Goal: Transaction & Acquisition: Purchase product/service

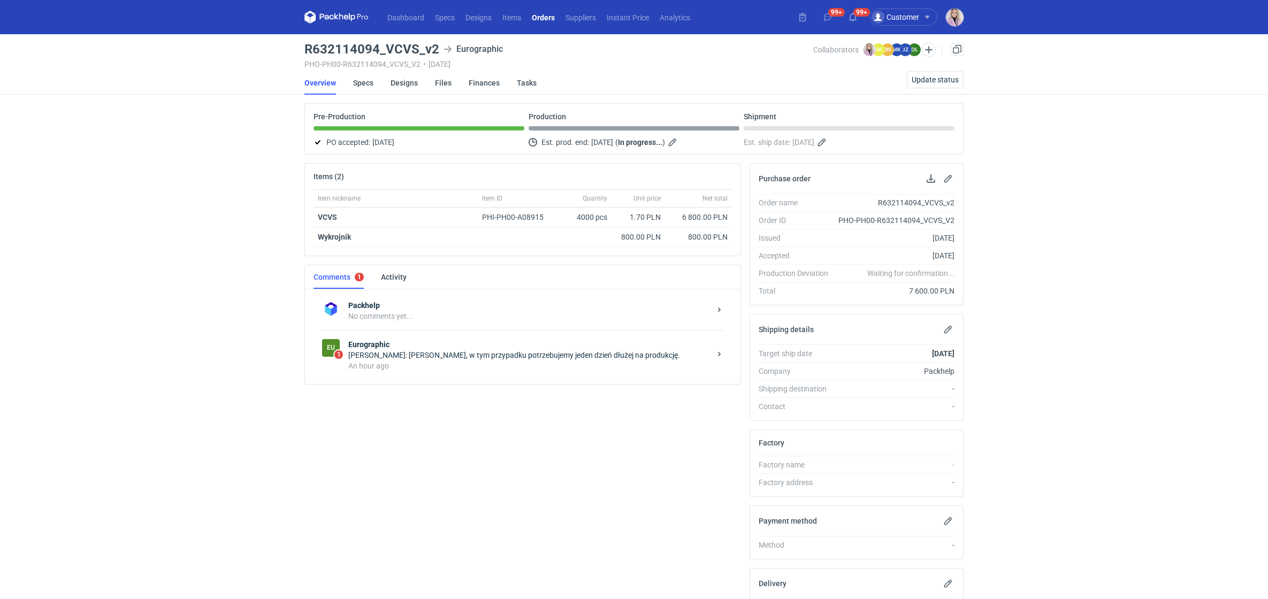
click at [452, 352] on div "Olga Łopatowicz: Pani Klaudio, w tym przypadku potrzebujemy jeden dzień dłużej …" at bounding box center [529, 355] width 362 height 11
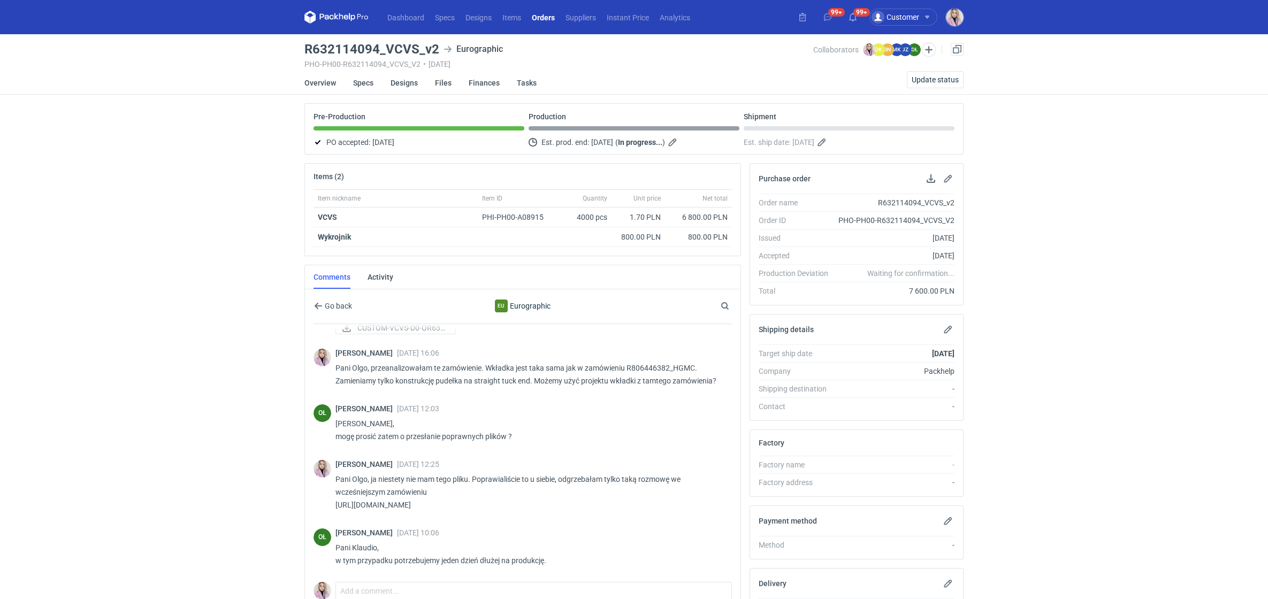
scroll to position [14, 0]
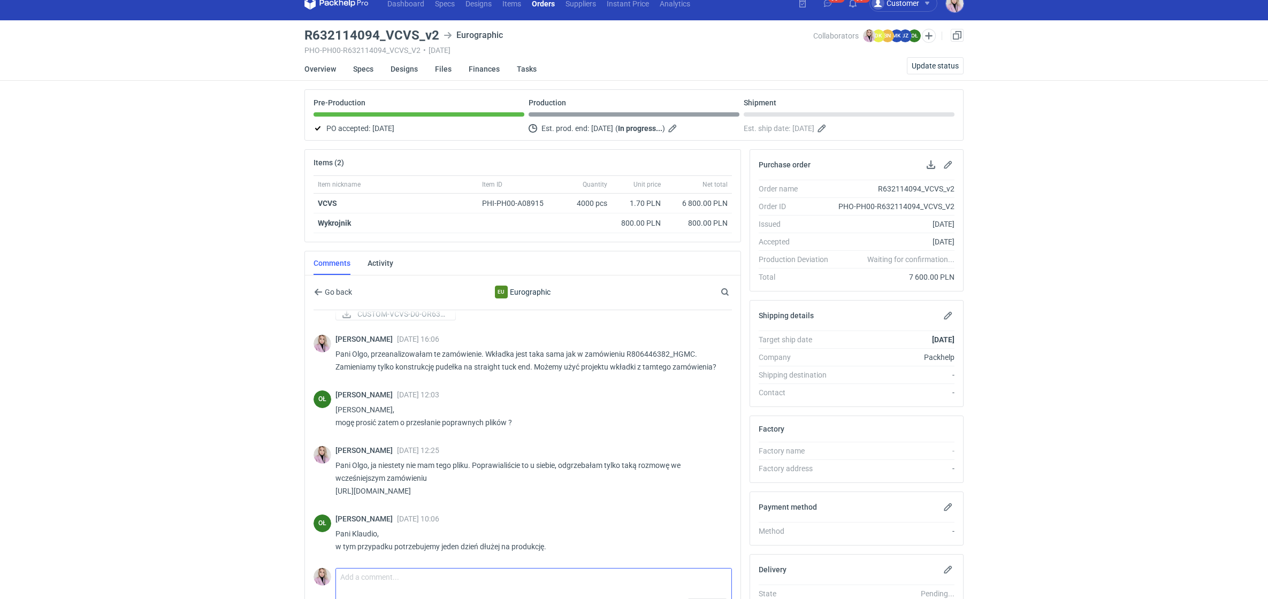
click at [356, 577] on textarea "Comment message" at bounding box center [533, 584] width 395 height 30
type textarea "ok :)"
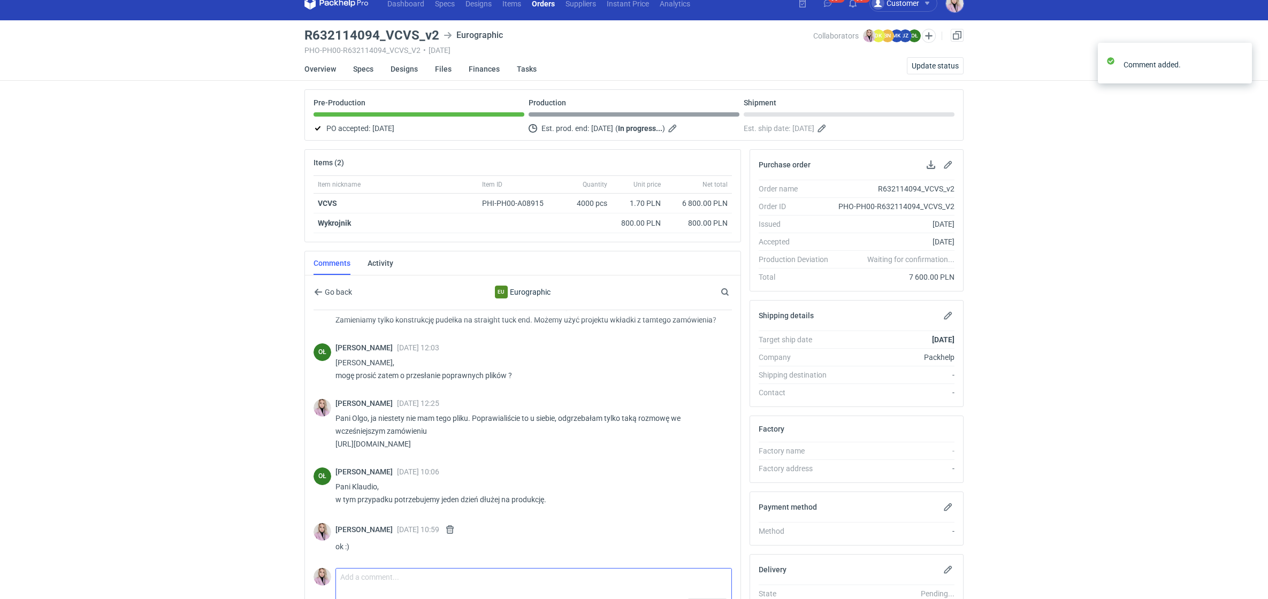
scroll to position [254, 0]
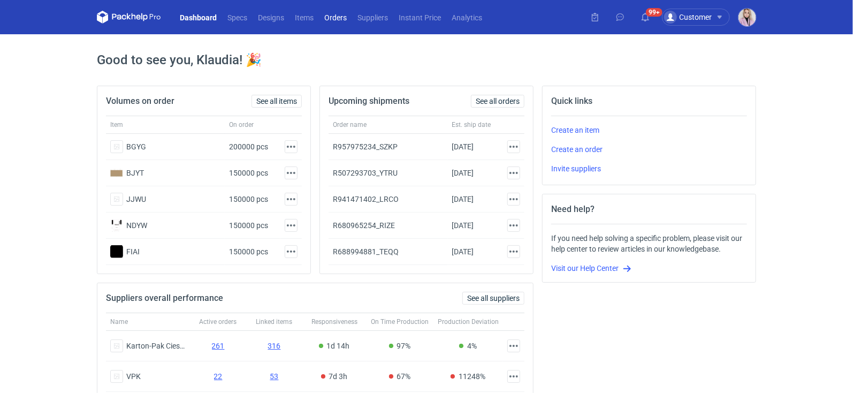
click at [332, 21] on link "Orders" at bounding box center [335, 17] width 33 height 13
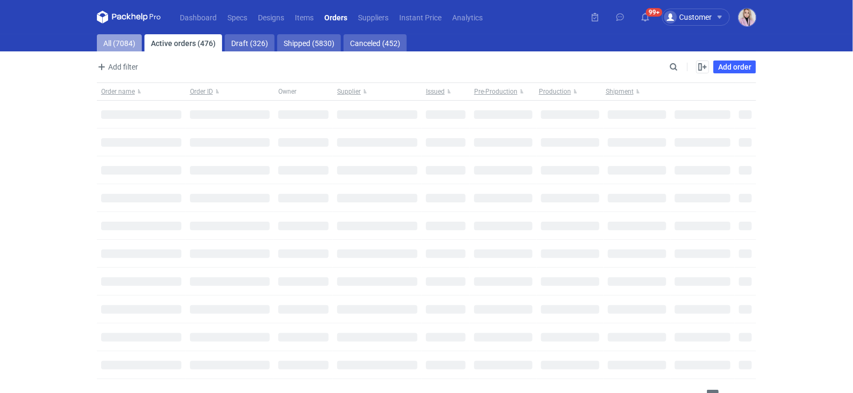
click at [123, 49] on link "All (7084)" at bounding box center [119, 42] width 45 height 17
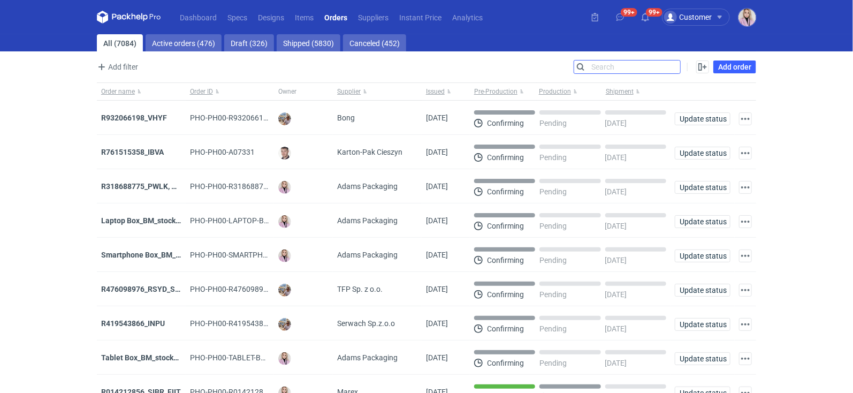
click at [672, 66] on input "Search" at bounding box center [627, 66] width 106 height 13
click at [650, 70] on input "Search" at bounding box center [627, 66] width 106 height 13
paste input "ZKPU"
type input "ZKPU"
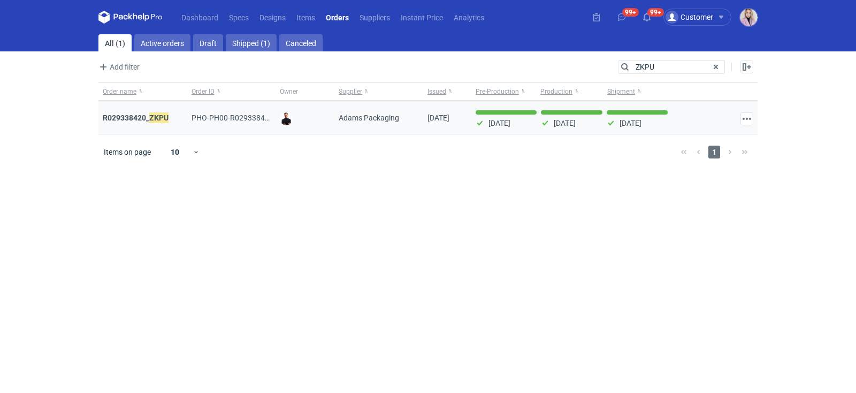
click at [142, 123] on div "R029338420_ ZKPU" at bounding box center [142, 118] width 89 height 34
click at [142, 117] on strong "R029338420_ ZKPU" at bounding box center [136, 118] width 66 height 12
drag, startPoint x: 658, startPoint y: 64, endPoint x: 515, endPoint y: 49, distance: 143.6
click at [518, 50] on main "All (1) Active orders Draft Shipped (1) Canceled Add filter Owner first name Ow…" at bounding box center [428, 213] width 668 height 358
paste input "HEQC"
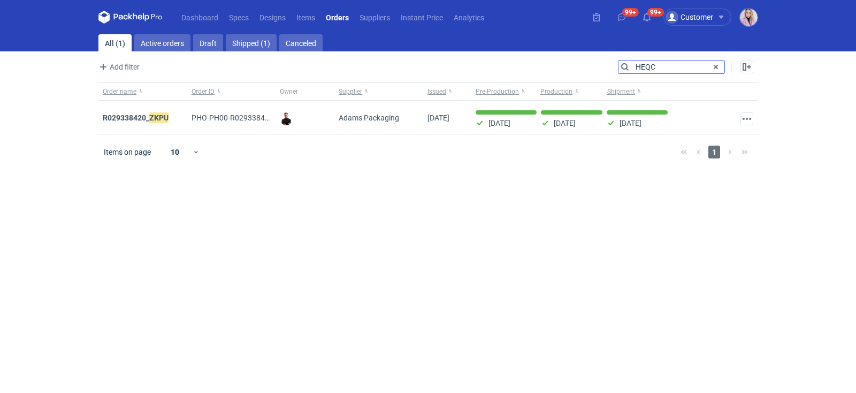
type input "HEQC"
click at [142, 114] on strong "R950459395_ HEQC" at bounding box center [136, 118] width 66 height 12
drag, startPoint x: 654, startPoint y: 68, endPoint x: 462, endPoint y: 33, distance: 195.3
click at [469, 33] on div "Dashboard Specs Designs Items Orders Suppliers Instant Price Analytics 99+ 99+ …" at bounding box center [428, 196] width 856 height 393
paste input "OCUO"
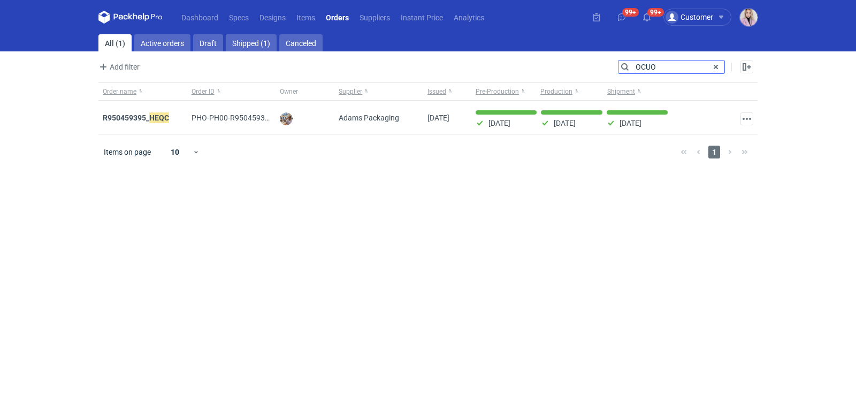
type input "OCUO"
click at [134, 118] on strong "R115604599_ OCUO" at bounding box center [136, 118] width 67 height 12
drag, startPoint x: 659, startPoint y: 72, endPoint x: 547, endPoint y: 50, distance: 113.9
click at [547, 50] on main "All (1) Active orders Draft Shipped (1) Canceled Add filter Owner first name Ow…" at bounding box center [428, 213] width 668 height 358
paste input "DET"
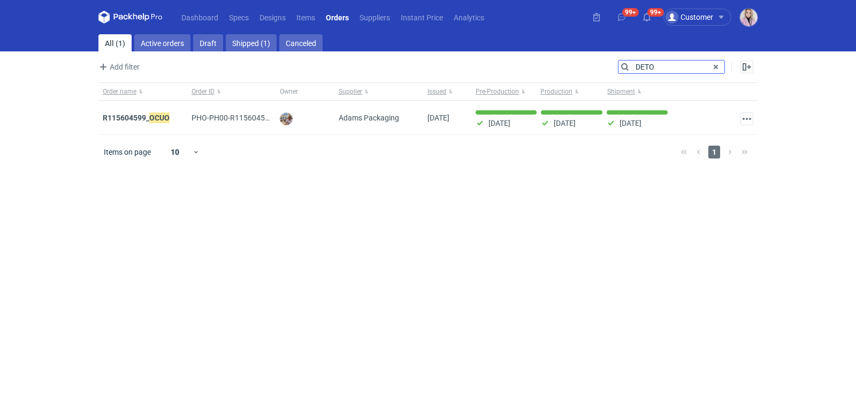
type input "DETO"
click at [138, 120] on strong "R638329383_HSHL, DETO" at bounding box center [146, 118] width 87 height 12
drag, startPoint x: 631, startPoint y: 54, endPoint x: 491, endPoint y: 41, distance: 140.8
click at [527, 49] on main "All (1) Active orders Draft Shipped (1) Canceled Add filter Owner first name Ow…" at bounding box center [428, 213] width 668 height 358
paste input "WNRN"
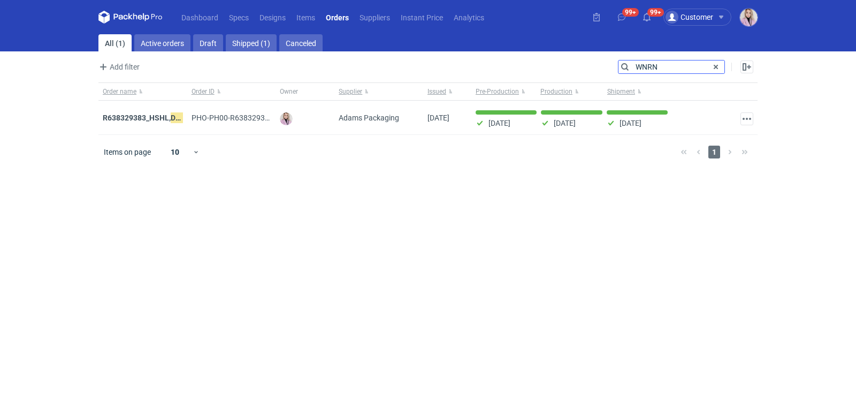
type input "WNRN"
click at [144, 117] on strong "R189760715_ WNRN , CWNS" at bounding box center [149, 118] width 93 height 12
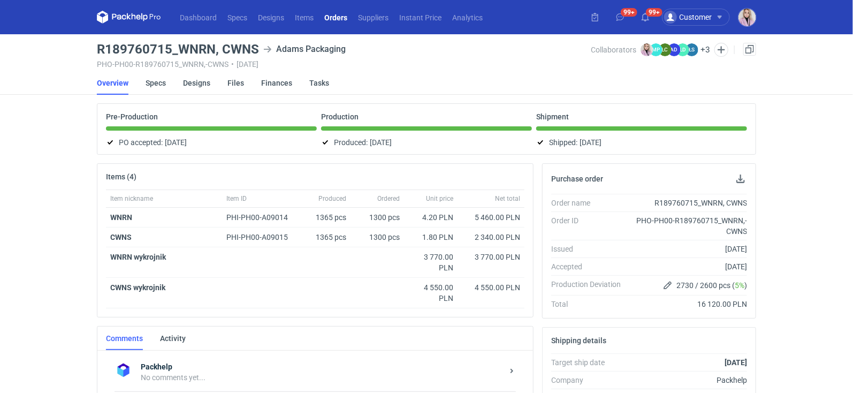
click at [337, 11] on link "Orders" at bounding box center [336, 17] width 34 height 13
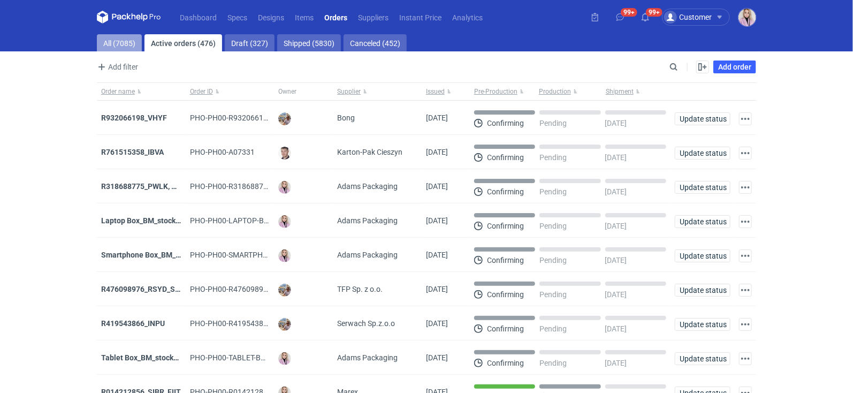
click at [124, 44] on link "All (7085)" at bounding box center [119, 42] width 45 height 17
click at [673, 63] on input "Search" at bounding box center [627, 66] width 106 height 13
click at [673, 64] on input "Search" at bounding box center [627, 66] width 106 height 13
paste input "SIXE"
type input "SIXE"
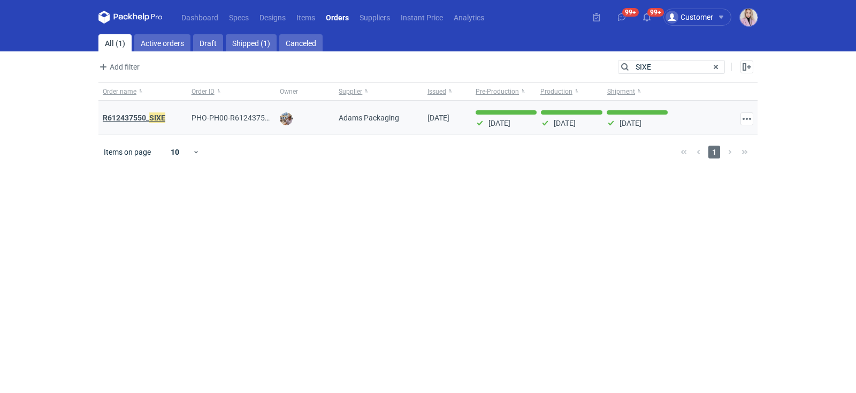
click at [163, 121] on em "SIXE" at bounding box center [157, 118] width 16 height 12
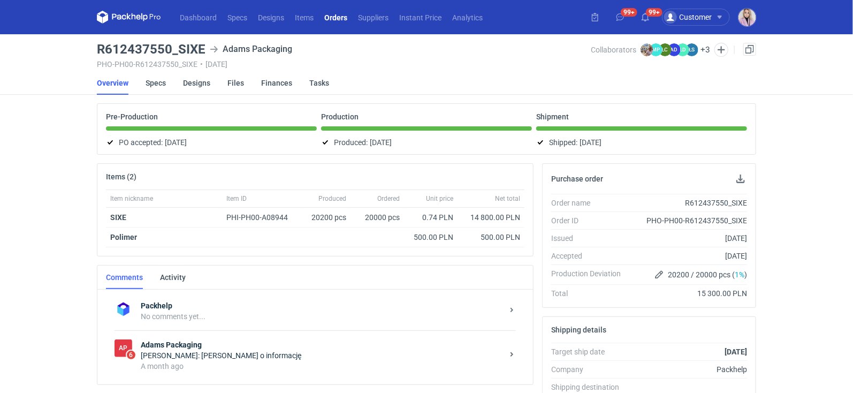
click at [338, 22] on link "Orders" at bounding box center [336, 17] width 34 height 13
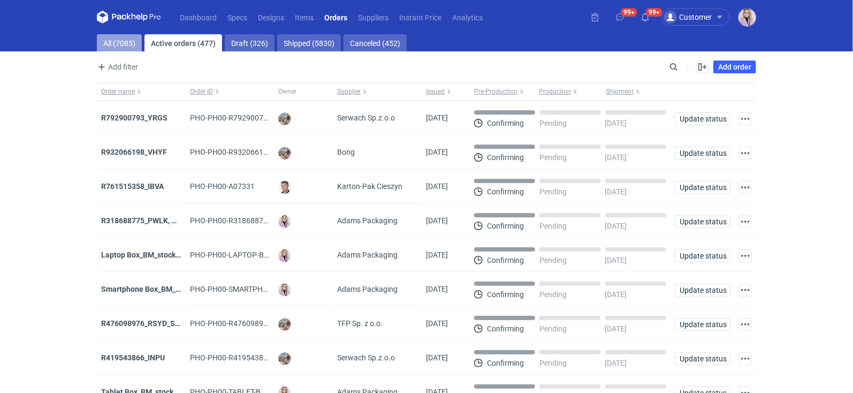
click at [132, 43] on link "All (7085)" at bounding box center [119, 42] width 45 height 17
click at [676, 56] on main "All (7085) Active orders (477) Draft (326) Shipped (5830) Canceled (452) Add fi…" at bounding box center [427, 255] width 668 height 443
click at [676, 67] on input "Search" at bounding box center [627, 66] width 106 height 13
click at [676, 68] on input "Search" at bounding box center [627, 66] width 106 height 13
paste input "ZKPU"
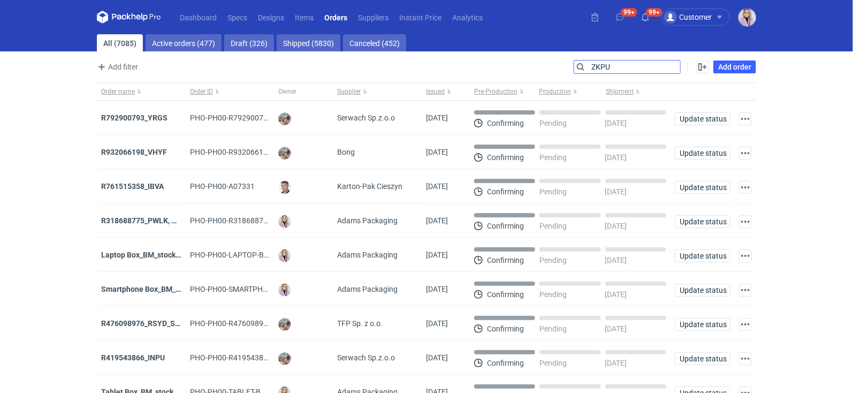
type input "ZKPU"
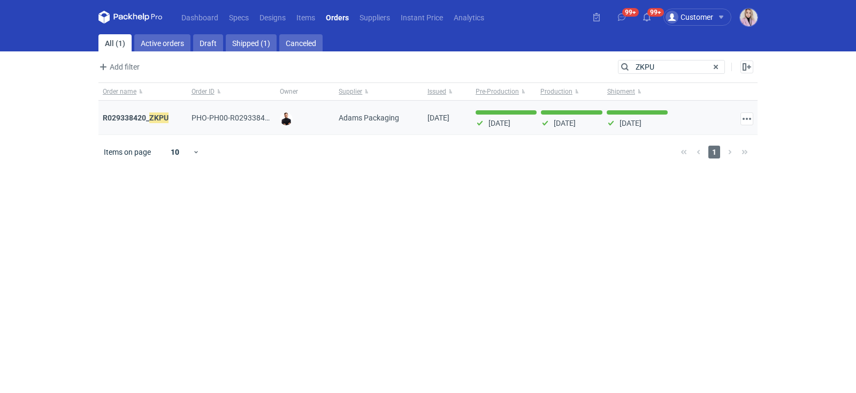
click at [156, 122] on div "R029338420_ ZKPU" at bounding box center [142, 118] width 89 height 34
click at [154, 120] on em "ZKPU" at bounding box center [158, 118] width 19 height 12
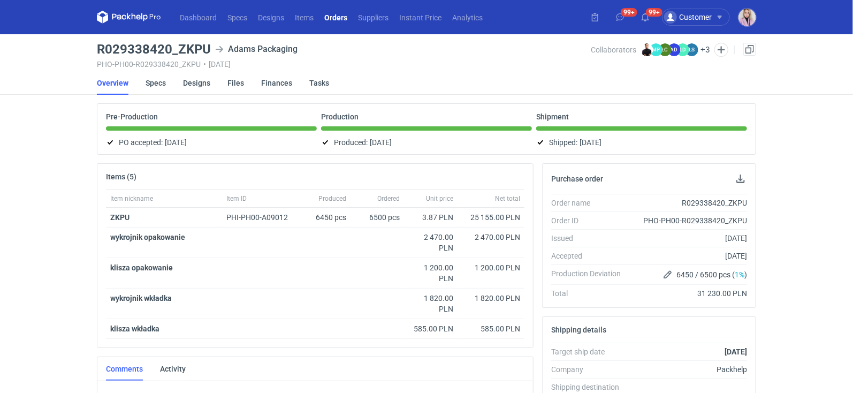
click at [337, 22] on link "Orders" at bounding box center [336, 17] width 34 height 13
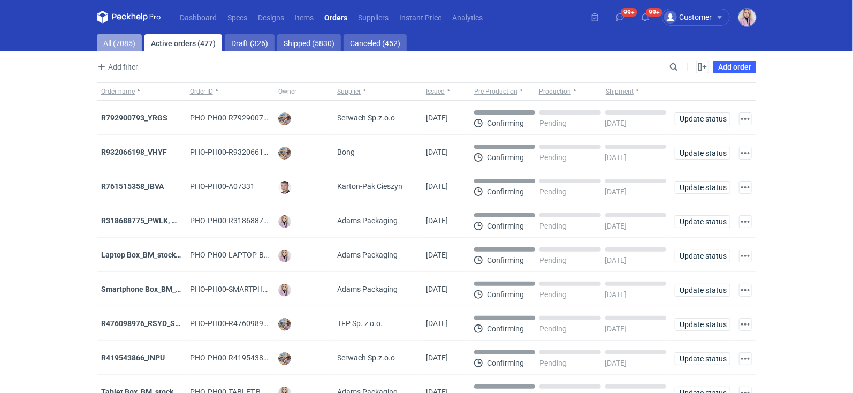
click at [126, 45] on link "All (7085)" at bounding box center [119, 42] width 45 height 17
click at [683, 67] on div "Enable all Disable all Order name Order ID Owner Supplier Issued Milestone Free…" at bounding box center [718, 66] width 75 height 13
click at [673, 67] on input "Search" at bounding box center [627, 66] width 106 height 13
paste input "WNRN"
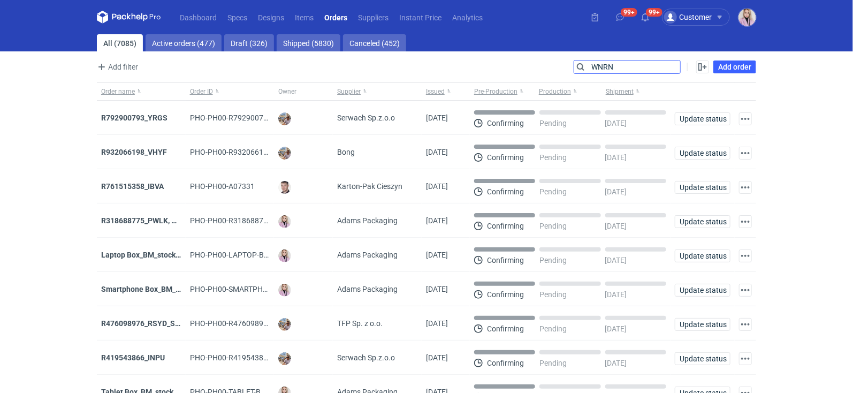
type input "WNRN"
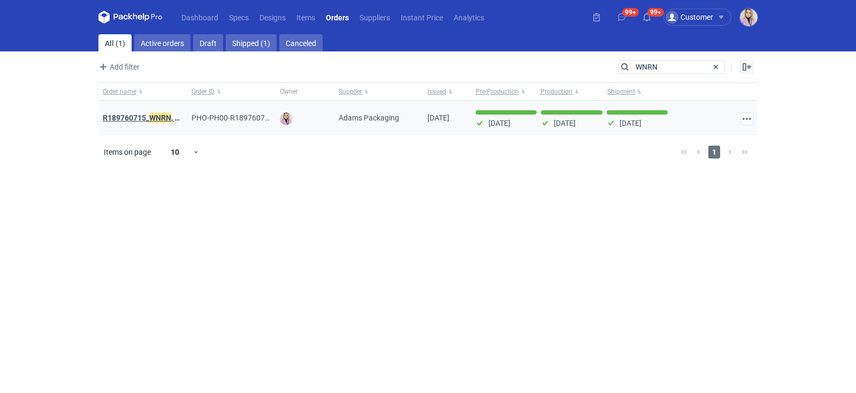
click at [148, 116] on strong "R189760715_ WNRN , CWNS" at bounding box center [149, 118] width 93 height 12
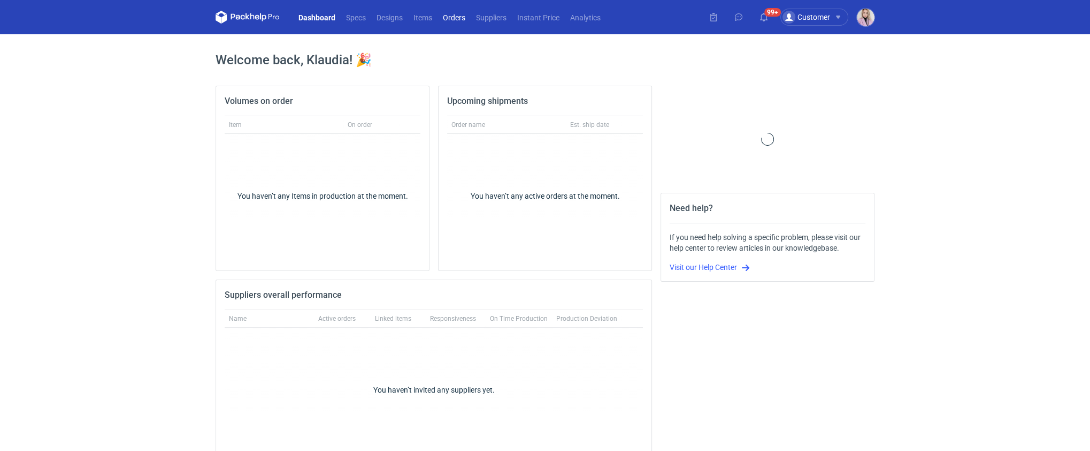
click at [454, 16] on link "Orders" at bounding box center [454, 17] width 33 height 13
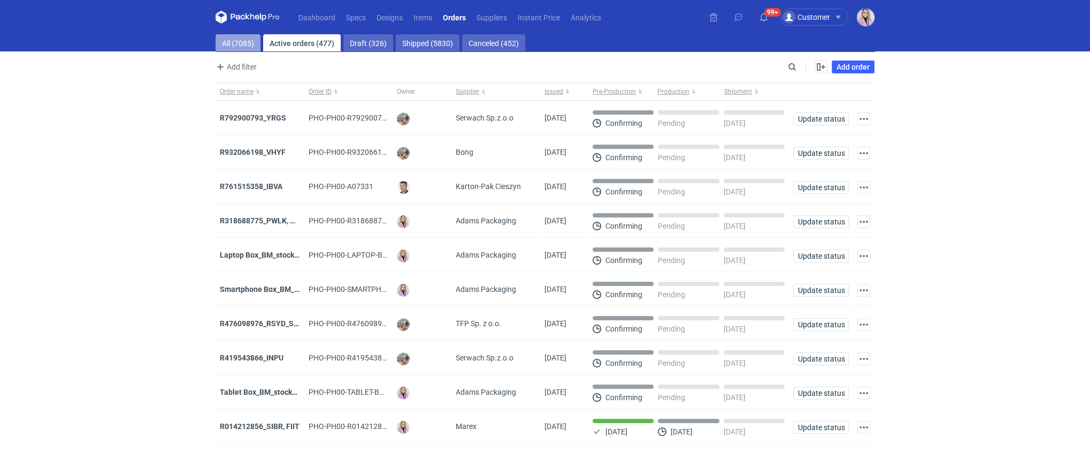
click at [243, 48] on link "All (7085)" at bounding box center [238, 42] width 45 height 17
click at [797, 64] on input "Search" at bounding box center [746, 66] width 106 height 13
paste input "DQJT"
type input "DQJT"
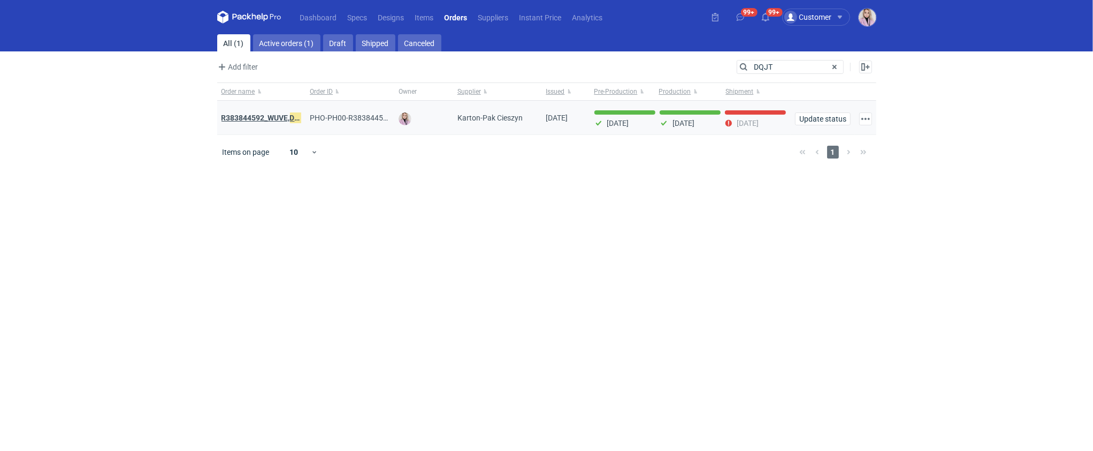
click at [268, 115] on strong "R383844592_WUVE, DQJT" at bounding box center [266, 118] width 88 height 12
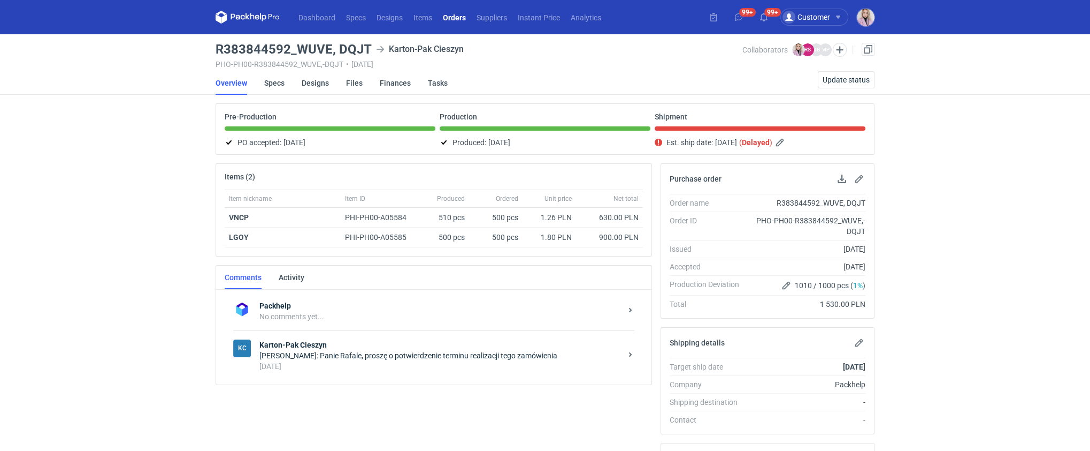
click at [323, 350] on div "Klaudia Wiśniewska: Panie Rafale, proszę o potwierdzenie terminu realizacji teg…" at bounding box center [441, 355] width 362 height 11
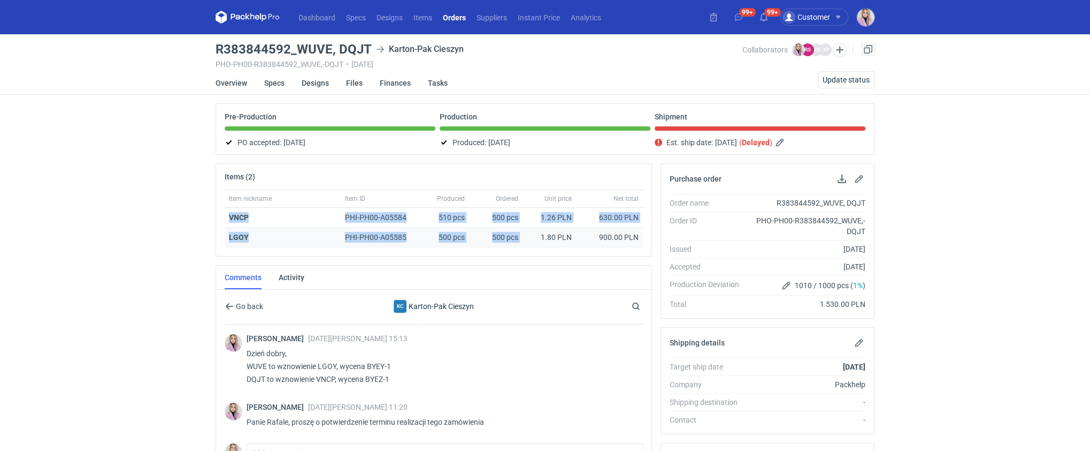
drag, startPoint x: 213, startPoint y: 217, endPoint x: 572, endPoint y: 226, distance: 359.1
click at [572, 226] on div "Items (2) Item nickname Item ID Produced Ordered Unit price Net total VNCP PHI-…" at bounding box center [433, 421] width 445 height 516
click at [867, 50] on link at bounding box center [868, 49] width 13 height 13
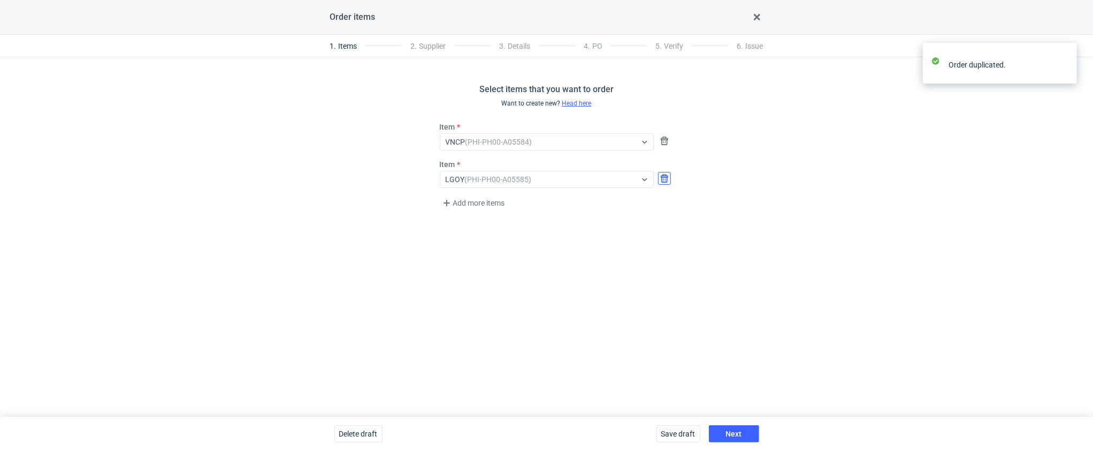
click at [661, 178] on button "button" at bounding box center [664, 178] width 13 height 13
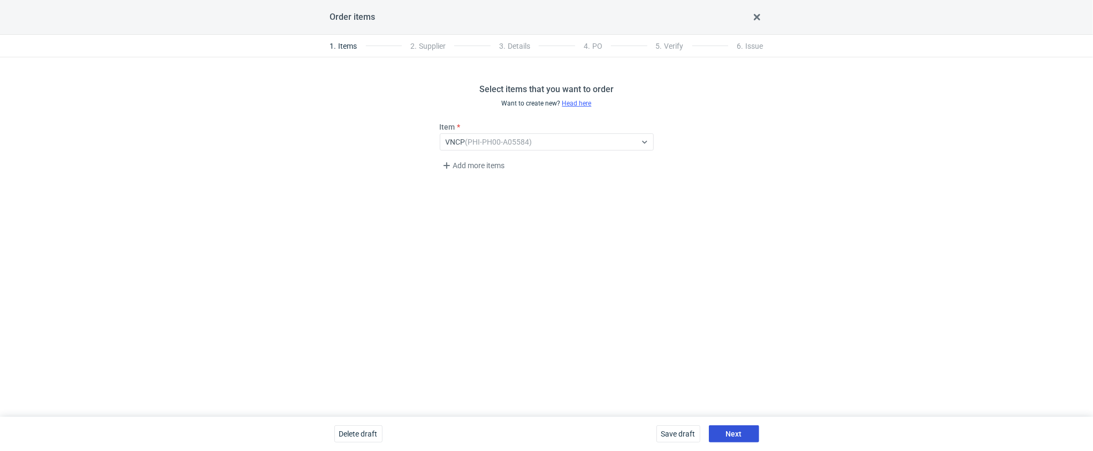
click at [737, 435] on span "Next" at bounding box center [734, 433] width 16 height 7
click at [744, 434] on button "Next" at bounding box center [734, 433] width 50 height 17
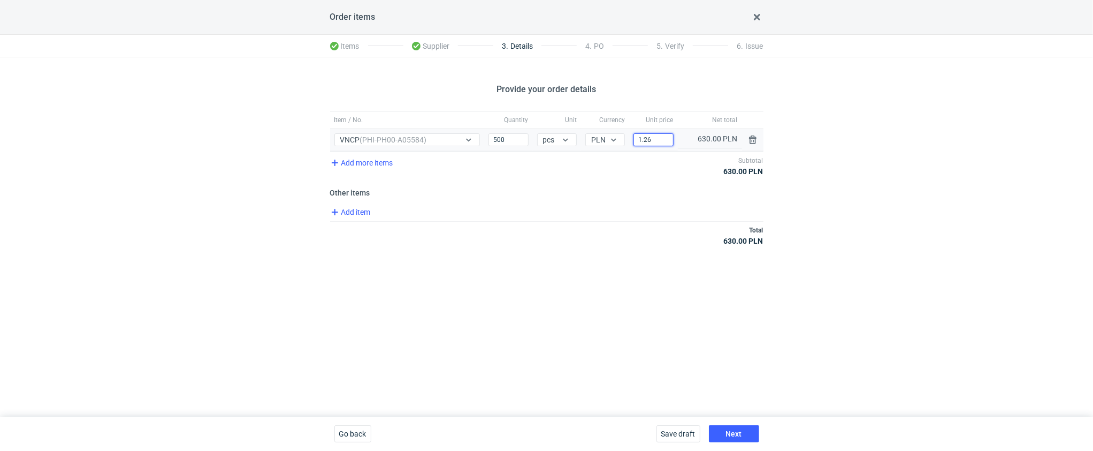
click at [660, 142] on input "1.26" at bounding box center [654, 139] width 40 height 13
type input "1.25"
click at [584, 285] on div "Provide your order details Item / No. Quantity Unit Currency Unit price Net tot…" at bounding box center [546, 236] width 1093 height 359
click at [722, 429] on button "Next" at bounding box center [734, 433] width 50 height 17
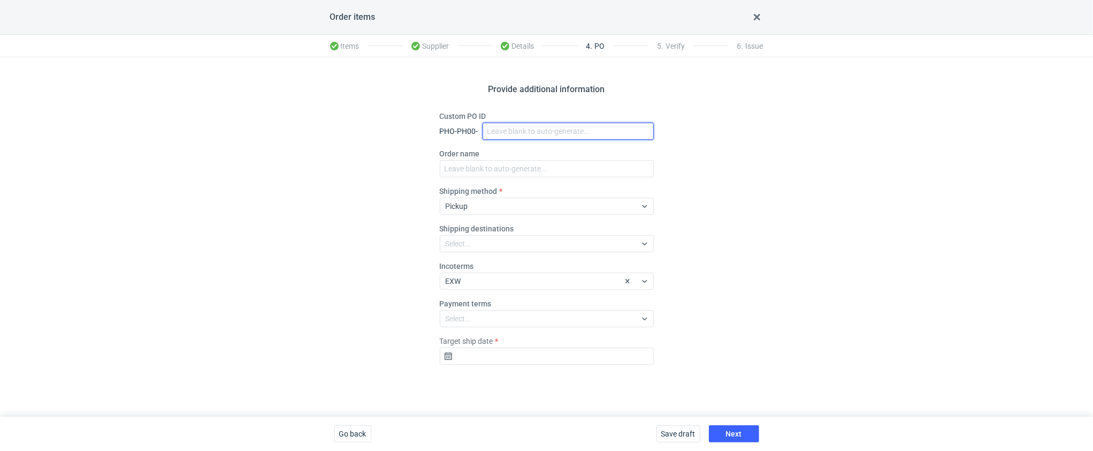
click at [502, 131] on input "Custom PO ID" at bounding box center [568, 131] width 171 height 17
paste input "R054596861_HHMM"
type input "R054596861_HHMM"
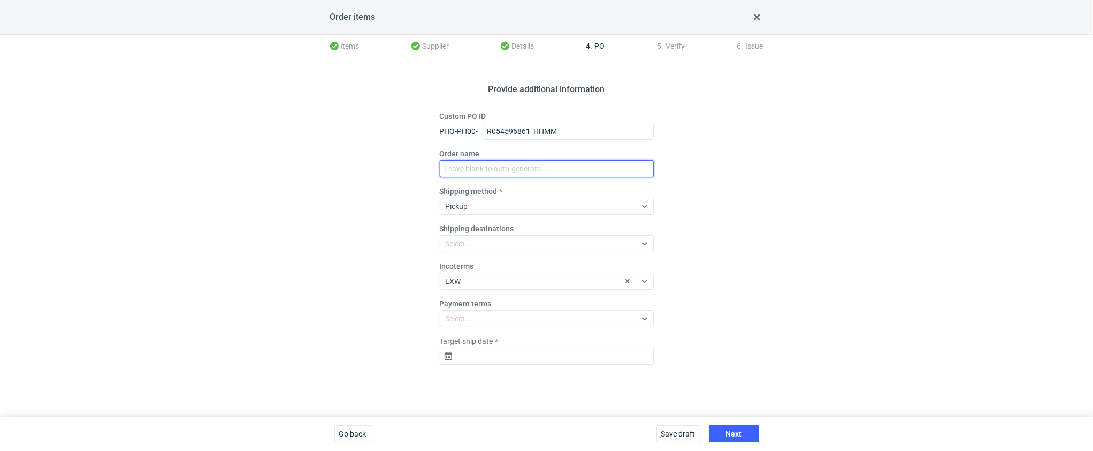
click at [485, 165] on input "Order name" at bounding box center [547, 168] width 214 height 17
paste input "R054596861_HHMM"
type input "R054596861_HHMM"
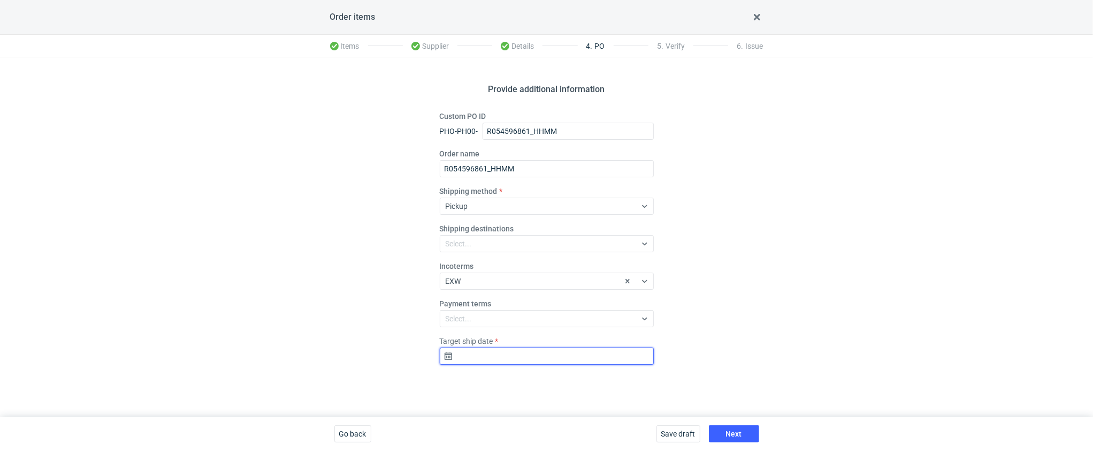
click at [480, 356] on input "Target ship date" at bounding box center [547, 355] width 214 height 17
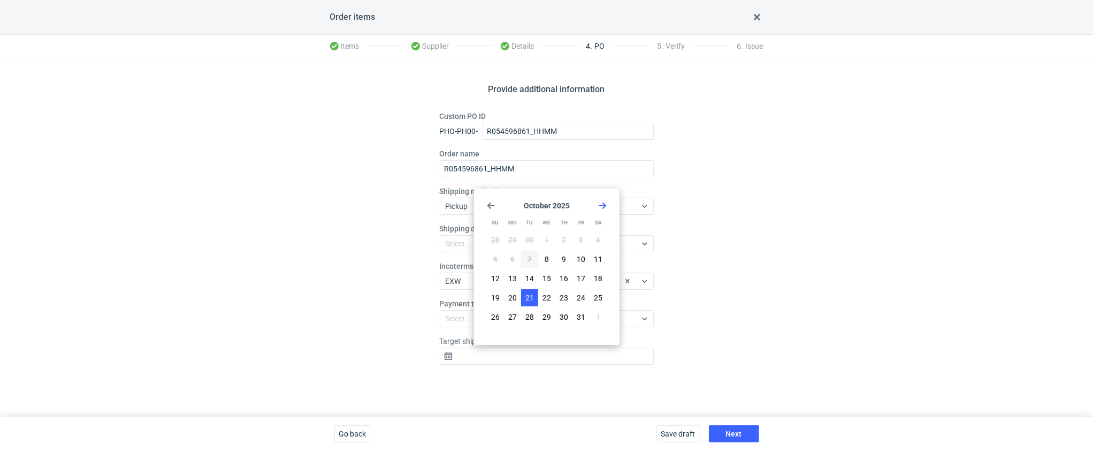
click at [532, 296] on span "21" at bounding box center [529, 297] width 9 height 11
type input "2025-10-21"
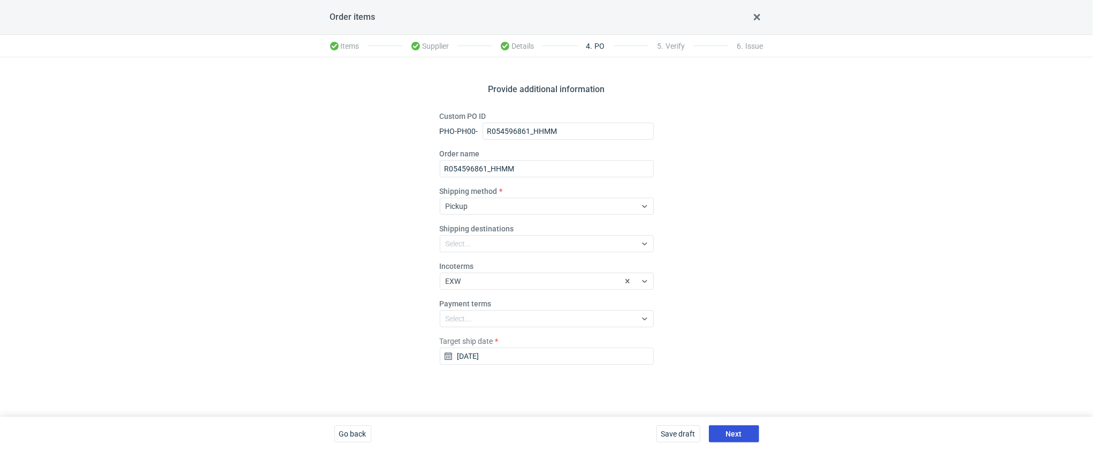
click at [736, 433] on span "Next" at bounding box center [734, 433] width 16 height 7
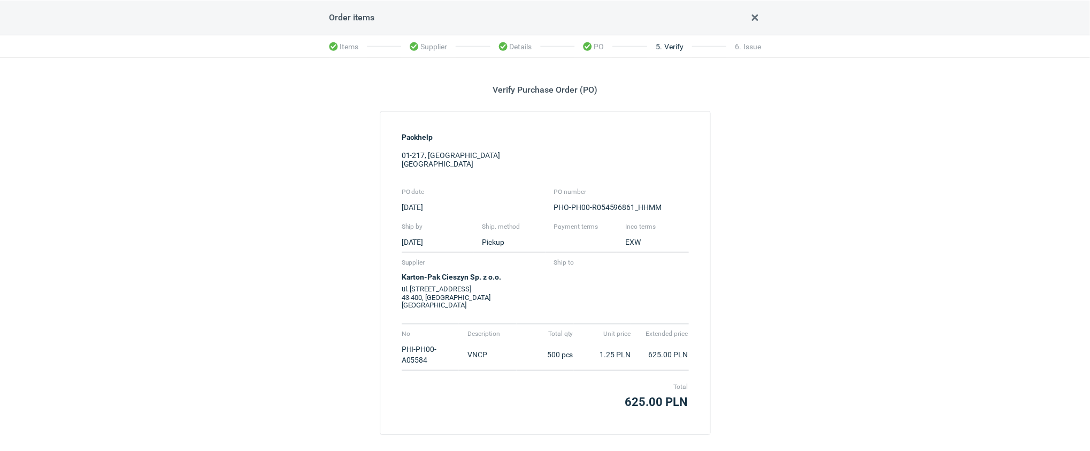
scroll to position [56, 0]
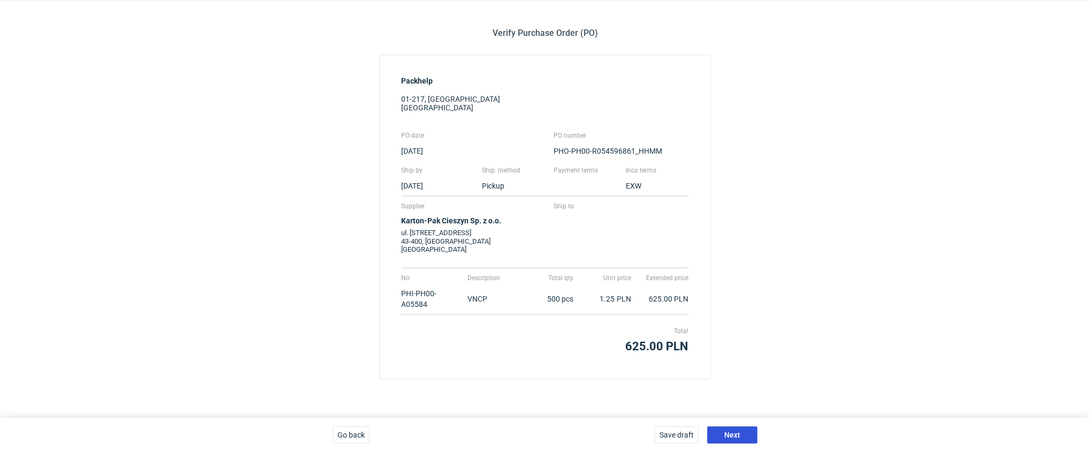
click at [738, 439] on button "Next" at bounding box center [732, 434] width 50 height 17
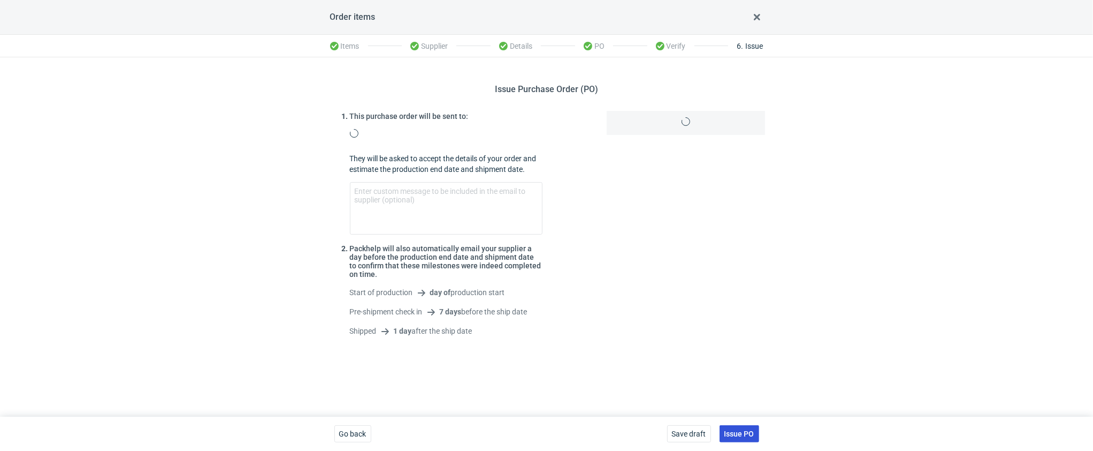
click at [746, 439] on button "Issue PO" at bounding box center [740, 433] width 40 height 17
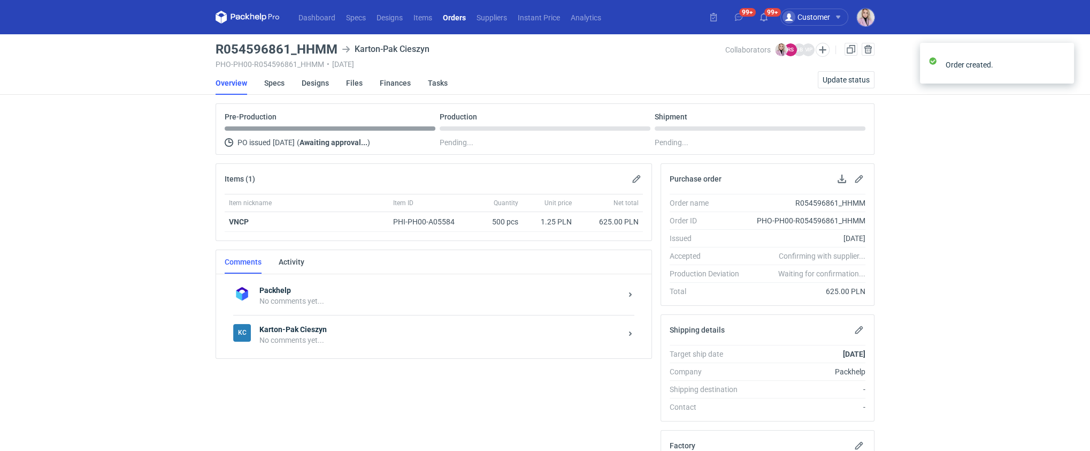
click at [320, 334] on div "No comments yet..." at bounding box center [441, 339] width 362 height 11
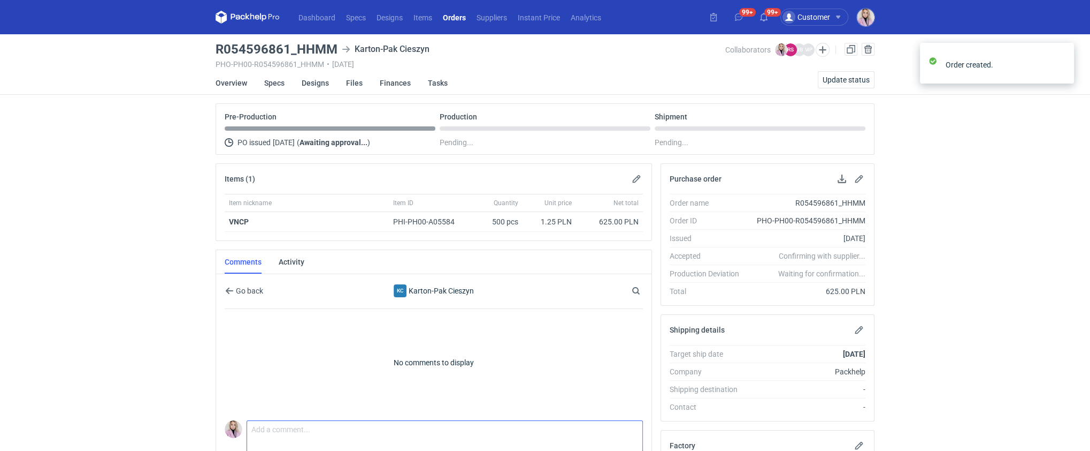
click at [286, 432] on textarea "Comment message" at bounding box center [444, 436] width 395 height 30
paste textarea "R383844592_DQJT"
paste textarea "CBQU-1"
click at [251, 438] on textarea "Dzień dobry, powtórka R383844592_DQJT, wycena CBQU-1" at bounding box center [444, 436] width 395 height 30
type textarea "Dzień dobry, powtórka R383844592_DQJT, wycena CBQU-1"
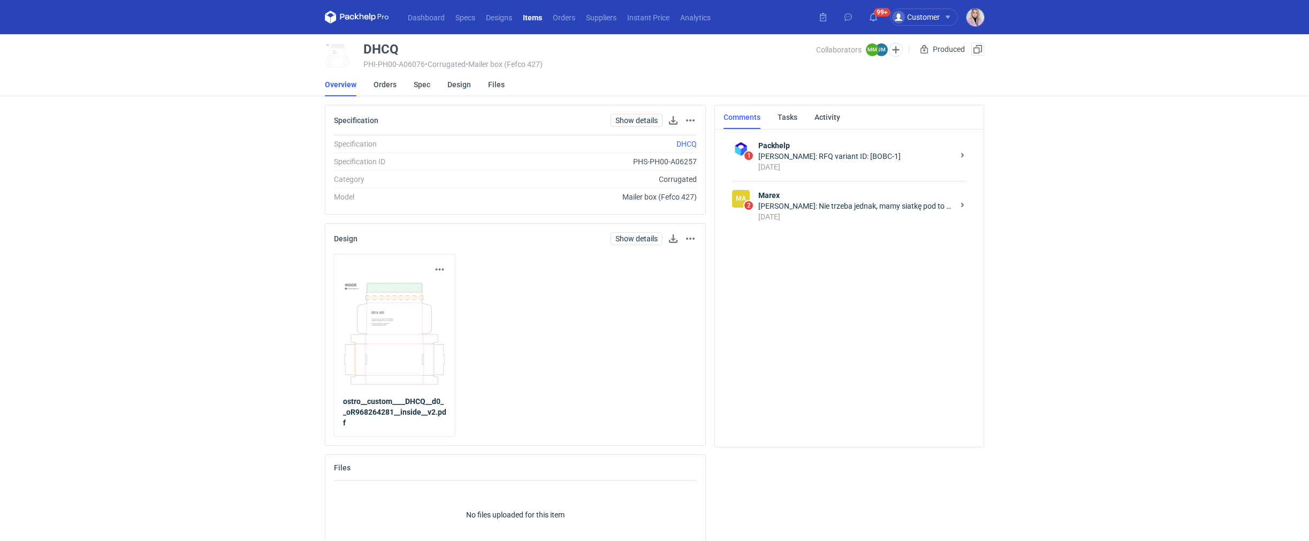
click at [837, 209] on div "Michał Matyszewski: Nie trzeba jednak, mamy siatkę pod to w JFQY (anulowane, że…" at bounding box center [855, 206] width 195 height 11
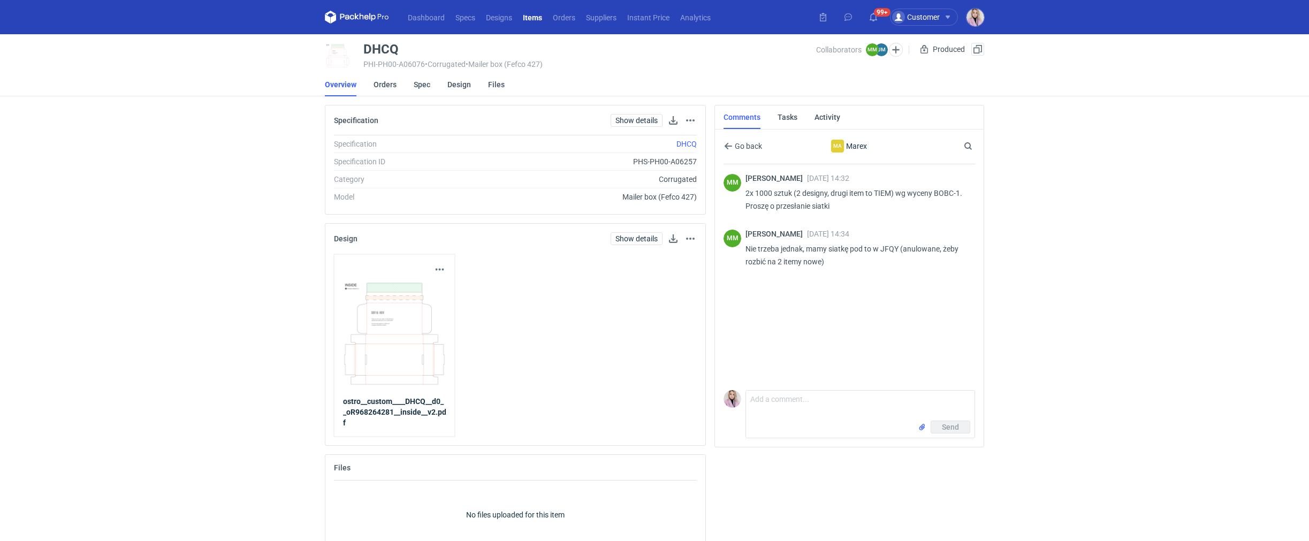
click at [830, 321] on div "MM Michał Matyszewski 27 Nov 2023 14:32 2x 1000 sztuk (2 designy, drugi item to…" at bounding box center [848, 275] width 251 height 222
click at [386, 90] on link "Orders" at bounding box center [384, 85] width 23 height 24
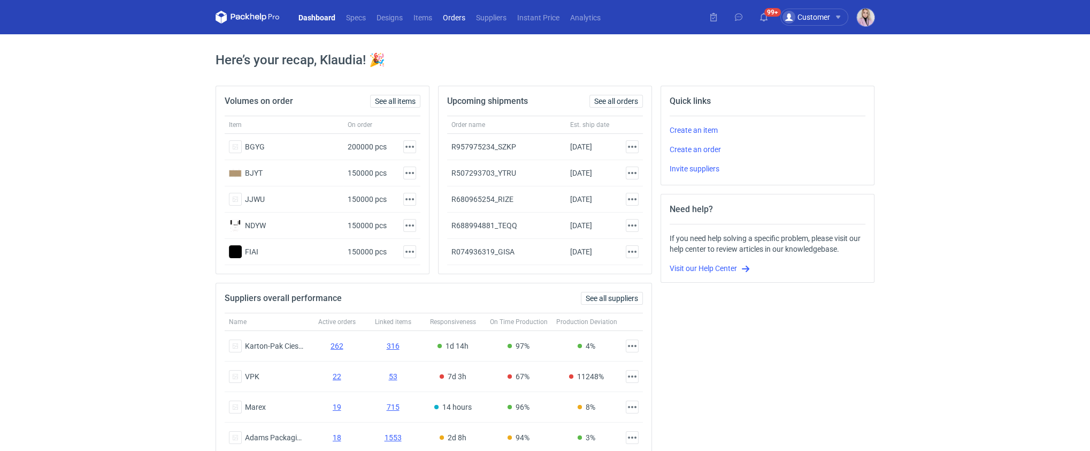
click at [457, 22] on link "Orders" at bounding box center [454, 17] width 33 height 13
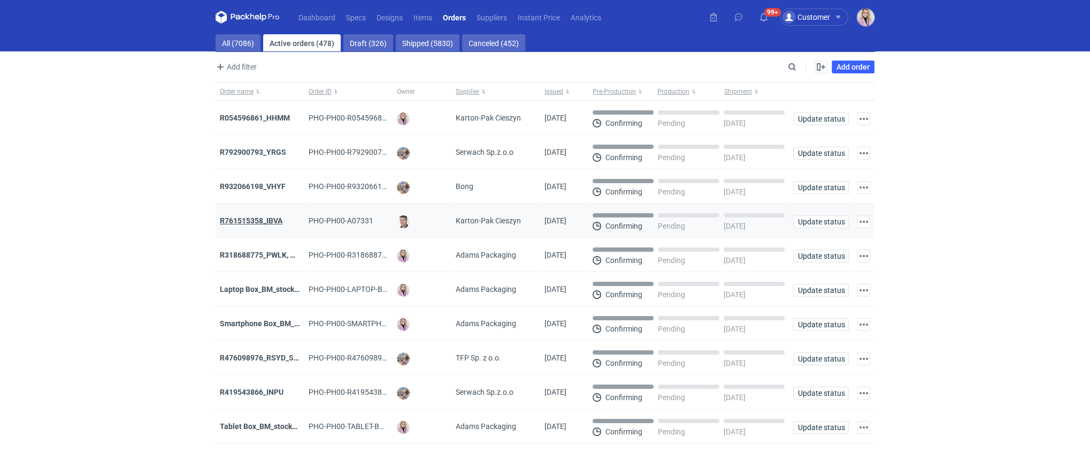
scroll to position [26, 0]
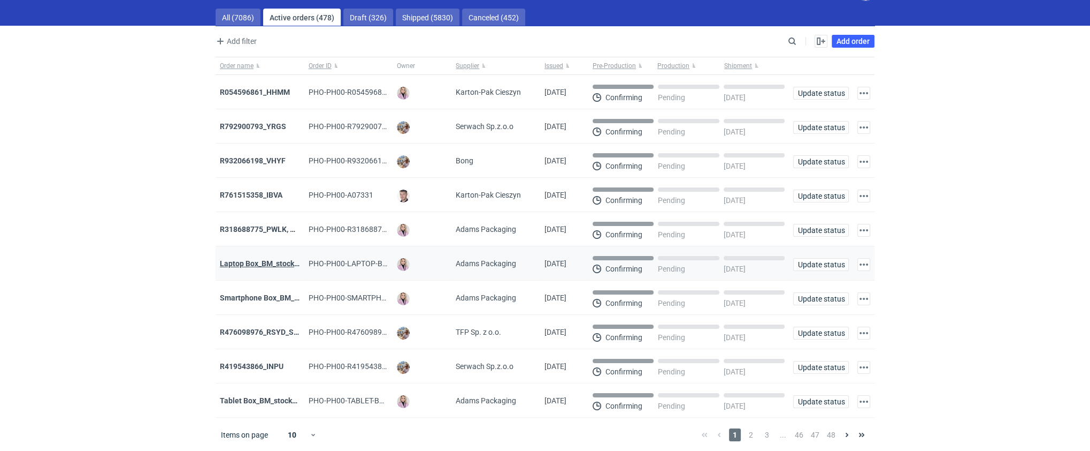
click at [247, 263] on strong "Laptop Box_BM_stock_TEST RUN" at bounding box center [276, 263] width 113 height 9
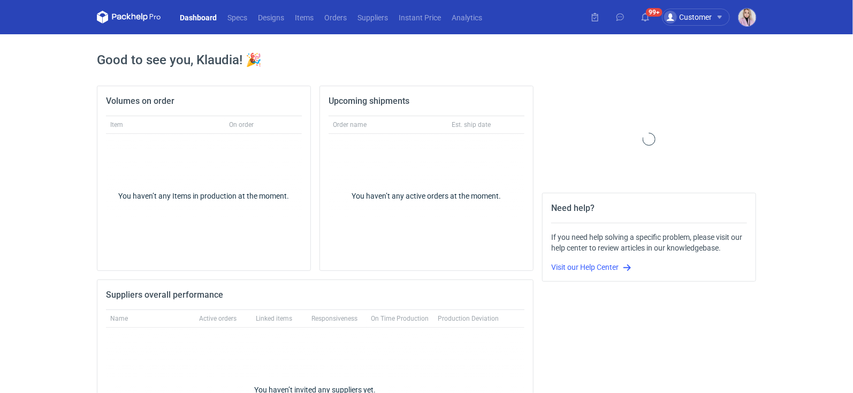
click at [335, 2] on nav "Dashboard Specs Designs Items Orders Suppliers Instant Price Analytics" at bounding box center [292, 17] width 391 height 34
click at [336, 24] on nav "Dashboard Specs Designs Items Orders Suppliers Instant Price Analytics" at bounding box center [292, 17] width 391 height 34
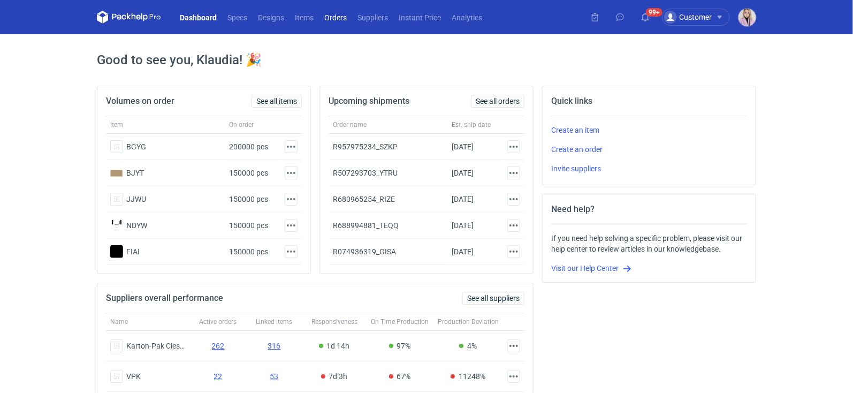
click at [330, 18] on link "Orders" at bounding box center [335, 17] width 33 height 13
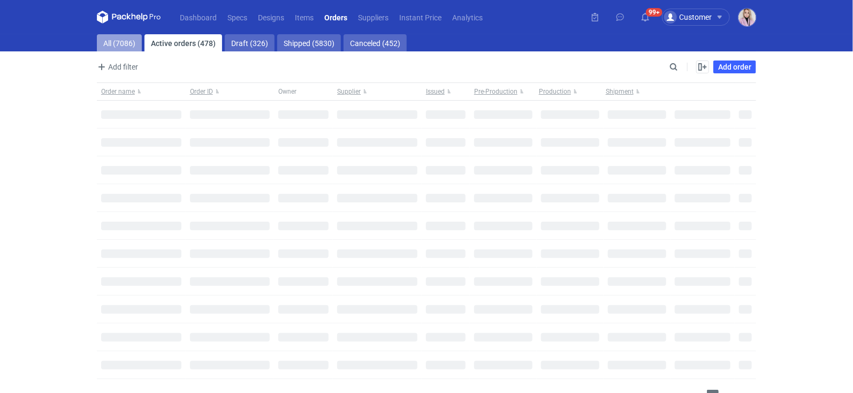
click at [121, 36] on link "All (7086)" at bounding box center [119, 42] width 45 height 17
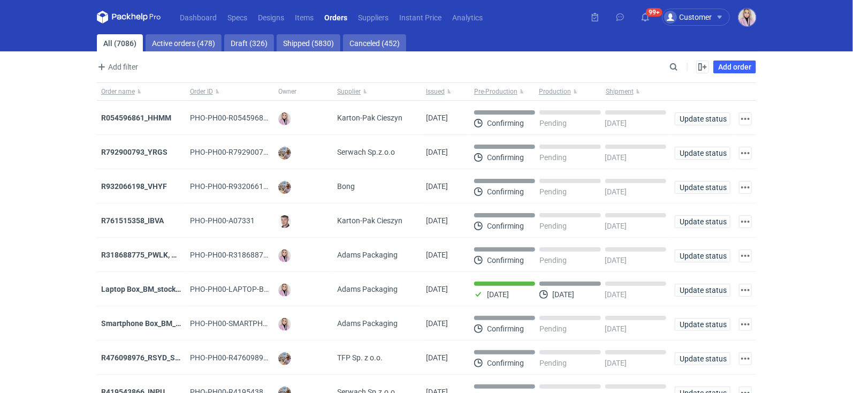
click at [682, 70] on div "Enable all Disable all Order name Order ID Owner Supplier Issued Milestone Free…" at bounding box center [718, 66] width 75 height 13
click at [678, 70] on input "Search" at bounding box center [627, 66] width 106 height 13
paste input "PRFI"
type input "PRFI"
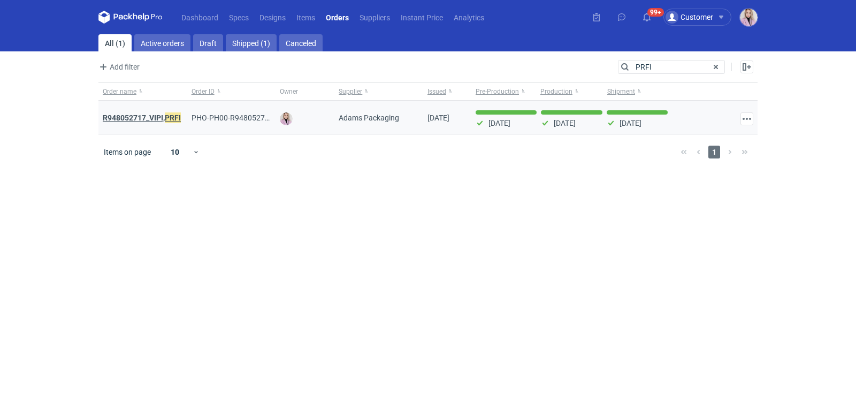
click at [146, 115] on strong "R948052717_VIPI, PRFI" at bounding box center [142, 118] width 78 height 12
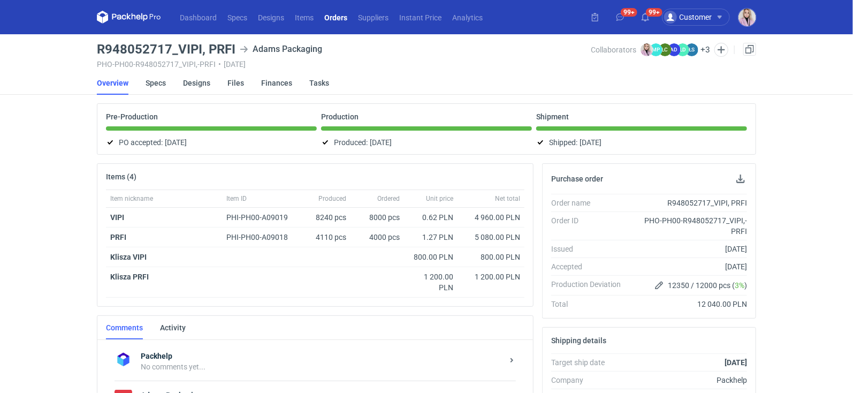
click at [334, 20] on link "Orders" at bounding box center [336, 17] width 34 height 13
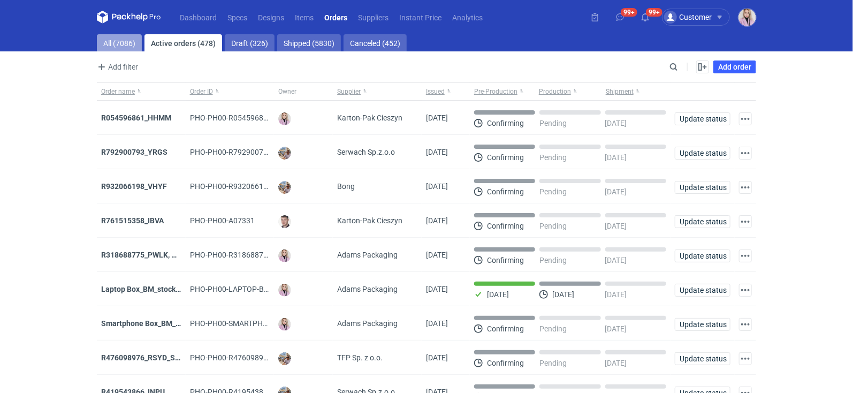
click at [115, 37] on link "All (7086)" at bounding box center [119, 42] width 45 height 17
click at [670, 66] on input "Search" at bounding box center [627, 66] width 106 height 13
click at [672, 66] on input "Search" at bounding box center [627, 66] width 106 height 13
paste input "NTYV"
type input "NTYV"
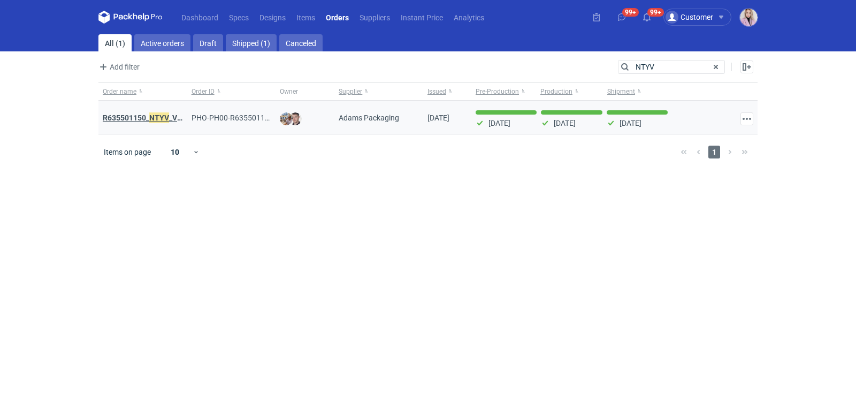
click at [150, 118] on em "NTYV" at bounding box center [159, 118] width 20 height 12
drag, startPoint x: 665, startPoint y: 71, endPoint x: 498, endPoint y: 15, distance: 175.6
click at [502, 17] on div "Dashboard Specs Designs Items Orders Suppliers Instant Price Analytics 99+ 99+ …" at bounding box center [428, 196] width 856 height 393
paste input "PRFI"
type input "PRFI"
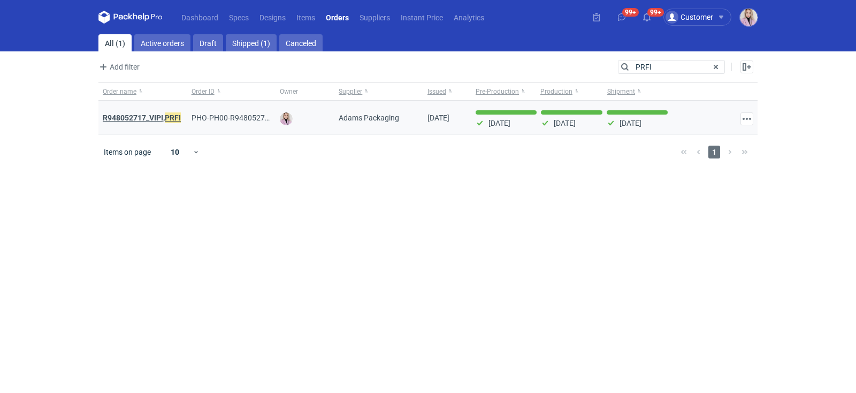
click at [152, 117] on strong "R948052717_VIPI, PRFI" at bounding box center [142, 118] width 78 height 12
drag, startPoint x: 653, startPoint y: 67, endPoint x: 550, endPoint y: 56, distance: 103.3
click at [550, 56] on main "All (1) Active orders Draft Shipped (1) Canceled Add filter Owner first name Ow…" at bounding box center [428, 213] width 668 height 358
paste input "DWR"
type input "PDWR"
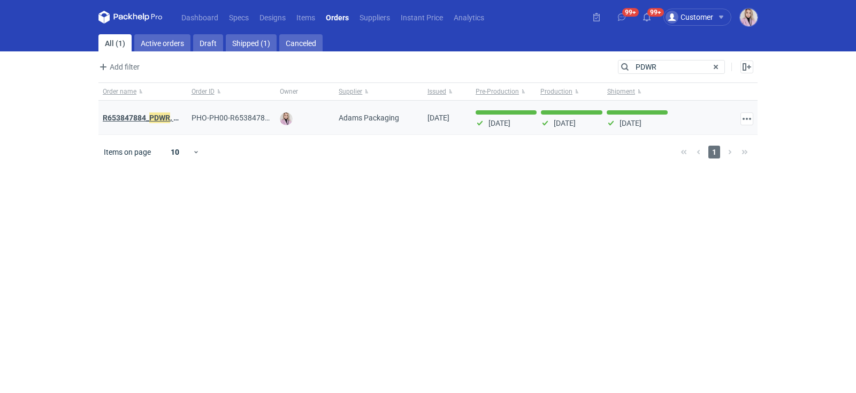
click at [156, 121] on em "PDWR" at bounding box center [159, 118] width 21 height 12
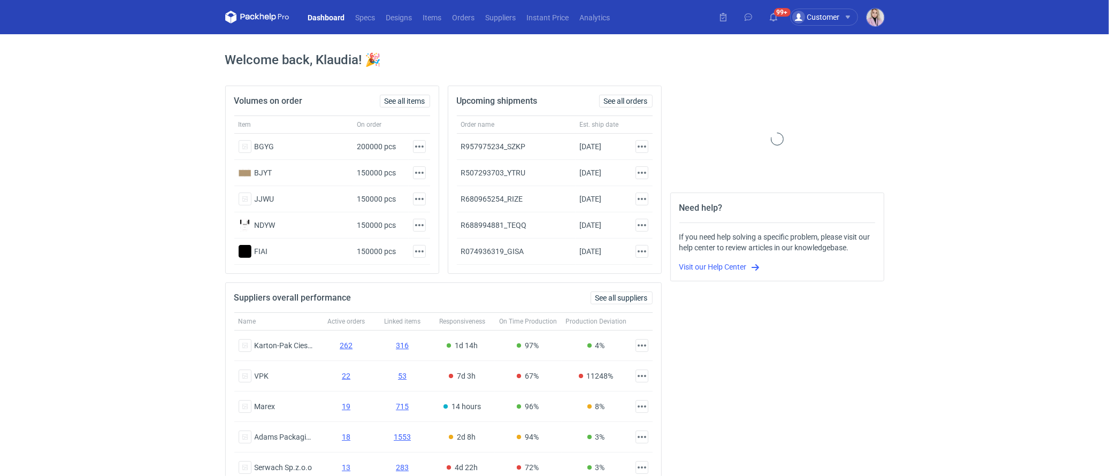
click at [475, 24] on nav "Dashboard Specs Designs Items Orders Suppliers Instant Price Analytics" at bounding box center [420, 17] width 391 height 34
click at [447, 11] on link "Items" at bounding box center [432, 17] width 29 height 13
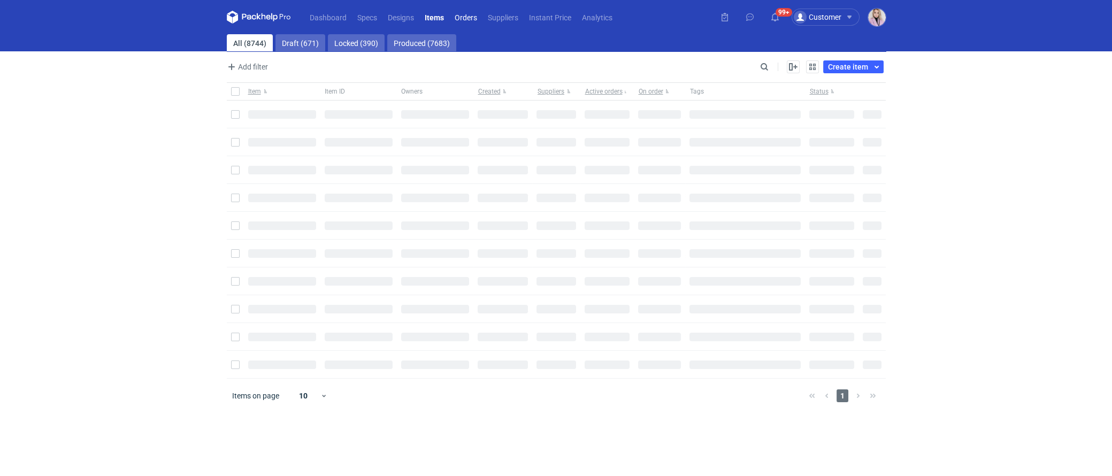
click at [457, 12] on link "Orders" at bounding box center [465, 17] width 33 height 13
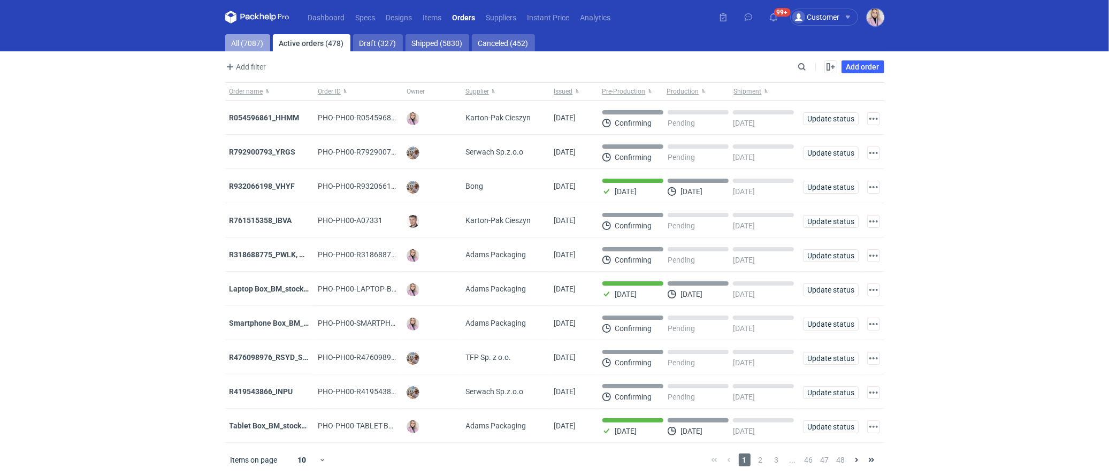
click at [241, 42] on link "All (7087)" at bounding box center [247, 42] width 45 height 17
click at [795, 66] on div "Add filter Owner first name Owner last name Issued Supplier" at bounding box center [510, 66] width 570 height 13
click at [798, 66] on input "Search" at bounding box center [756, 66] width 106 height 13
paste input "ukrf"
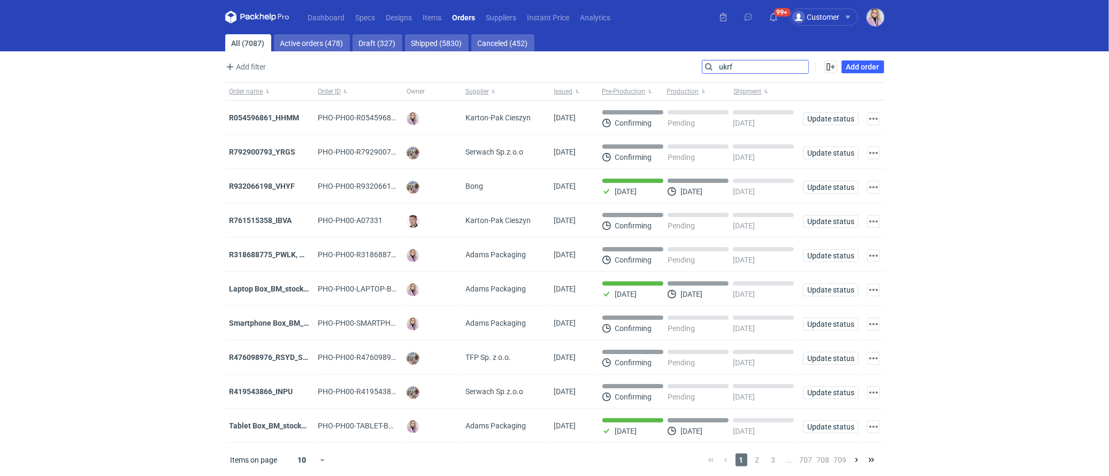
type input "ukrf"
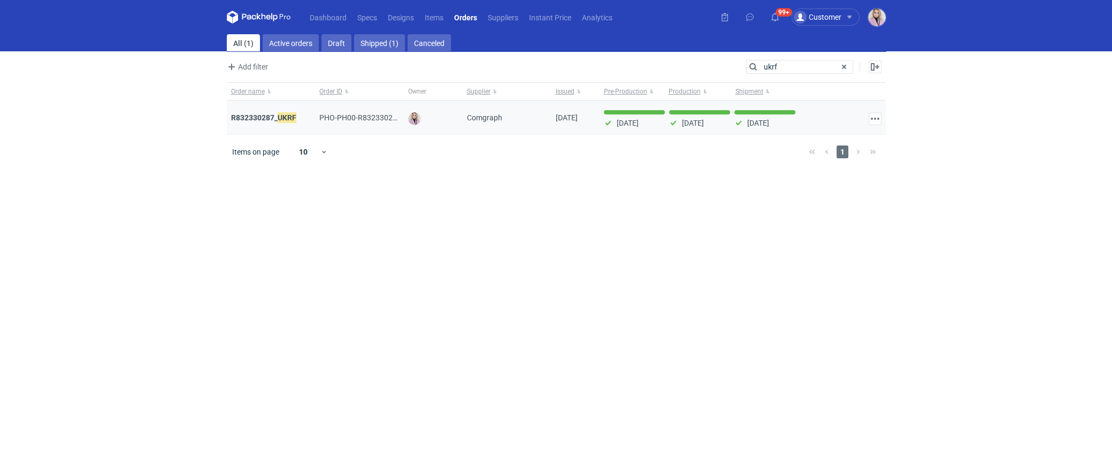
click at [272, 109] on div "R832330287_ UKRF" at bounding box center [271, 118] width 89 height 34
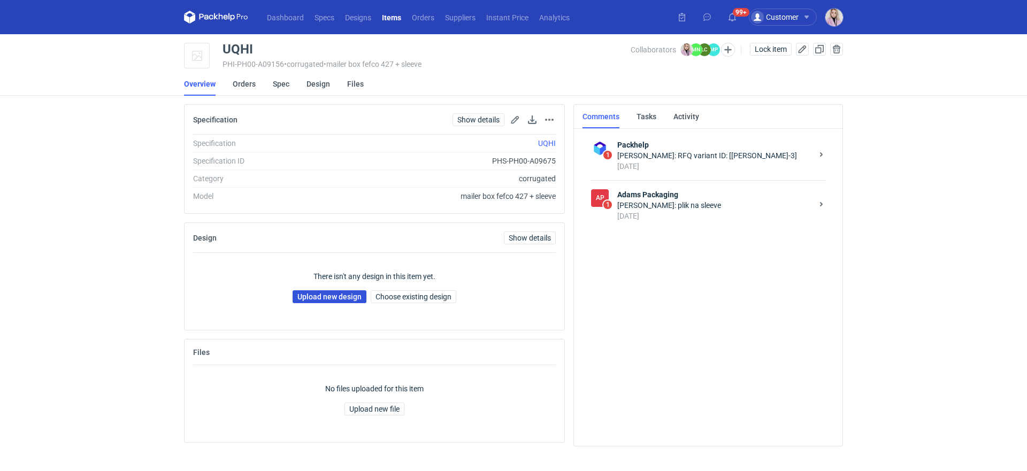
click at [304, 296] on link "Upload new design" at bounding box center [330, 297] width 74 height 13
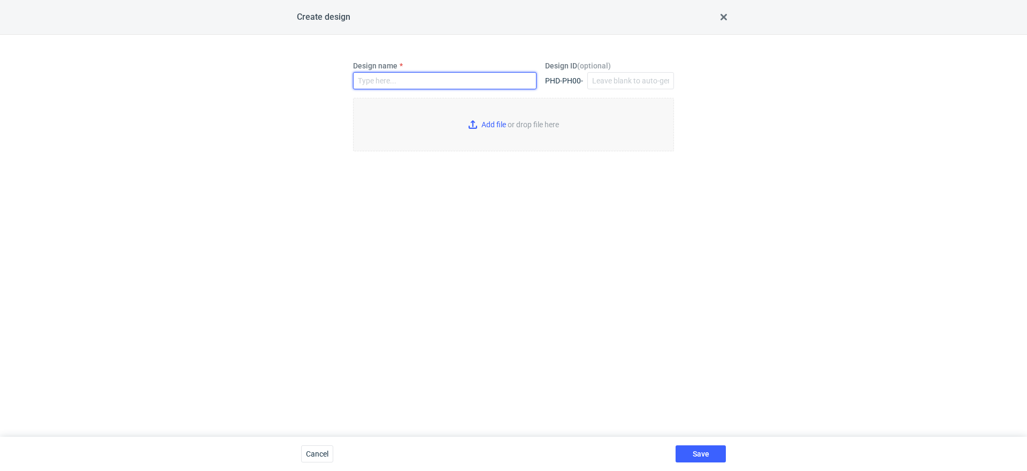
click at [384, 75] on input "Design name" at bounding box center [445, 80] width 184 height 17
paste input "UQHI"
type input "UQHI"
click at [476, 124] on input "Add file or drop file here" at bounding box center [513, 125] width 321 height 54
type input "C:\fakepath\custom__UQHI__d0__oR495876099__box.pdf"
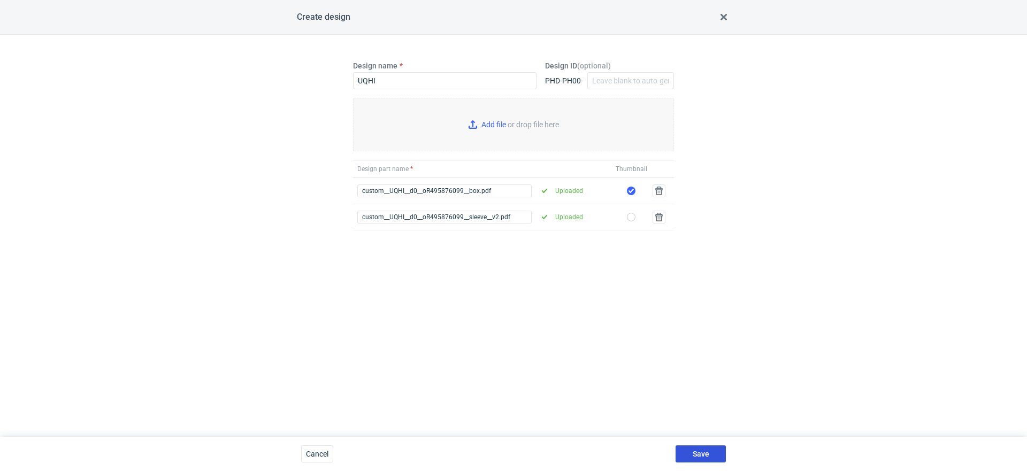
click at [703, 453] on span "Save" at bounding box center [701, 454] width 17 height 7
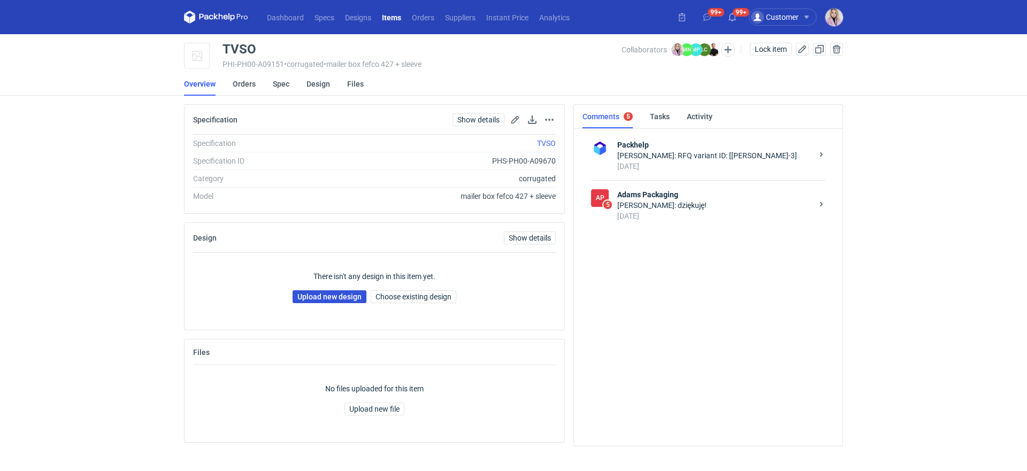
click at [327, 300] on link "Upload new design" at bounding box center [330, 297] width 74 height 13
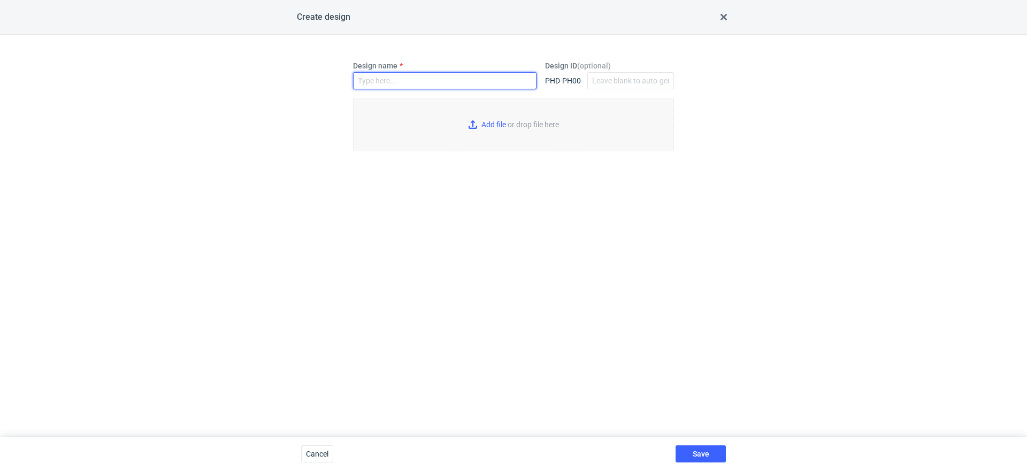
click at [403, 73] on input "Design name" at bounding box center [445, 80] width 184 height 17
paste input "TVSO"
type input "TVSO"
click at [489, 131] on input "Add file or drop file here" at bounding box center [513, 125] width 321 height 54
type input "C:\fakepath\custom__TVSO__d0__oR495876099__box.pdf"
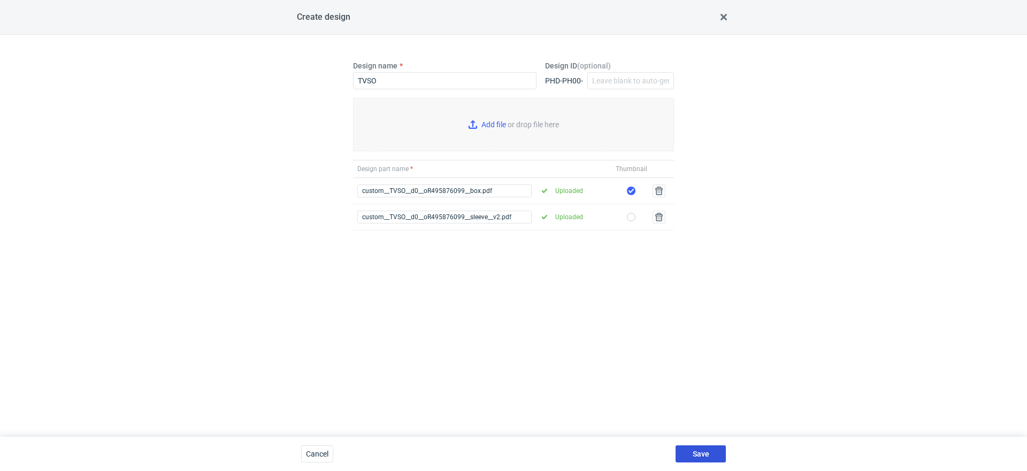
click at [704, 455] on span "Save" at bounding box center [701, 454] width 17 height 7
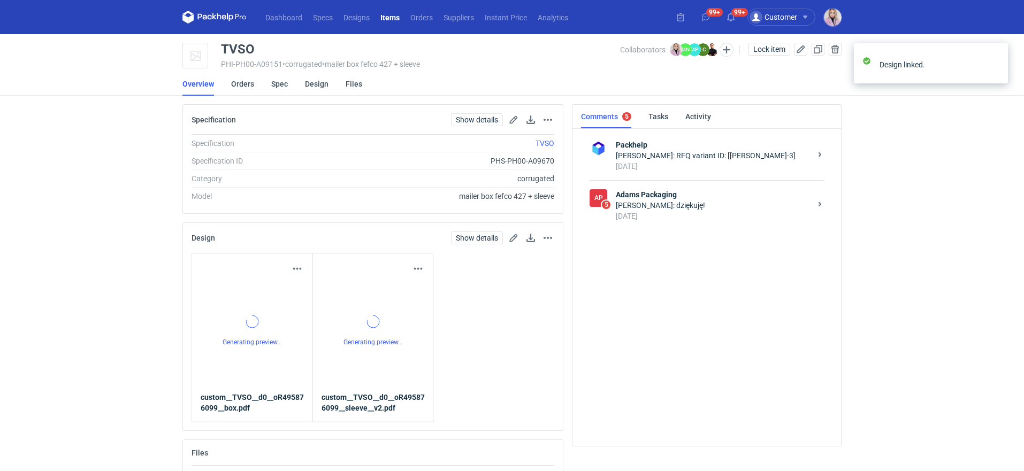
click at [697, 209] on div "Tomasz Kubiak: dziękuję!" at bounding box center [713, 205] width 195 height 11
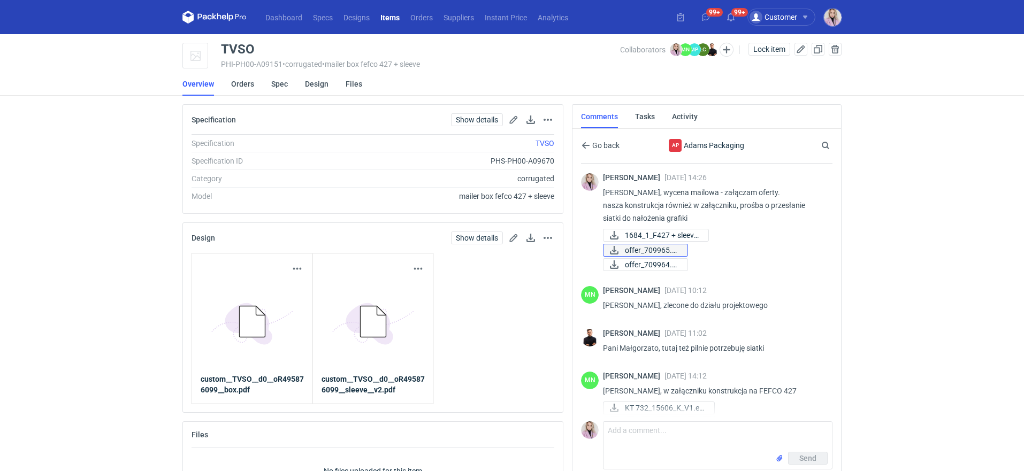
click at [667, 254] on span "offer_709965.pdf" at bounding box center [652, 251] width 54 height 12
click at [870, 310] on div "Dashboard Specs Designs Items Orders Suppliers Instant Price Analytics 99+ 99+ …" at bounding box center [512, 235] width 1024 height 471
click at [666, 264] on span "offer_709964.pdf" at bounding box center [652, 265] width 54 height 12
click at [240, 83] on link "Orders" at bounding box center [242, 84] width 23 height 24
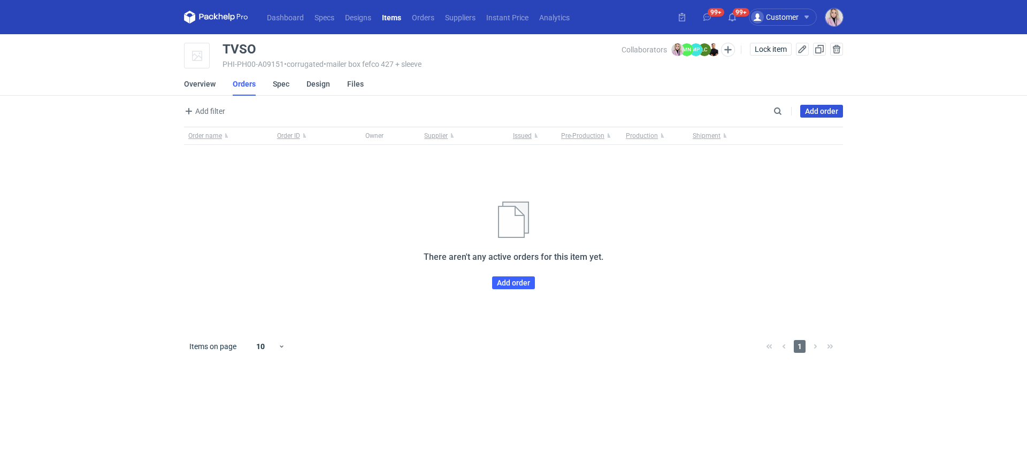
click at [819, 108] on link "Add order" at bounding box center [821, 111] width 43 height 13
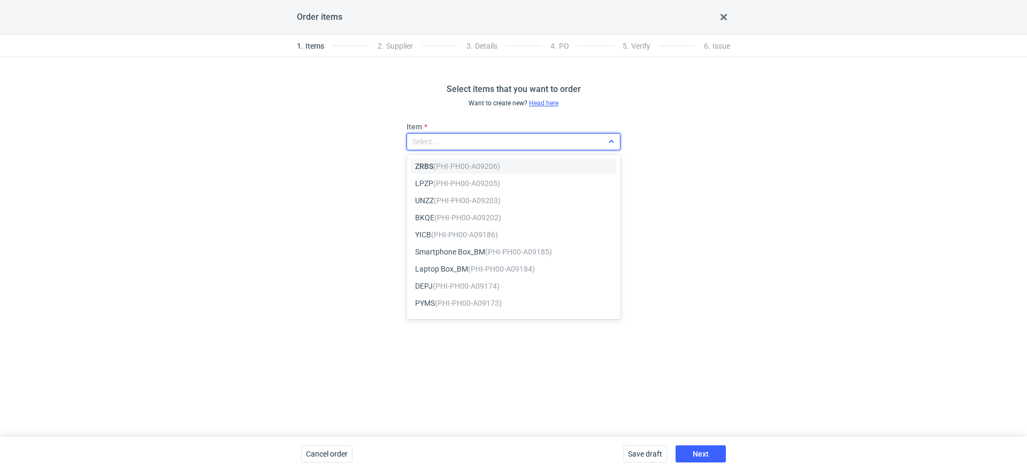
click at [455, 140] on div "Select..." at bounding box center [505, 141] width 196 height 15
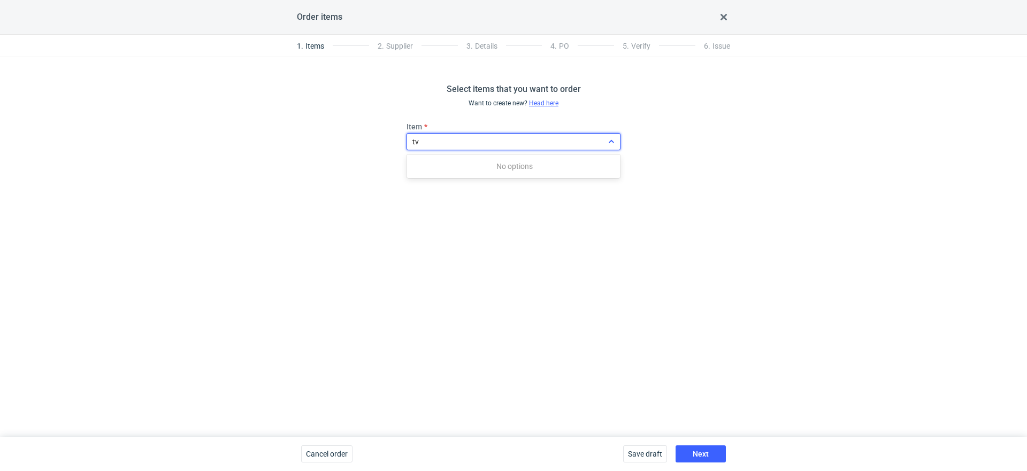
type input "tvs"
click at [418, 164] on span "TVSO (PHI-PH00-A09151)" at bounding box center [458, 166] width 86 height 11
click at [432, 163] on span "Add more items" at bounding box center [440, 165] width 66 height 13
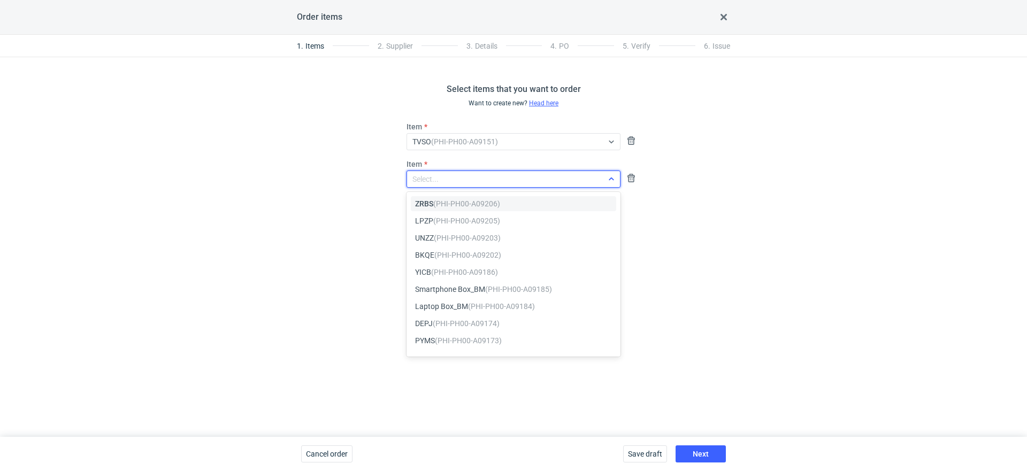
click at [441, 181] on div "Select..." at bounding box center [505, 179] width 196 height 15
paste input "UQHI"
type input "UQHI"
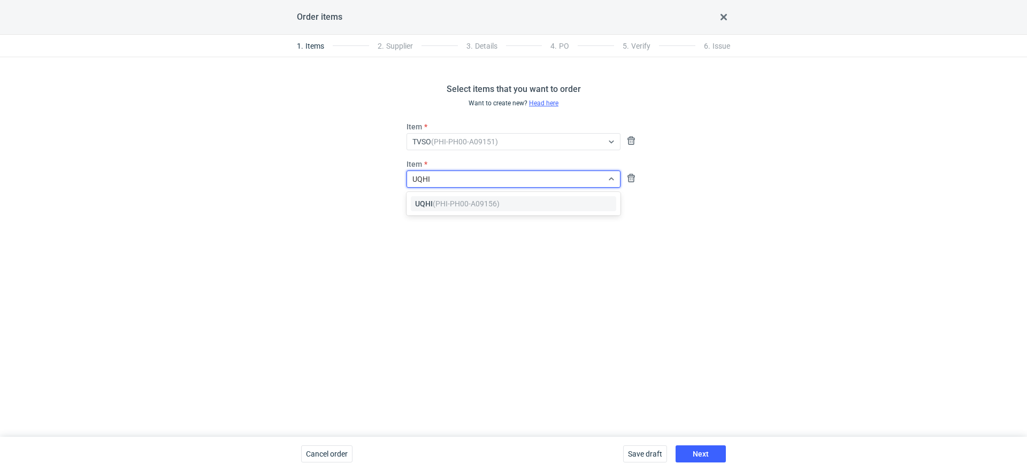
click at [456, 207] on em "(PHI-PH00-A09156)" at bounding box center [466, 204] width 67 height 9
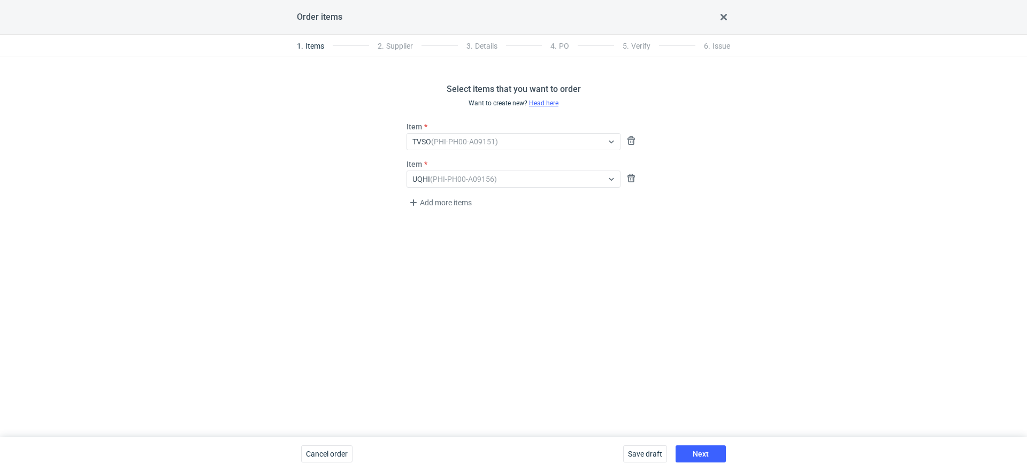
click at [605, 353] on div "Select items that you want to order Want to create new? Head here Item TVSO (PH…" at bounding box center [513, 247] width 1027 height 380
click at [698, 456] on span "Next" at bounding box center [701, 454] width 16 height 7
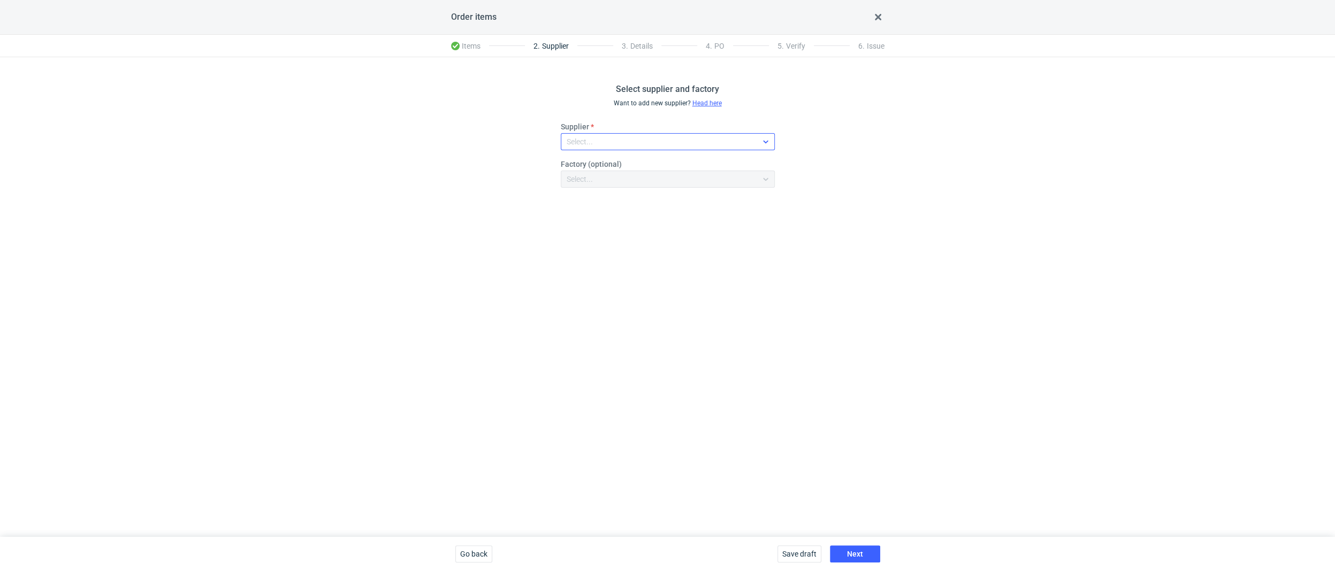
click at [582, 140] on div "Select..." at bounding box center [580, 141] width 26 height 11
type input "adams"
click at [600, 174] on div "Adams Packaging" at bounding box center [668, 166] width 208 height 19
click at [638, 167] on span "Adams Packaging" at bounding box center [612, 166] width 61 height 11
click at [850, 471] on span "Next" at bounding box center [855, 554] width 16 height 7
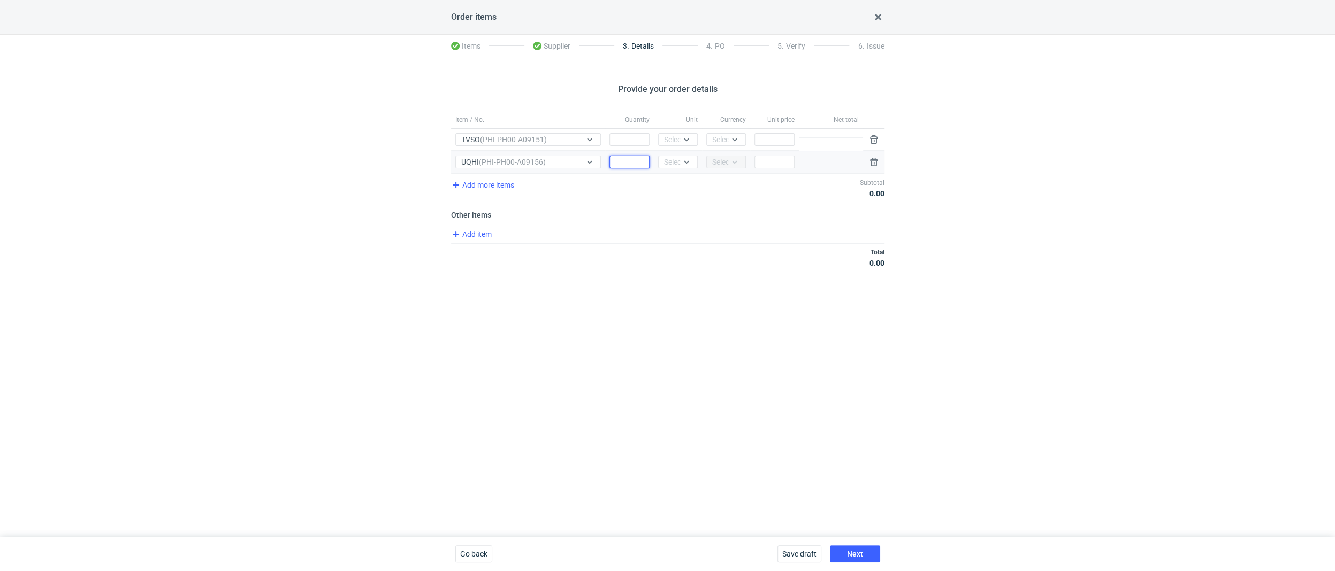
click at [622, 161] on input "Quantity" at bounding box center [629, 162] width 40 height 13
type input "710"
click at [622, 142] on input "Quantity" at bounding box center [629, 139] width 40 height 13
type input "290"
click at [671, 139] on div "Select..." at bounding box center [677, 139] width 26 height 11
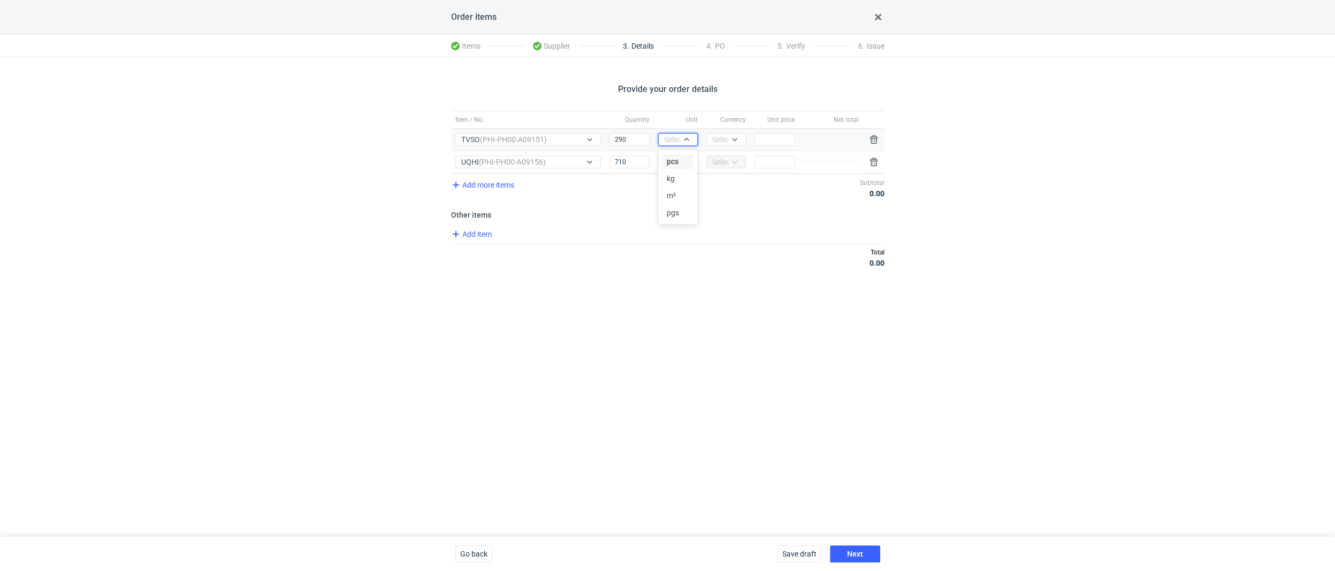
click at [672, 156] on div "pcs" at bounding box center [677, 161] width 31 height 15
click at [672, 160] on div "Select..." at bounding box center [677, 162] width 26 height 11
click at [671, 187] on span "pcs" at bounding box center [673, 183] width 12 height 11
click at [718, 142] on div "Select..." at bounding box center [725, 139] width 26 height 11
click at [718, 163] on span "PLN" at bounding box center [722, 161] width 14 height 11
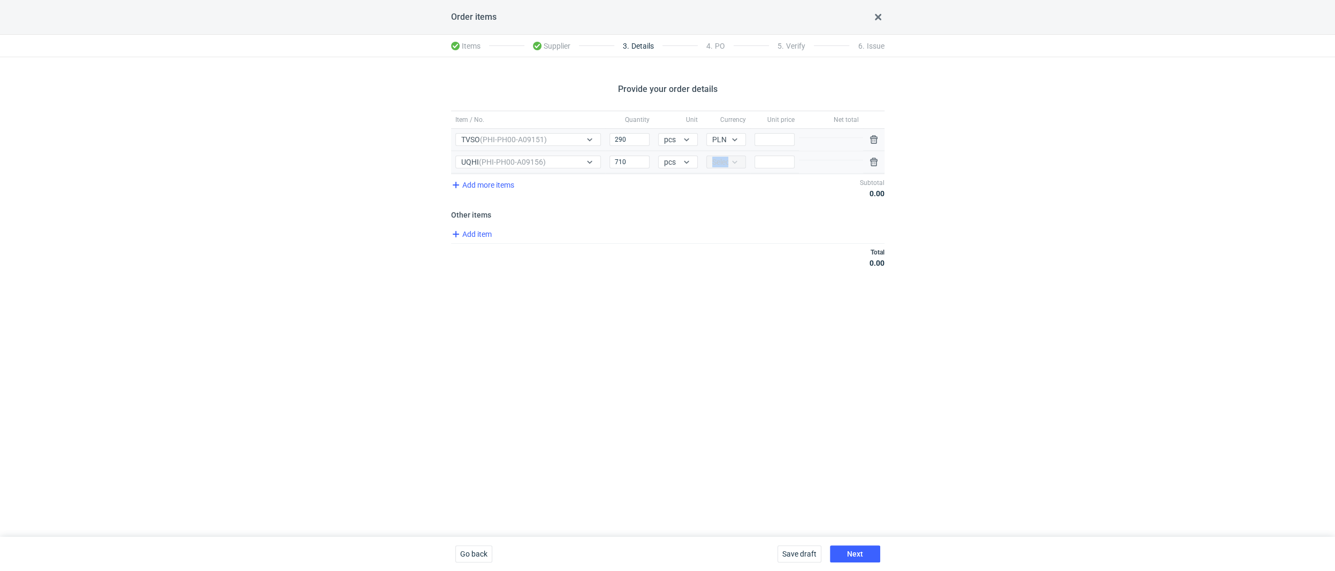
click at [718, 163] on div "Select..." at bounding box center [726, 162] width 40 height 13
click at [700, 225] on div "Item / No. Quantity Unit Currency Unit price Net total Item / No. TVSO (PHI-PH0…" at bounding box center [667, 196] width 433 height 170
click at [776, 131] on div "Price" at bounding box center [774, 140] width 48 height 22
click at [771, 140] on input "Price" at bounding box center [774, 139] width 40 height 13
type input "10"
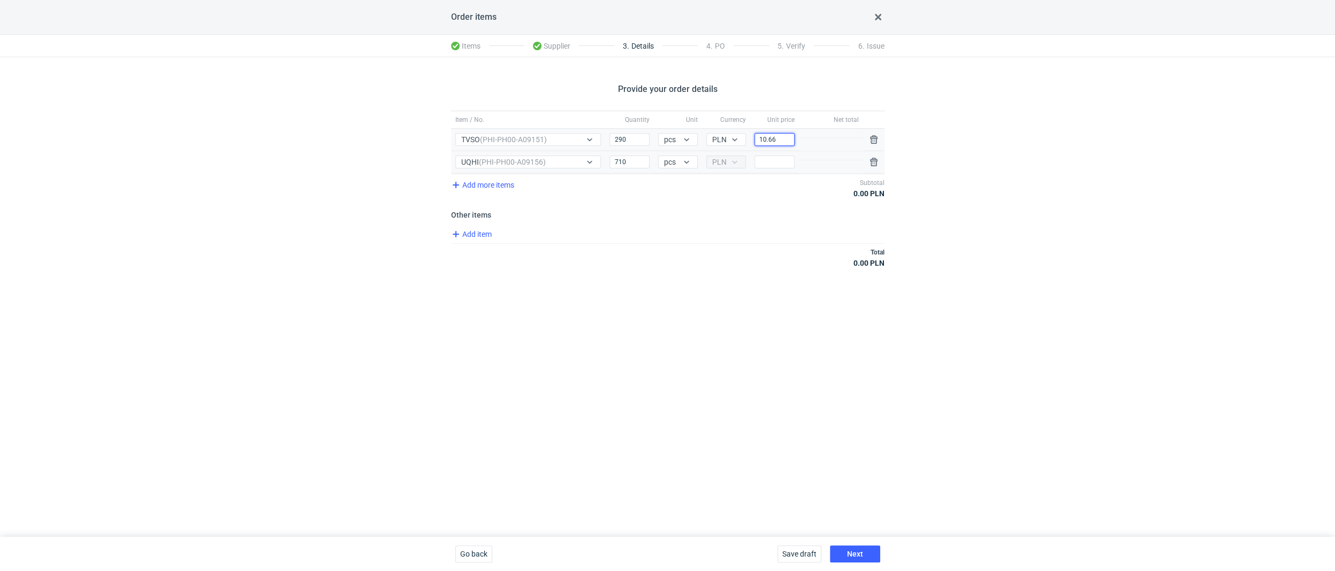
type input "10"
type input "10.66"
click at [775, 170] on div "Price" at bounding box center [774, 162] width 48 height 22
click at [775, 167] on input "Price" at bounding box center [774, 162] width 40 height 13
type input "10"
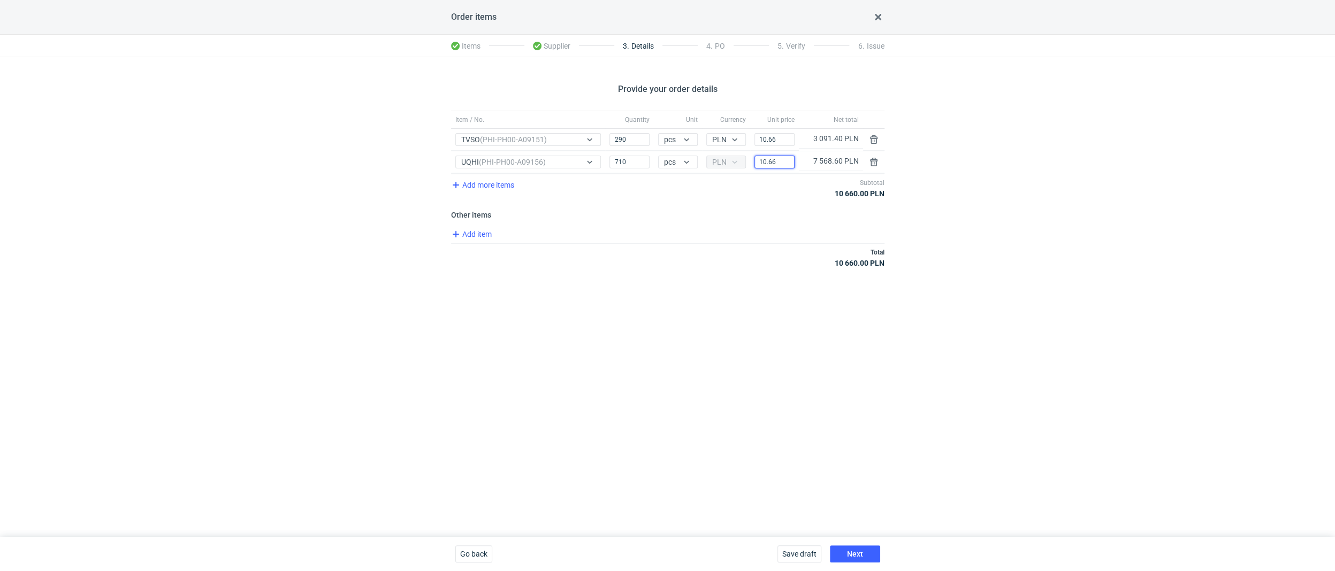
type input "10.66"
click at [701, 280] on div "Provide your order details Item / No. Quantity Unit Currency Unit price Net tot…" at bounding box center [667, 297] width 1335 height 480
click at [759, 388] on div "Provide your order details Item / No. Quantity Unit Currency Unit price Net tot…" at bounding box center [667, 297] width 1335 height 480
click at [852, 471] on span "Next" at bounding box center [855, 554] width 16 height 7
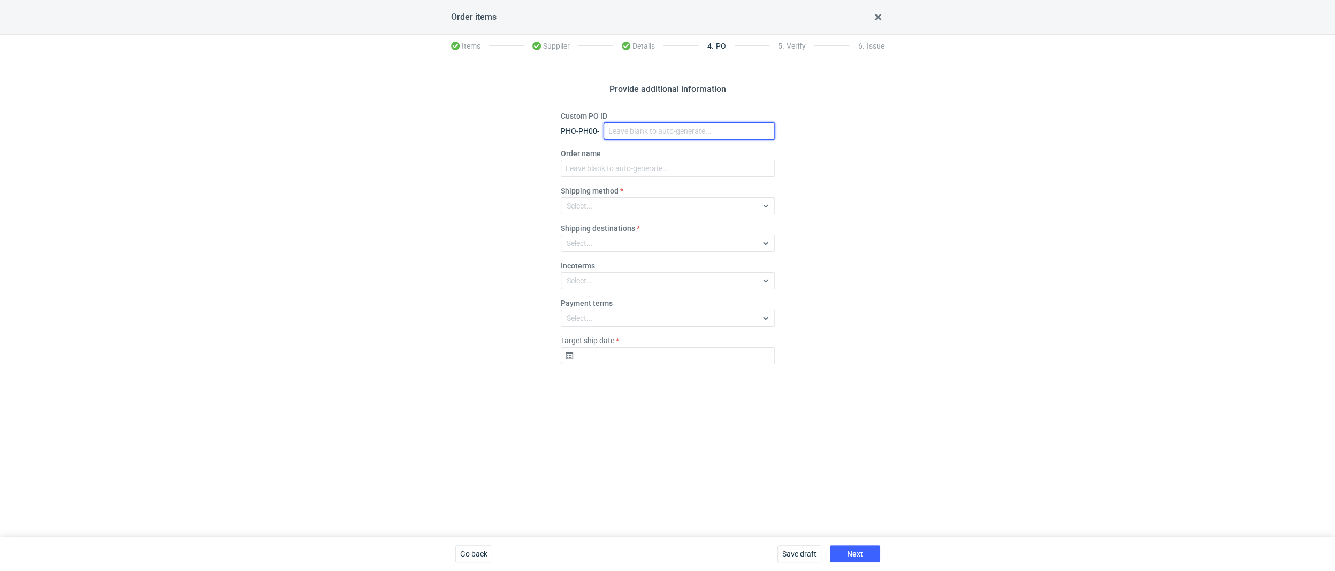
click at [632, 134] on input "Custom PO ID" at bounding box center [689, 131] width 171 height 17
paste input "R495876099_TVSO, UQHI"
type input "R495876099_TVSO, UQHI"
click at [603, 170] on input "Order name" at bounding box center [668, 168] width 214 height 17
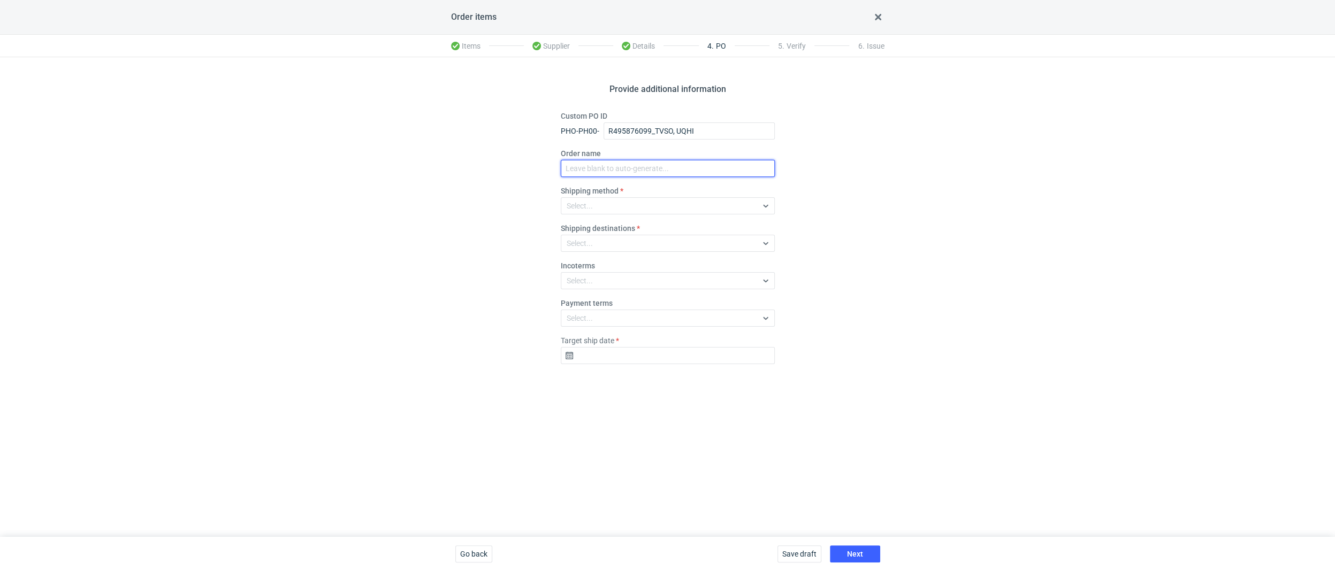
paste input "R495876099_TVSO, UQHI"
type input "R495876099_TVSO, UQHI"
click at [587, 291] on fieldset "Custom PO ID PHO-PH00- R495876099_TVSO, UQHI Order name R495876099_TVSO, UQHI S…" at bounding box center [668, 242] width 214 height 262
click at [587, 283] on div "Select..." at bounding box center [580, 281] width 26 height 11
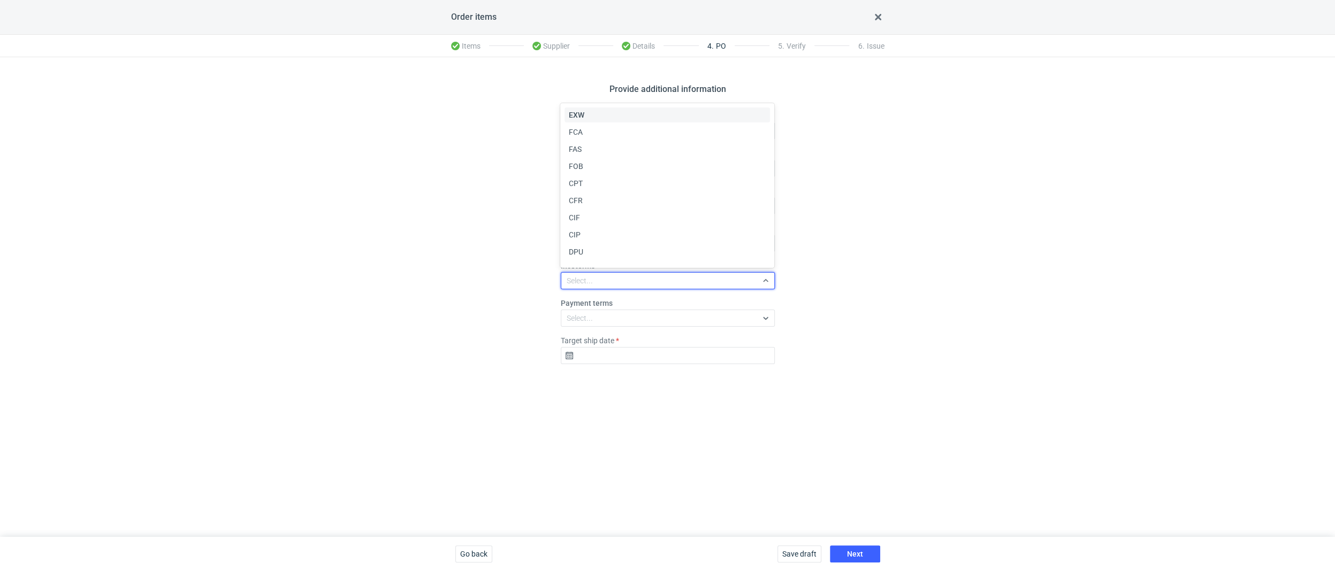
click at [585, 111] on div "EXW" at bounding box center [667, 115] width 197 height 11
click at [592, 357] on input "Target ship date" at bounding box center [668, 355] width 214 height 17
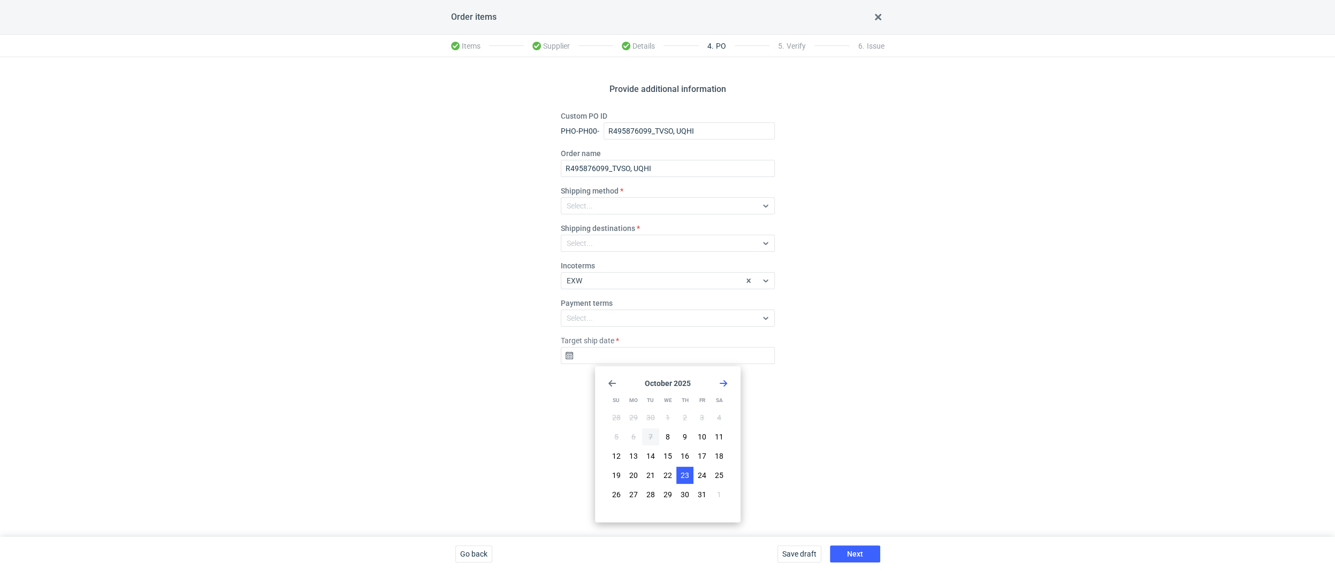
click at [684, 471] on span "23" at bounding box center [685, 475] width 9 height 11
type input "2025-10-23"
click at [848, 471] on span "Next" at bounding box center [855, 554] width 16 height 7
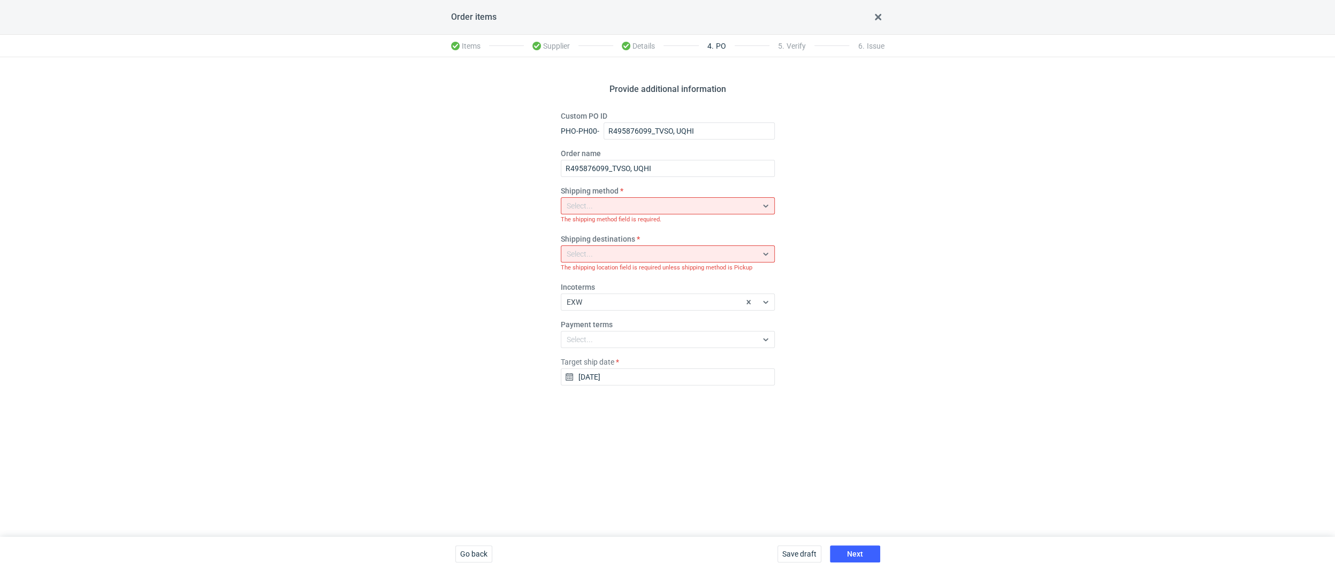
click at [583, 193] on label "Shipping method" at bounding box center [590, 191] width 58 height 11
click at [583, 202] on div "Select..." at bounding box center [580, 206] width 26 height 11
click at [584, 299] on span "Pickup" at bounding box center [580, 299] width 22 height 11
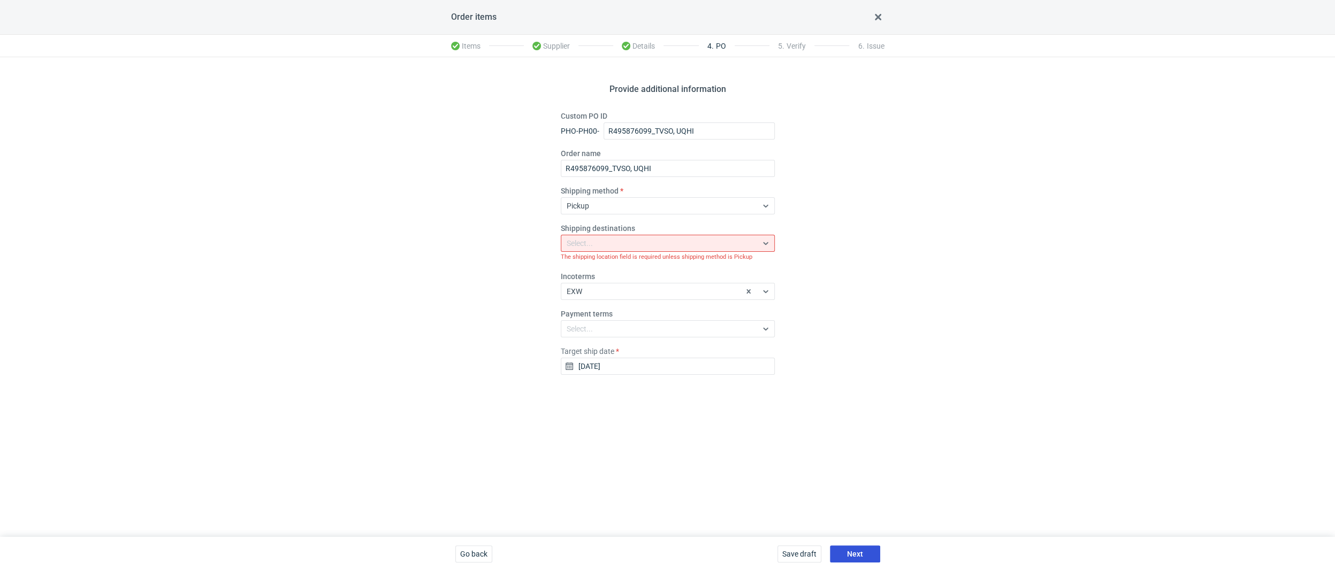
click at [877, 471] on button "Next" at bounding box center [855, 554] width 50 height 17
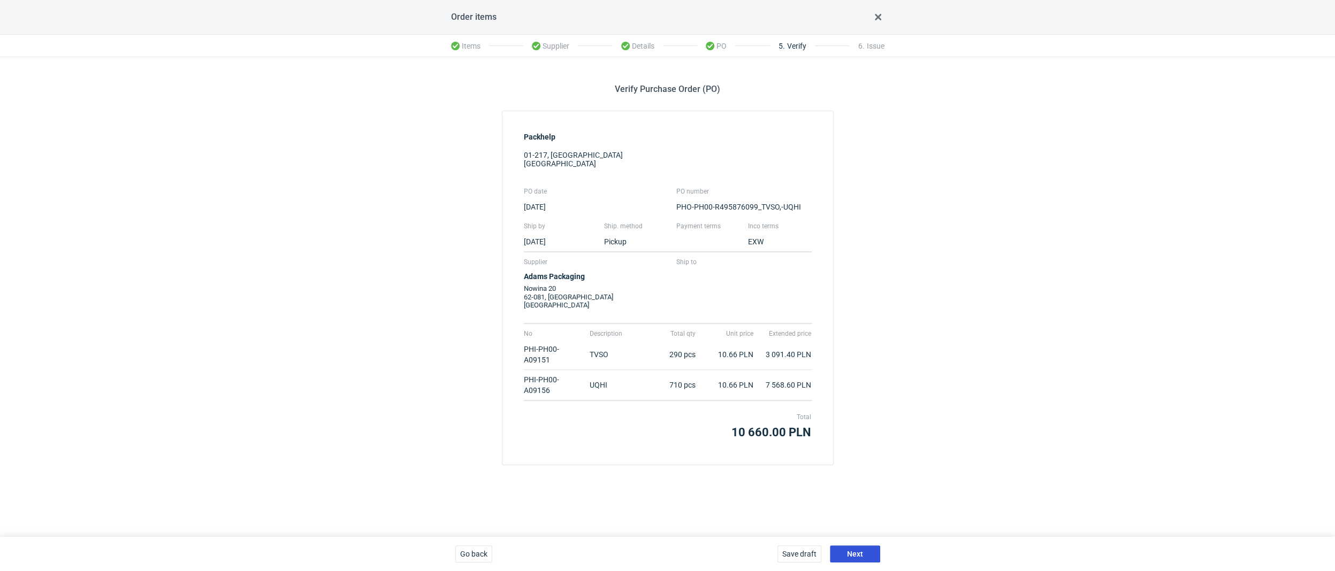
click at [860, 471] on button "Next" at bounding box center [855, 554] width 50 height 17
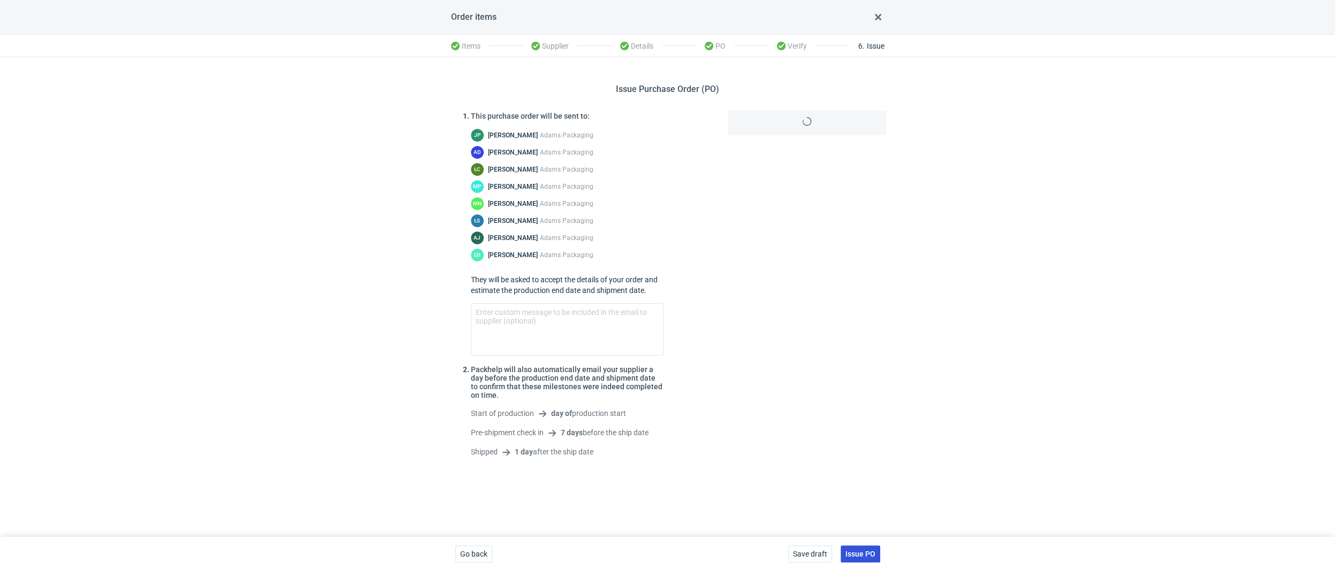
click at [861, 471] on span "Issue PO" at bounding box center [860, 554] width 30 height 7
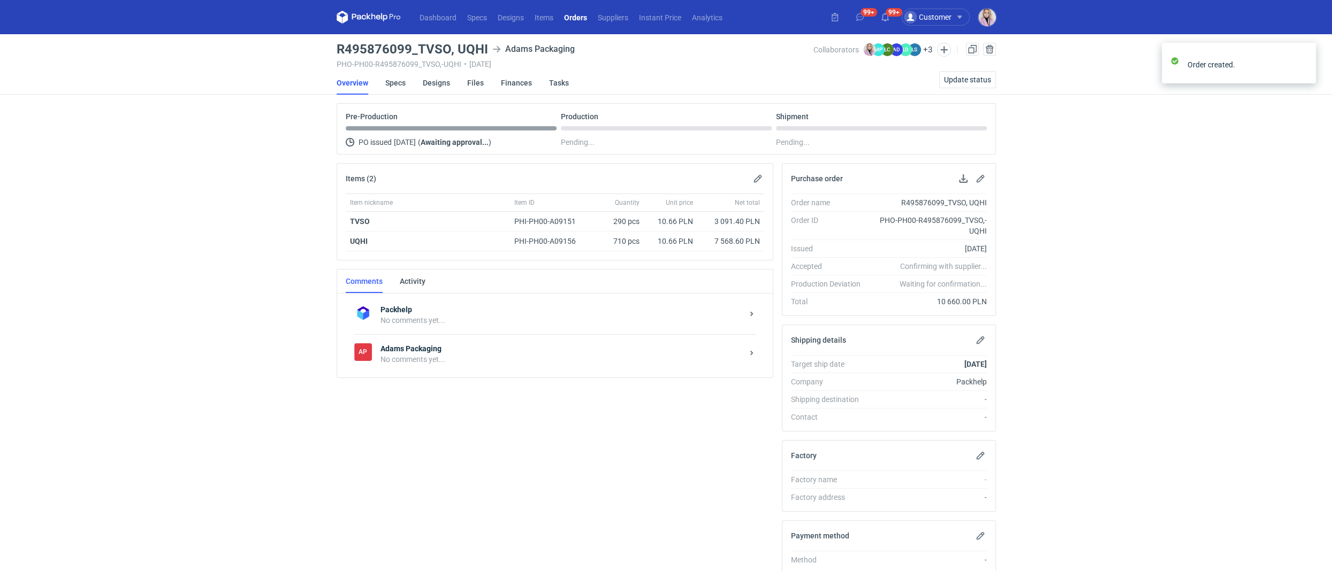
click at [345, 12] on icon at bounding box center [369, 17] width 64 height 13
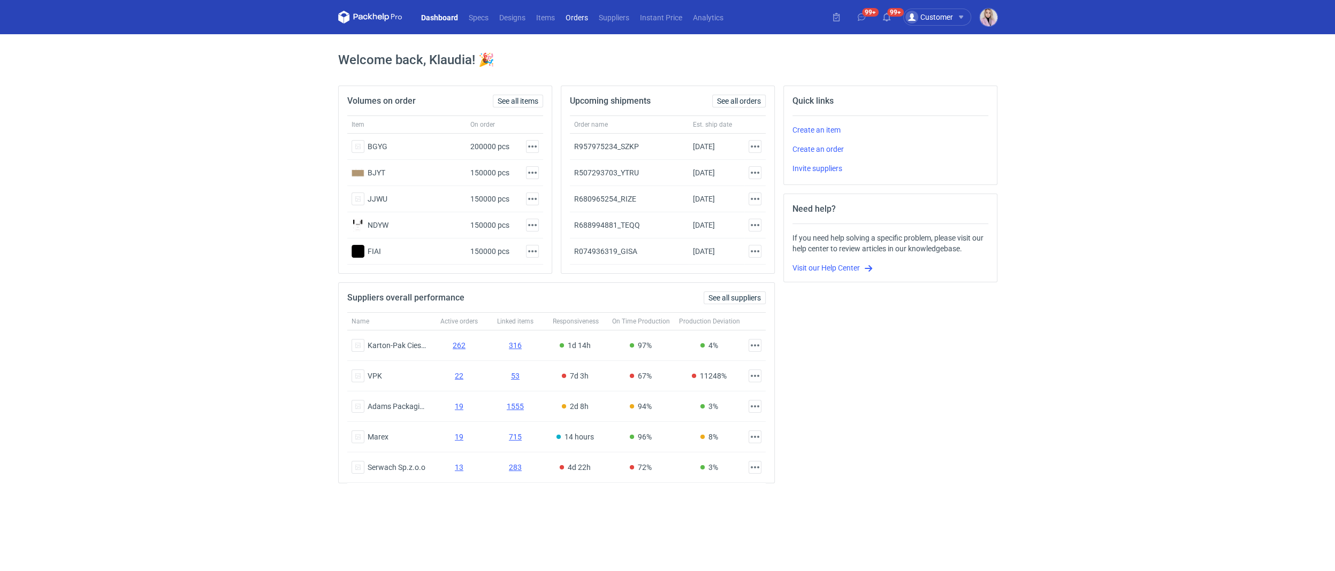
click at [578, 16] on link "Orders" at bounding box center [576, 17] width 33 height 13
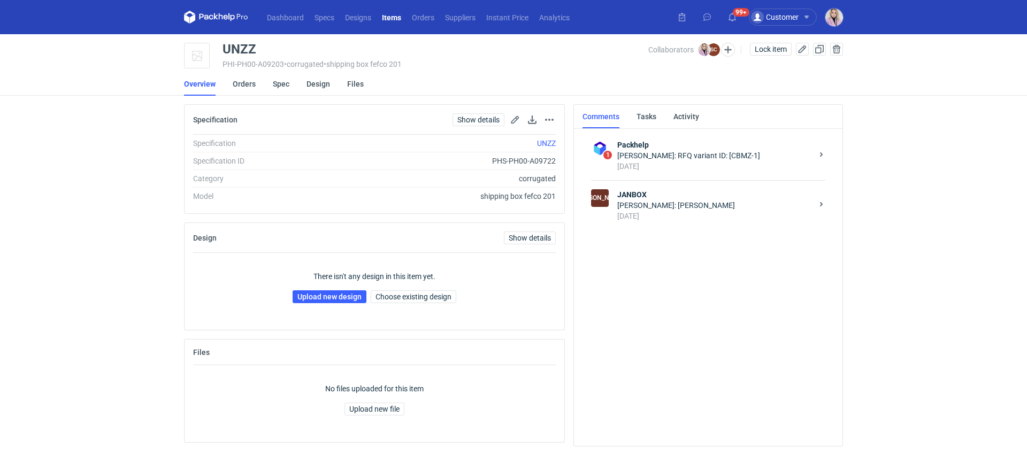
click at [747, 211] on div "[DATE]" at bounding box center [714, 216] width 195 height 11
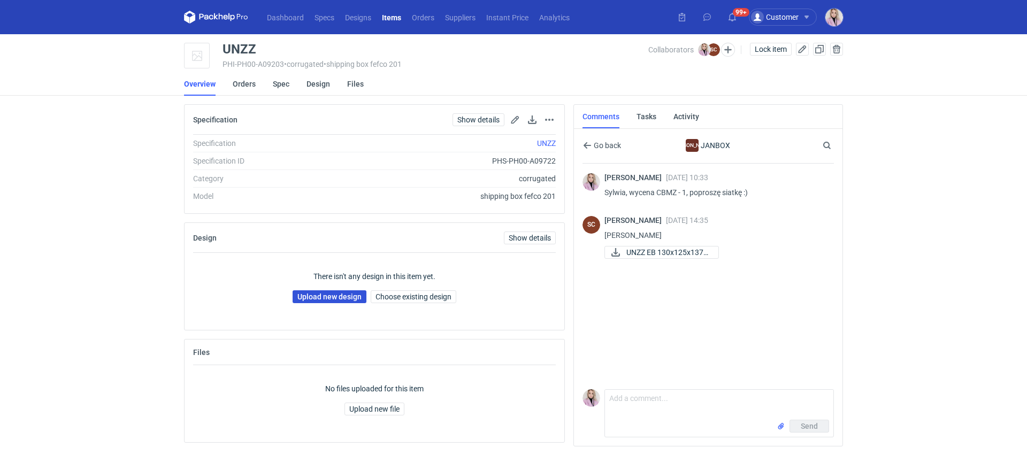
click at [346, 300] on link "Upload new design" at bounding box center [330, 297] width 74 height 13
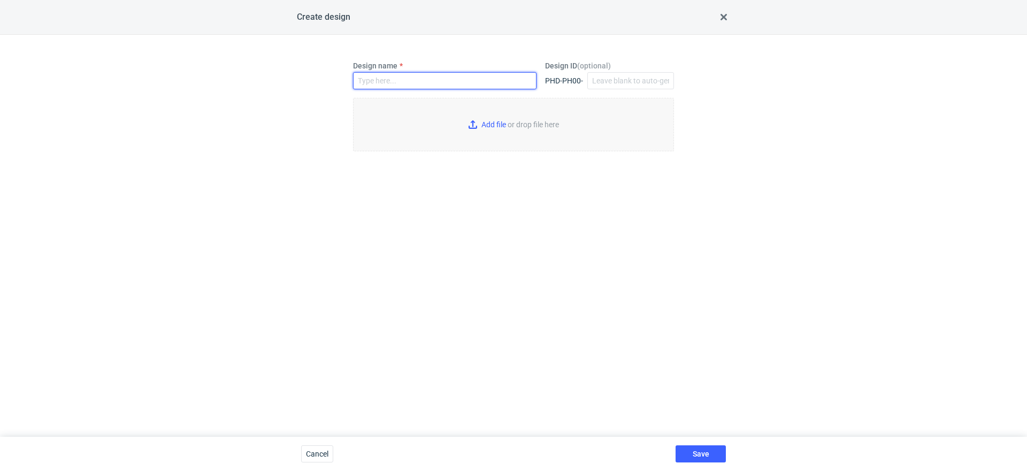
click at [393, 75] on input "Design name" at bounding box center [445, 80] width 184 height 17
paste input "UNZZ"
type input "UNZZ"
click at [484, 126] on input "Add file or drop file here" at bounding box center [513, 125] width 321 height 54
type input "C:\fakepath\custom__Stendig_Calendars__UNZZ__d0__oR774270715__outside.pdf"
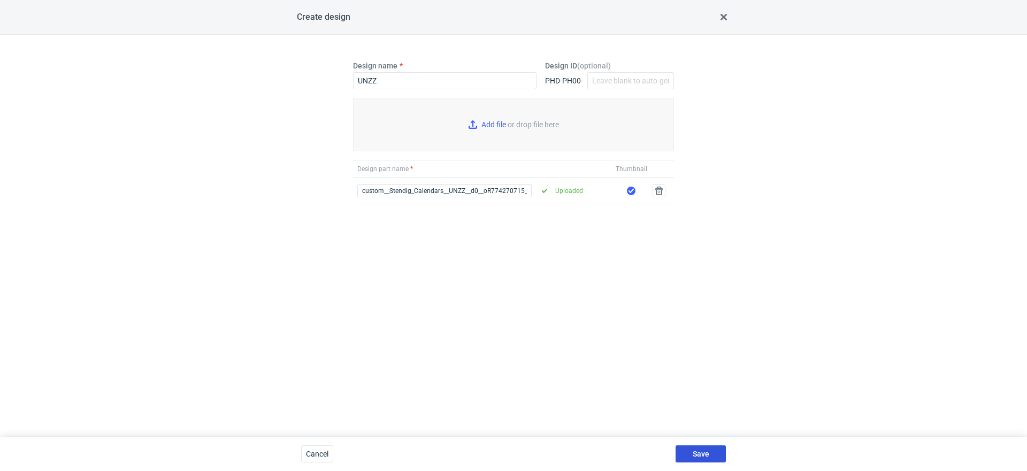
click at [703, 452] on span "Save" at bounding box center [701, 454] width 17 height 7
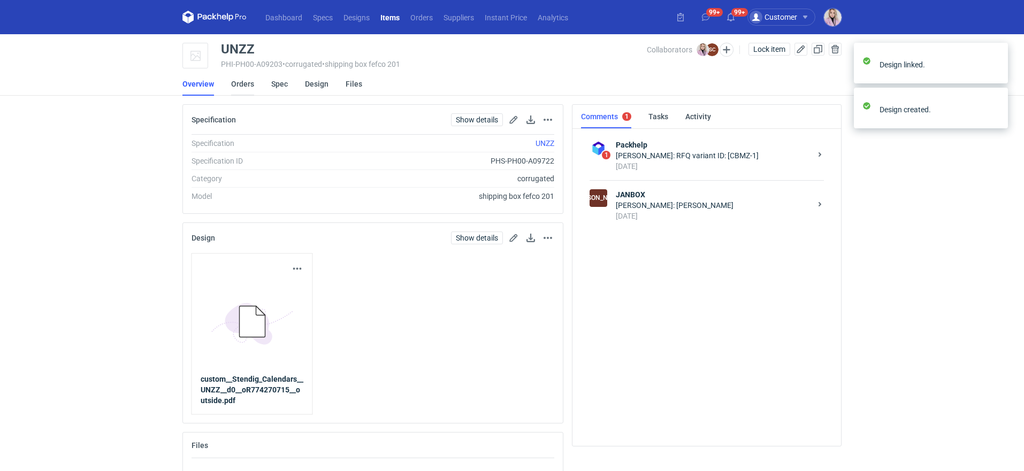
click at [242, 82] on link "Orders" at bounding box center [242, 84] width 23 height 24
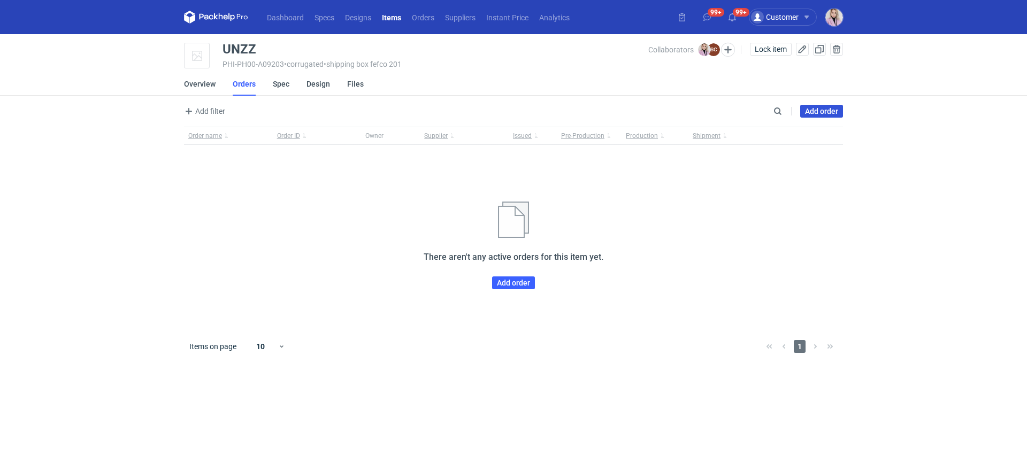
click at [821, 107] on link "Add order" at bounding box center [821, 111] width 43 height 13
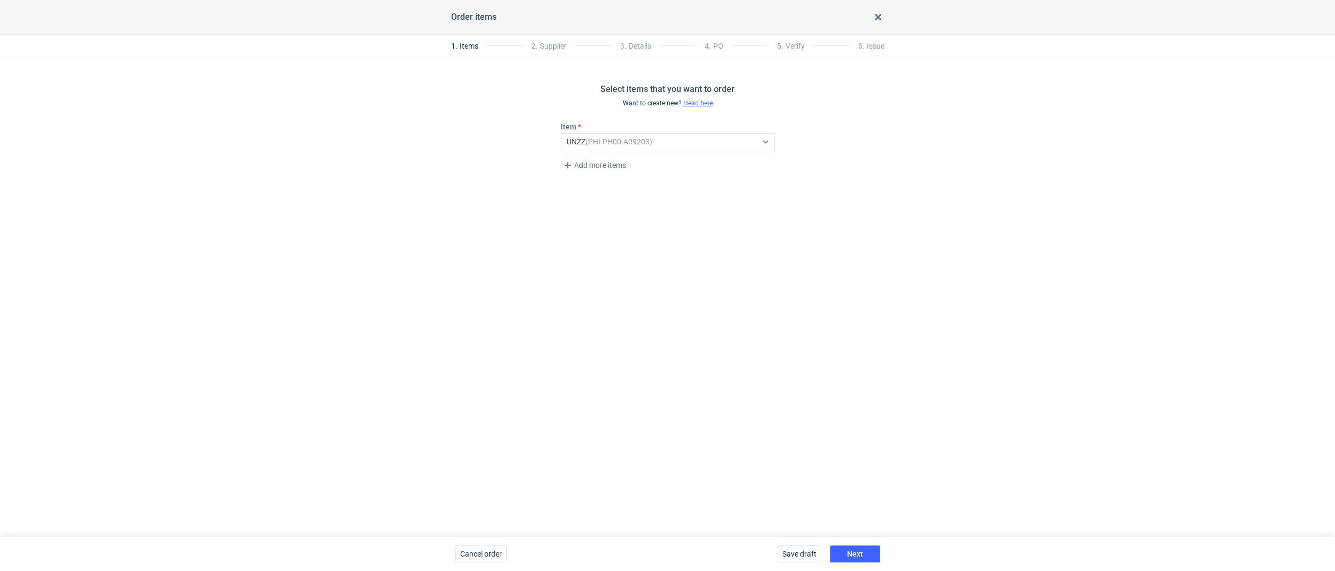
click at [852, 471] on div "Save draft Next" at bounding box center [828, 554] width 111 height 34
click at [852, 471] on span "Next" at bounding box center [855, 554] width 16 height 7
click at [589, 135] on div "Select..." at bounding box center [659, 141] width 196 height 15
type input "janb"
click at [624, 162] on div "JANBOX" at bounding box center [667, 166] width 197 height 11
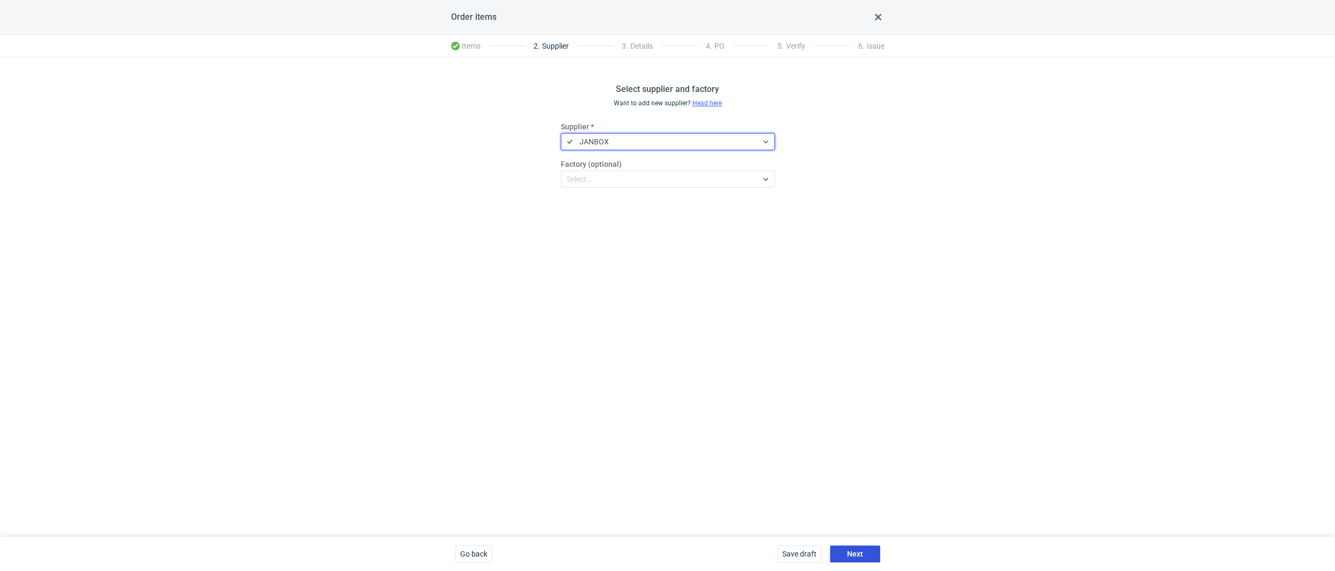
click at [854, 471] on button "Next" at bounding box center [855, 554] width 50 height 17
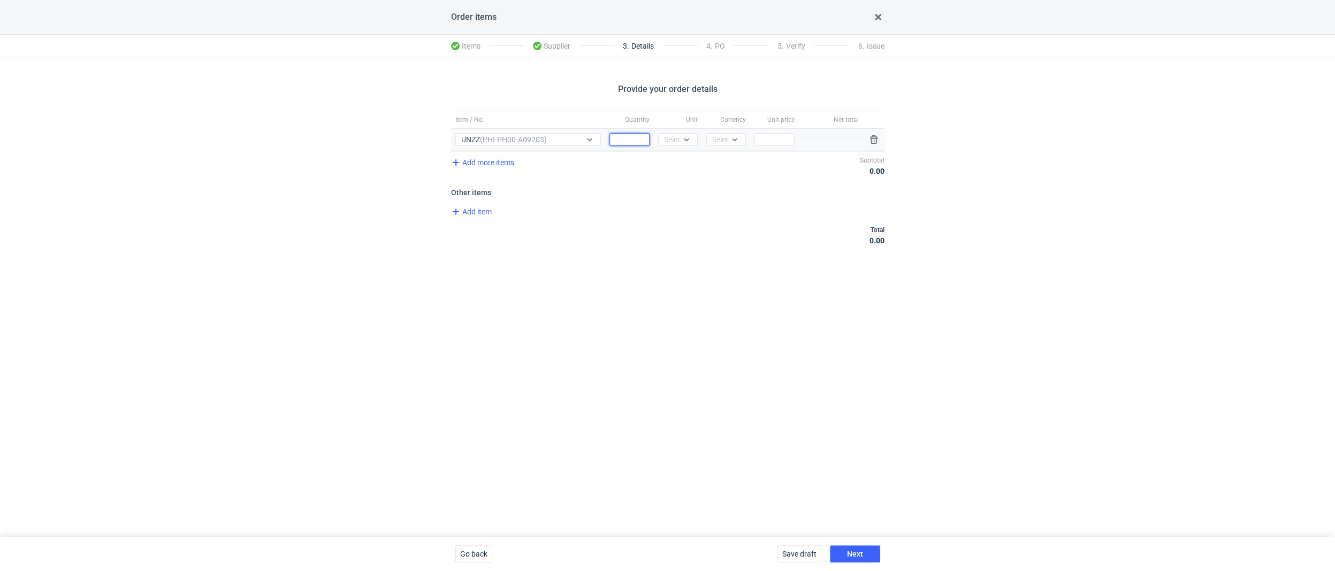
click at [627, 144] on input "Quantity" at bounding box center [629, 139] width 40 height 13
type input "1180"
click at [664, 138] on div "Select..." at bounding box center [677, 139] width 26 height 11
click at [666, 155] on div "pcs" at bounding box center [677, 161] width 31 height 15
click at [730, 131] on div "Currency Select..." at bounding box center [726, 140] width 48 height 22
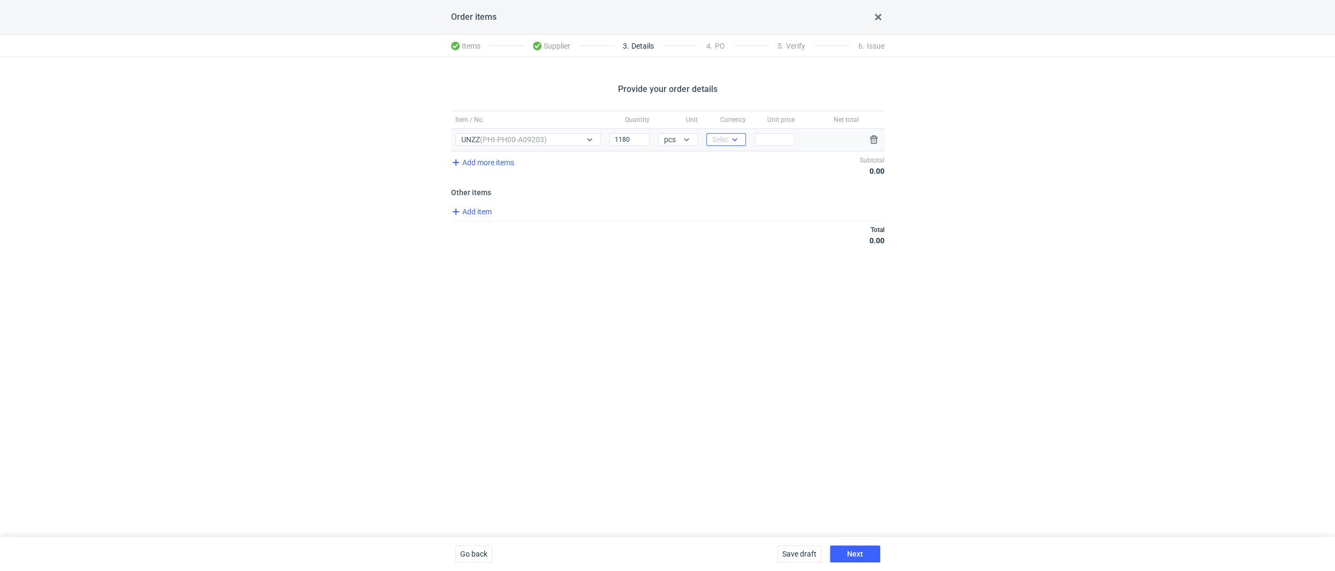
click at [734, 138] on icon at bounding box center [734, 139] width 9 height 9
click at [734, 159] on div "PLN" at bounding box center [726, 161] width 22 height 11
click at [764, 149] on div "Price" at bounding box center [774, 140] width 48 height 22
click at [764, 135] on input "Price" at bounding box center [774, 139] width 40 height 13
type input "2"
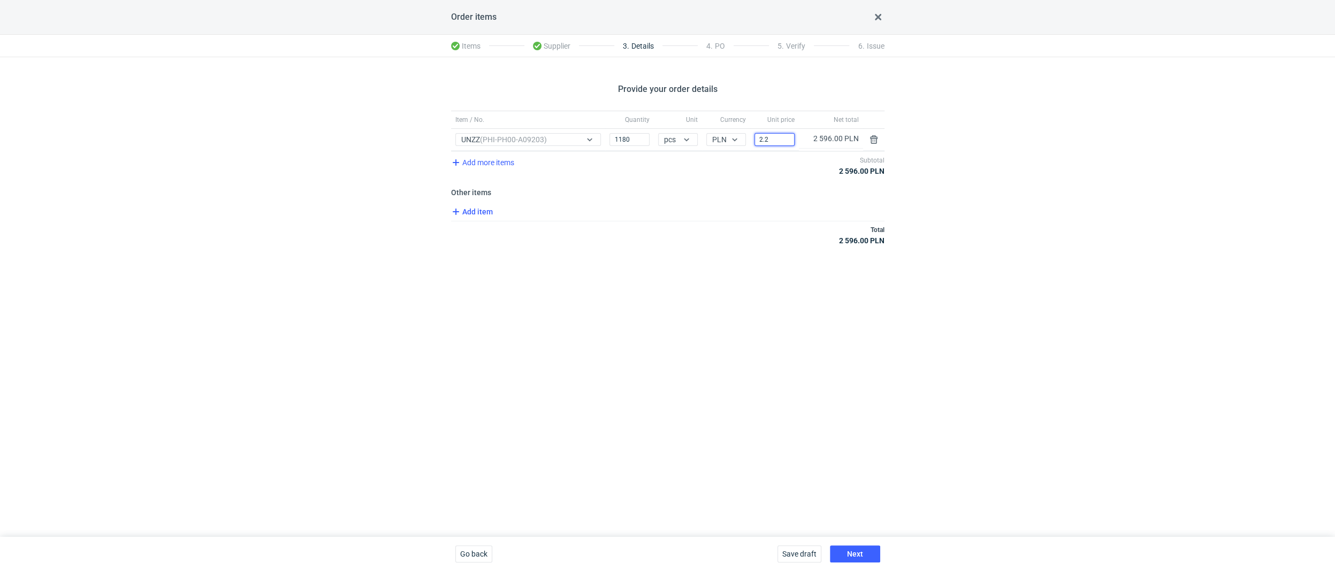
type input "2.2"
click at [475, 208] on span "Add item" at bounding box center [470, 211] width 43 height 13
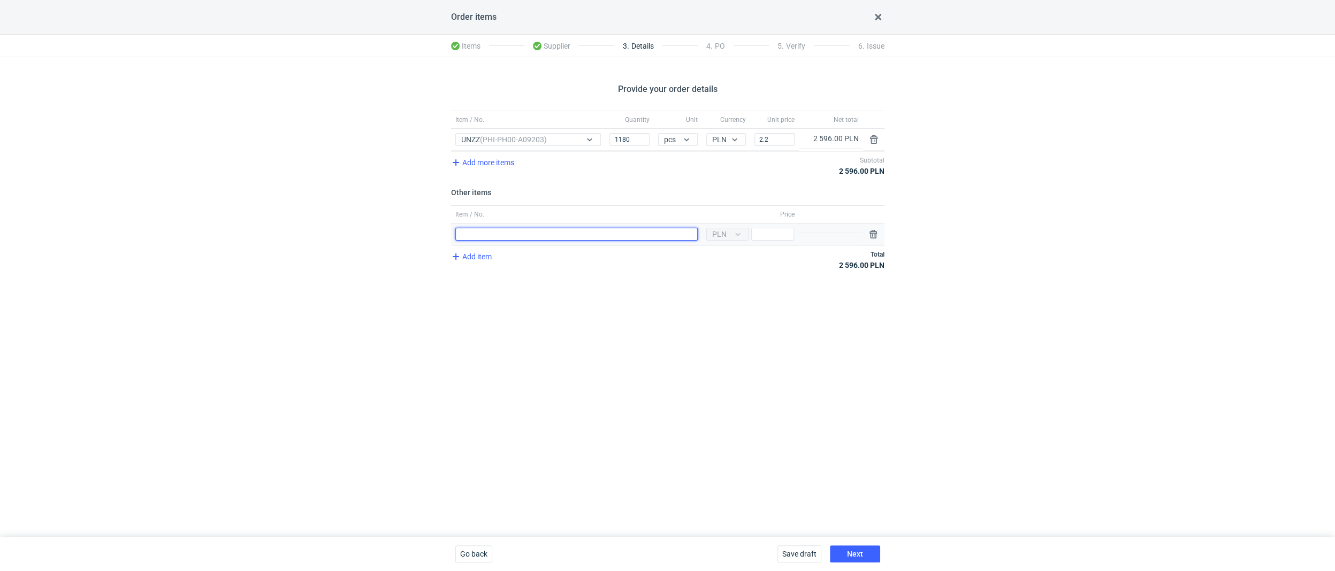
click at [481, 231] on input "Item / No." at bounding box center [576, 234] width 242 height 13
type input "Klisza"
click at [789, 236] on input "Price" at bounding box center [772, 234] width 43 height 13
type input "400"
click at [854, 471] on div "Save draft Next" at bounding box center [828, 554] width 111 height 34
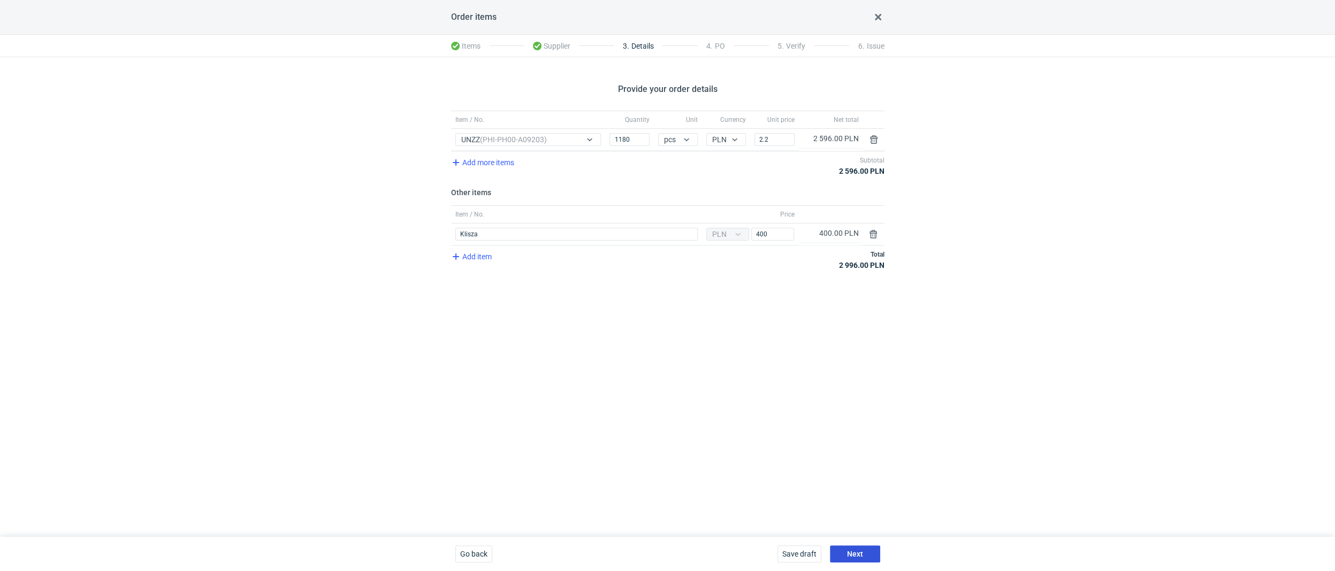
click at [858, 471] on button "Next" at bounding box center [855, 554] width 50 height 17
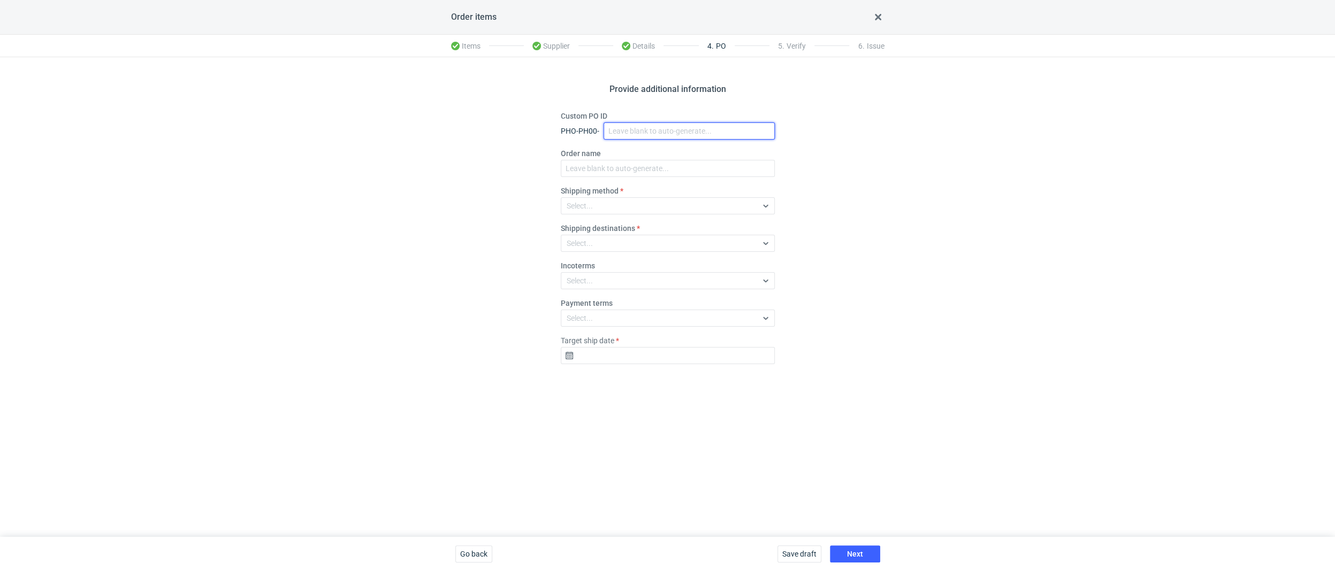
click at [628, 133] on input "Custom PO ID" at bounding box center [689, 131] width 171 height 17
paste input "R774270715_UNZZ"
type input "R774270715_UNZZ"
click at [585, 168] on input "Order name" at bounding box center [668, 168] width 214 height 17
paste input "R774270715_UNZZ"
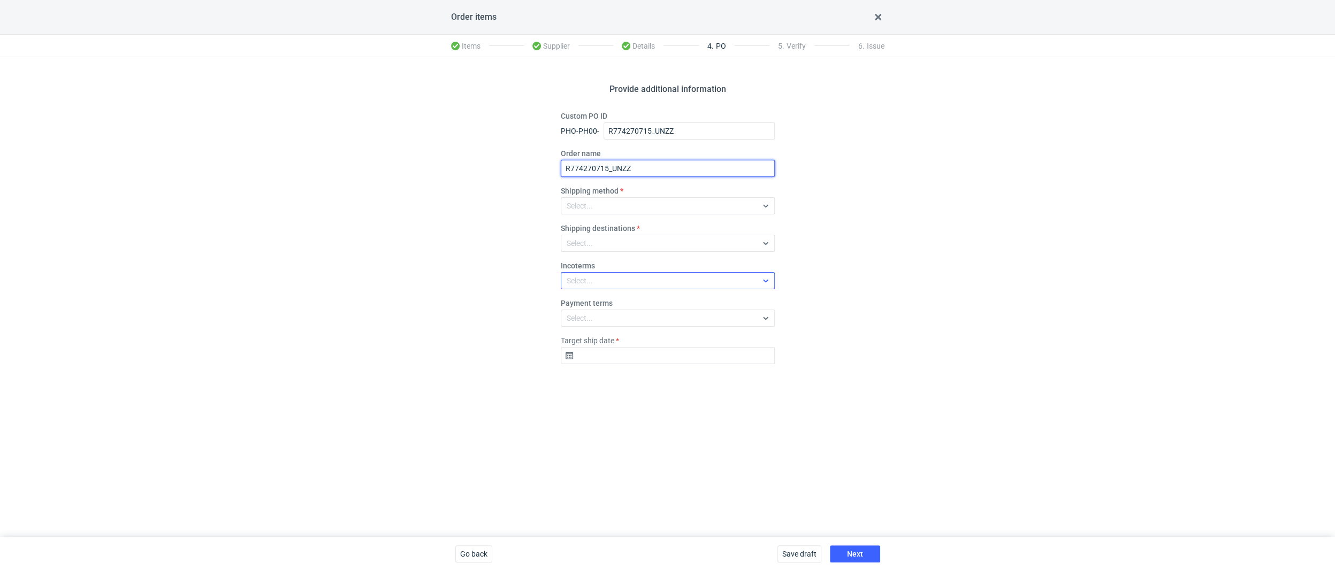
type input "R774270715_UNZZ"
click at [588, 286] on div "Select..." at bounding box center [659, 280] width 196 height 15
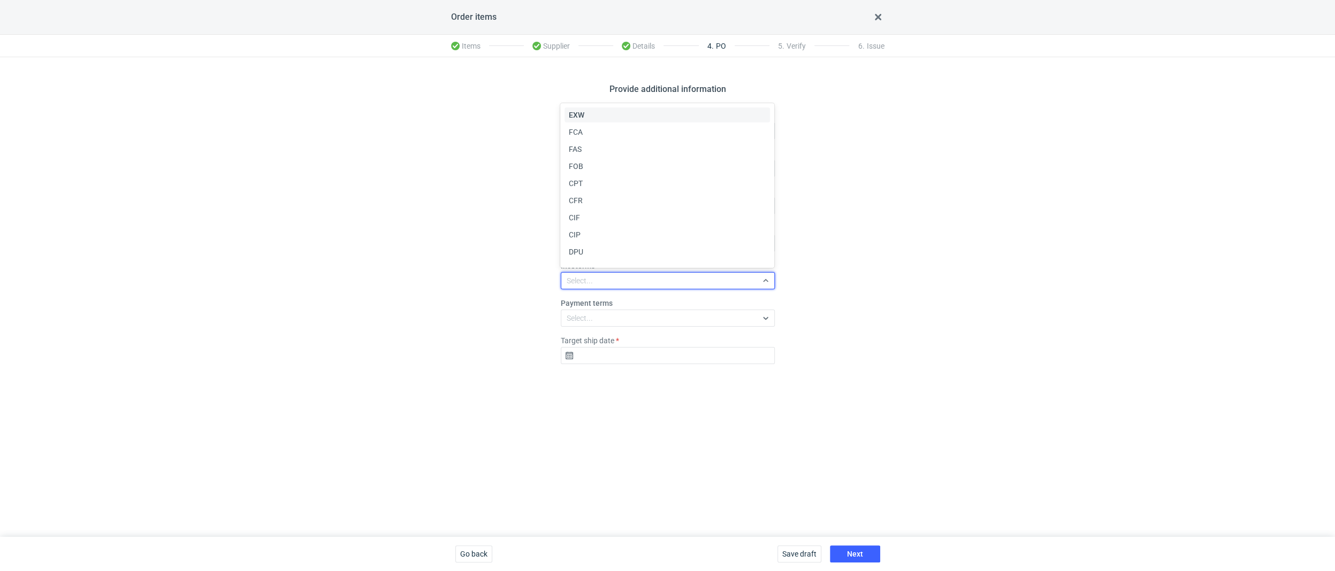
click at [580, 113] on span "EXW" at bounding box center [577, 115] width 16 height 11
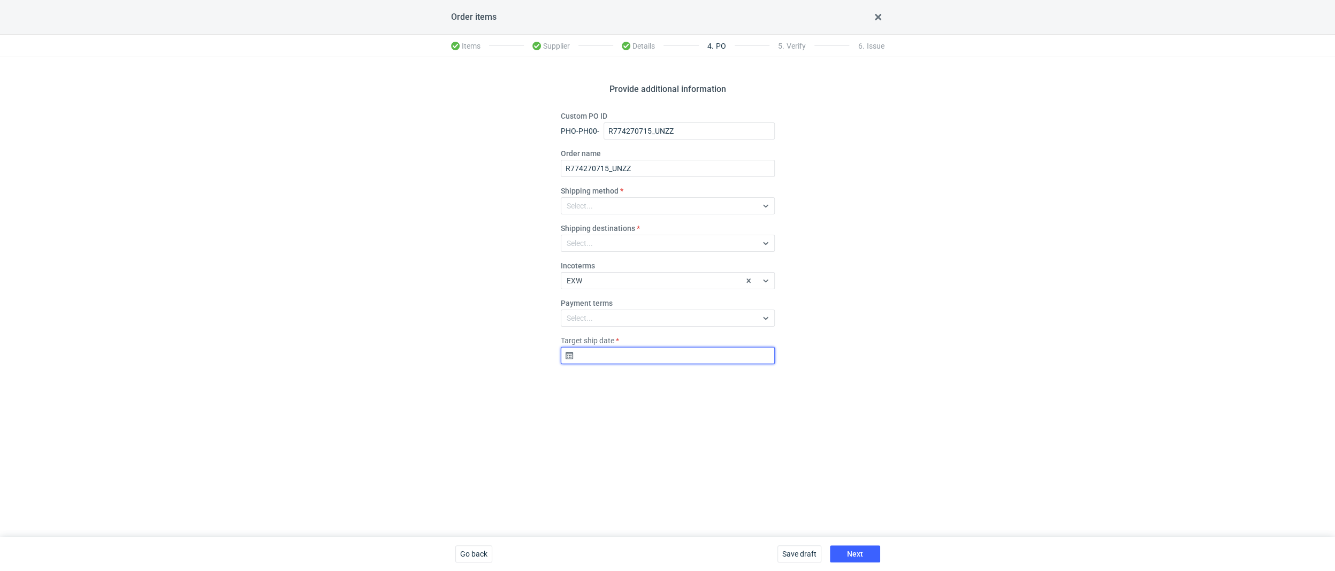
click at [594, 354] on input "Target ship date" at bounding box center [668, 355] width 214 height 17
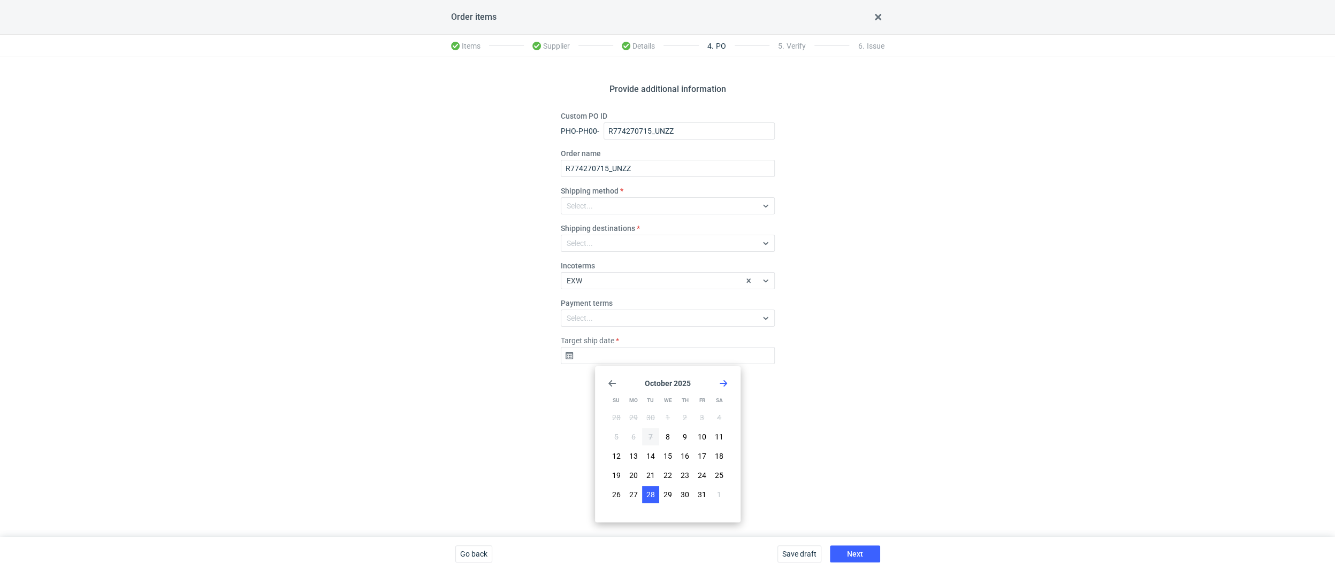
click at [650, 471] on button "28" at bounding box center [650, 494] width 17 height 17
type input "[DATE]"
click at [861, 471] on span "Next" at bounding box center [855, 554] width 16 height 7
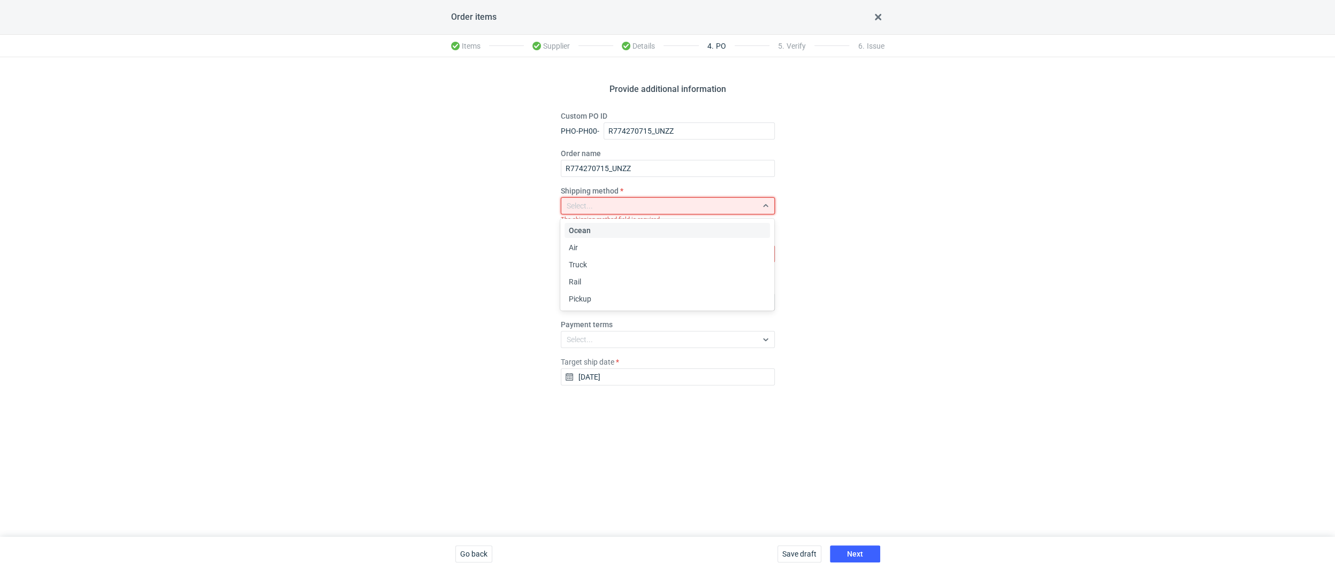
click at [584, 204] on div "Select..." at bounding box center [580, 206] width 26 height 11
click at [586, 299] on span "Pickup" at bounding box center [580, 299] width 22 height 11
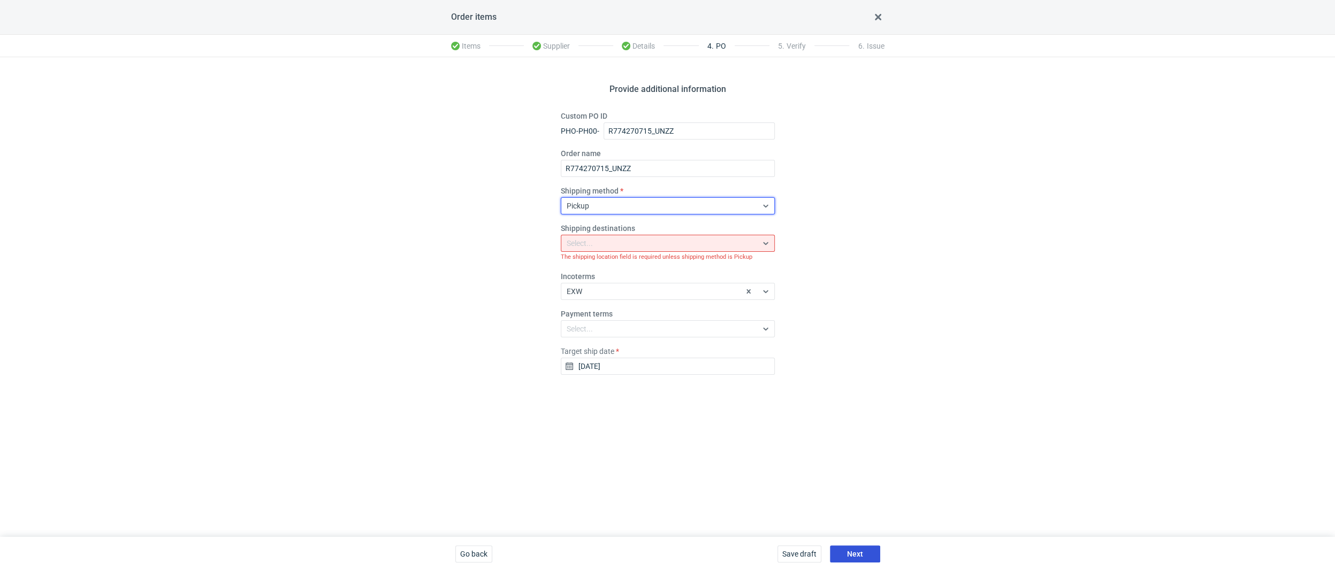
click at [853, 471] on button "Next" at bounding box center [855, 554] width 50 height 17
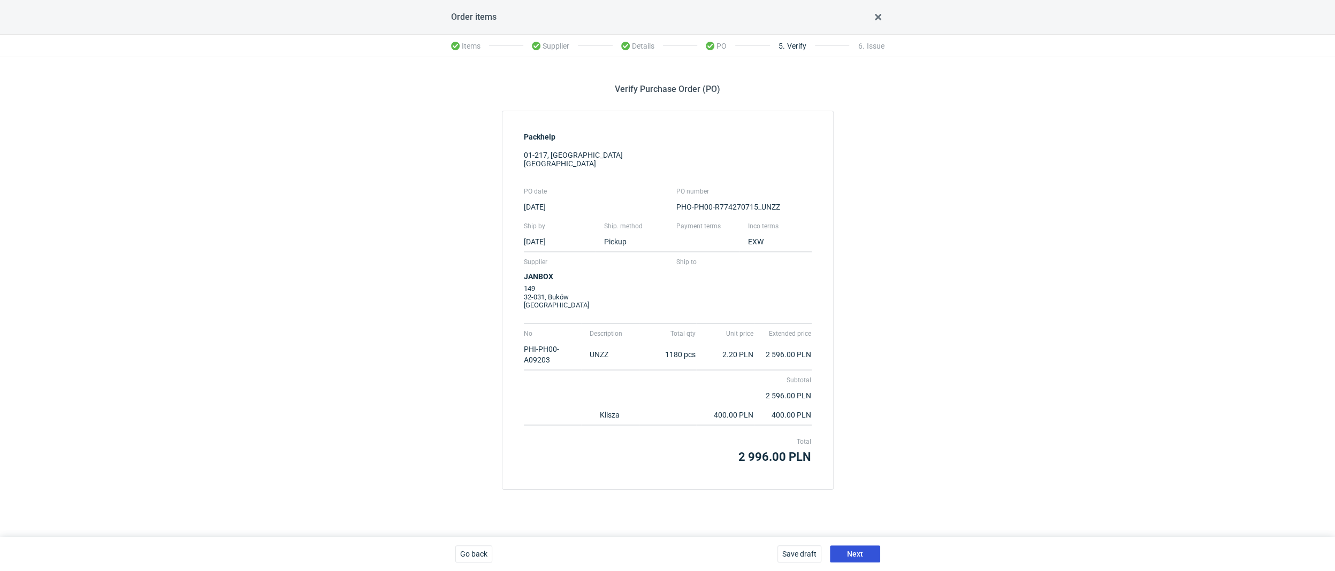
click at [858, 471] on span "Next" at bounding box center [855, 554] width 16 height 7
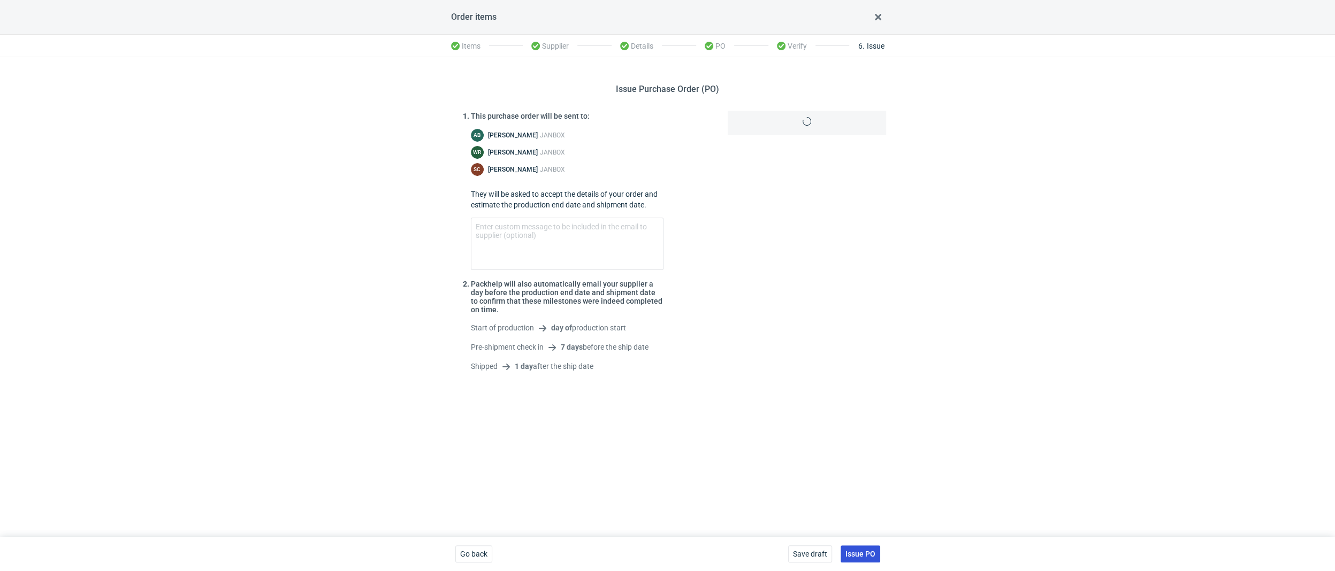
click at [858, 471] on span "Issue PO" at bounding box center [860, 554] width 30 height 7
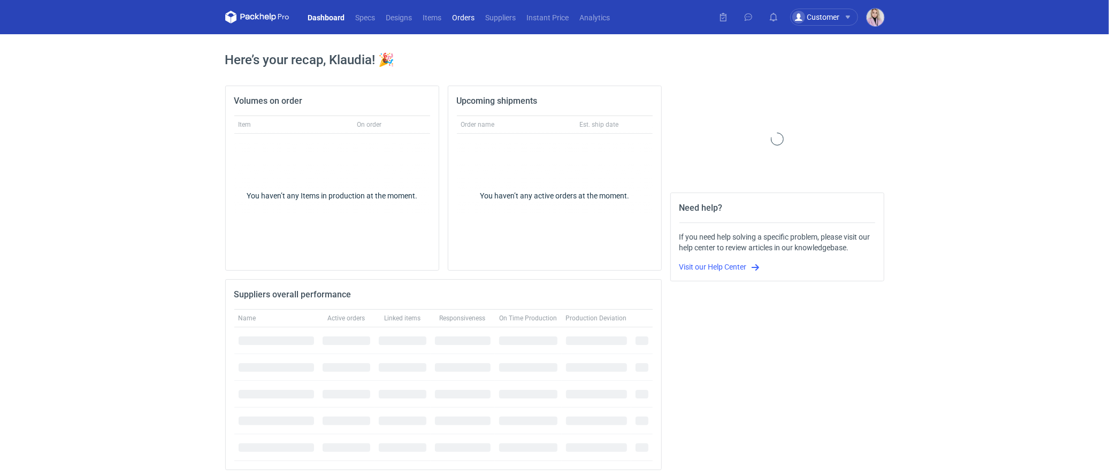
click at [466, 17] on link "Orders" at bounding box center [463, 17] width 33 height 13
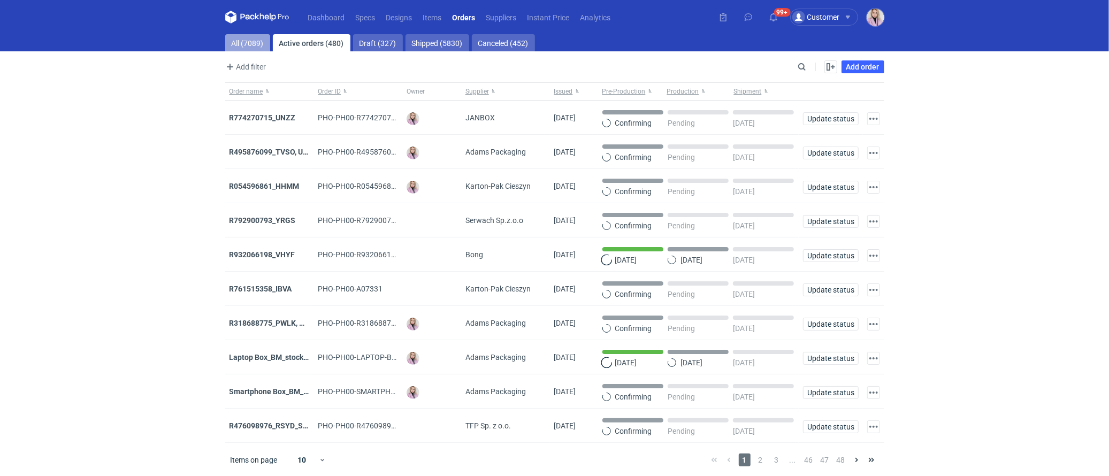
click at [253, 41] on link "All (7089)" at bounding box center [247, 42] width 45 height 17
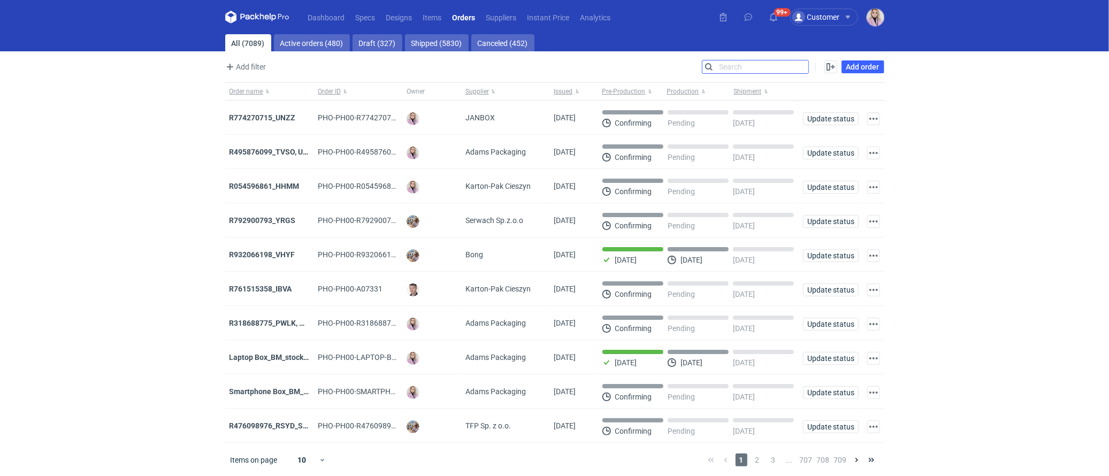
click at [806, 65] on input "Search" at bounding box center [756, 66] width 106 height 13
paste input "NCGR"
type input "NCGR"
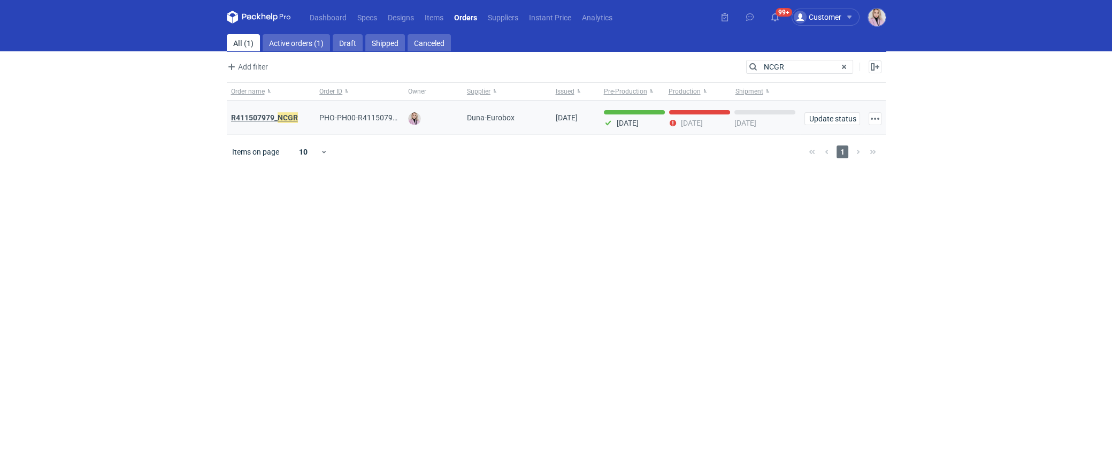
click at [263, 119] on strong "R411507979_ NCGR" at bounding box center [264, 118] width 67 height 12
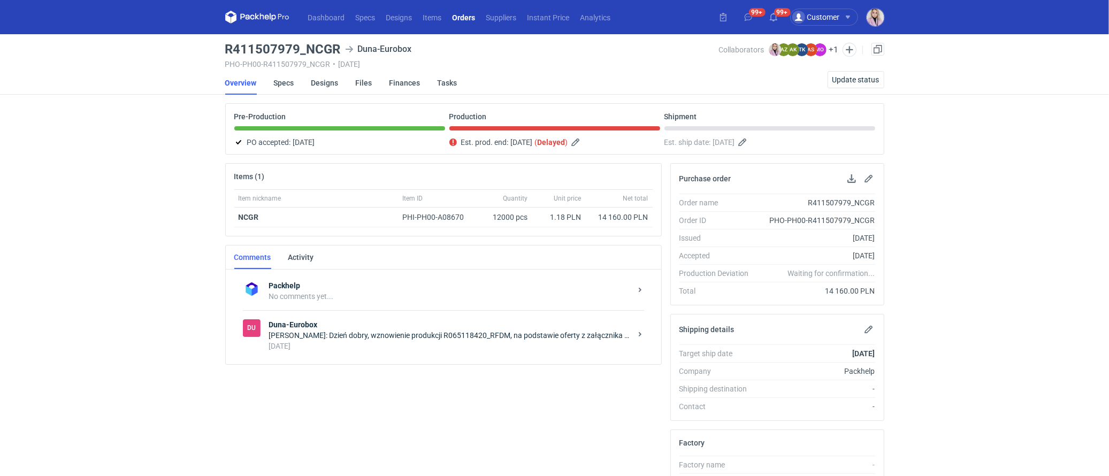
click at [400, 335] on div "Klaudia Wiśniewska: Dzień dobry, wznowienie produkcji R065118420_RFDM, na podst…" at bounding box center [450, 335] width 362 height 11
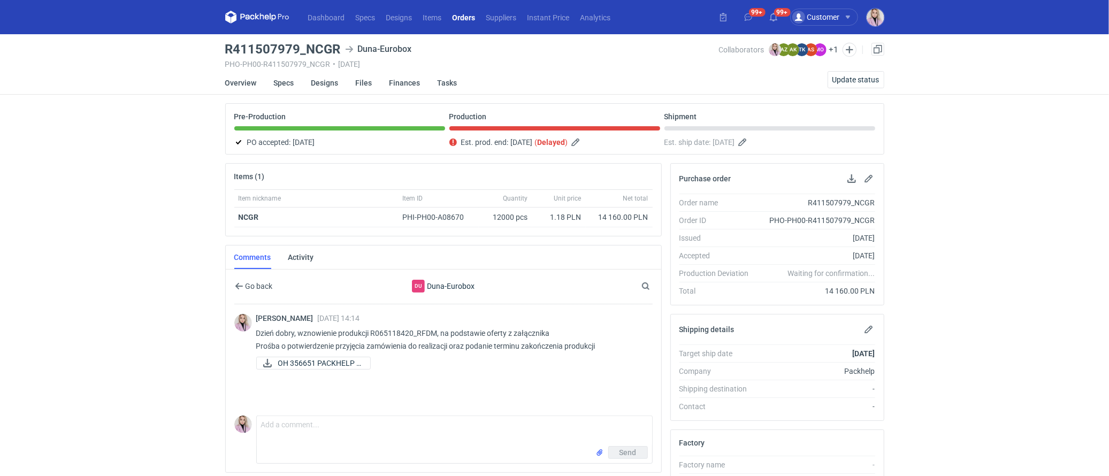
click at [191, 258] on div "Dashboard Specs Designs Items Orders Suppliers Instant Price Analytics 99+ 99+ …" at bounding box center [554, 238] width 1109 height 476
click at [283, 80] on link "Specs" at bounding box center [284, 83] width 20 height 24
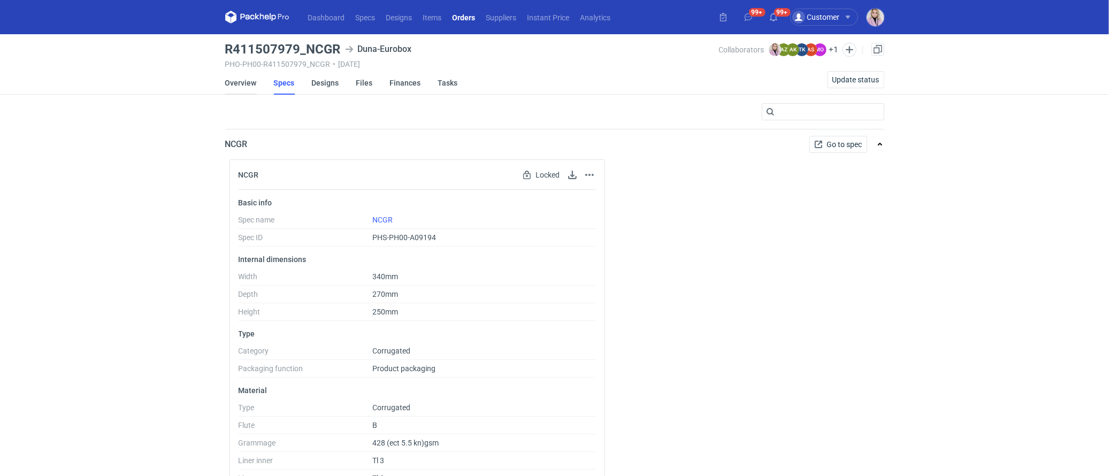
click at [240, 83] on link "Overview" at bounding box center [241, 83] width 32 height 24
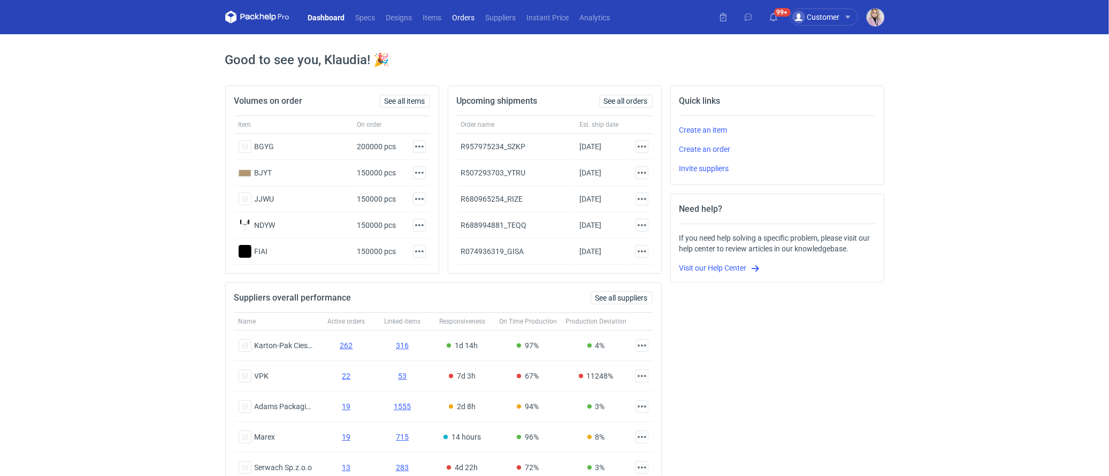
click at [455, 18] on link "Orders" at bounding box center [463, 17] width 33 height 13
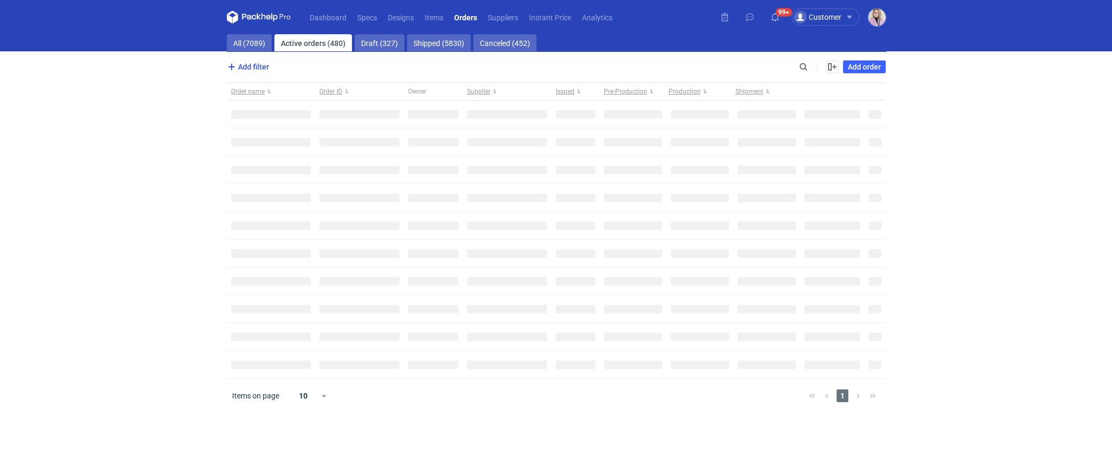
click at [247, 40] on main "All (7089) Active orders (480) Draft (327) Shipped (5830) Canceled (452) Add fi…" at bounding box center [557, 255] width 668 height 442
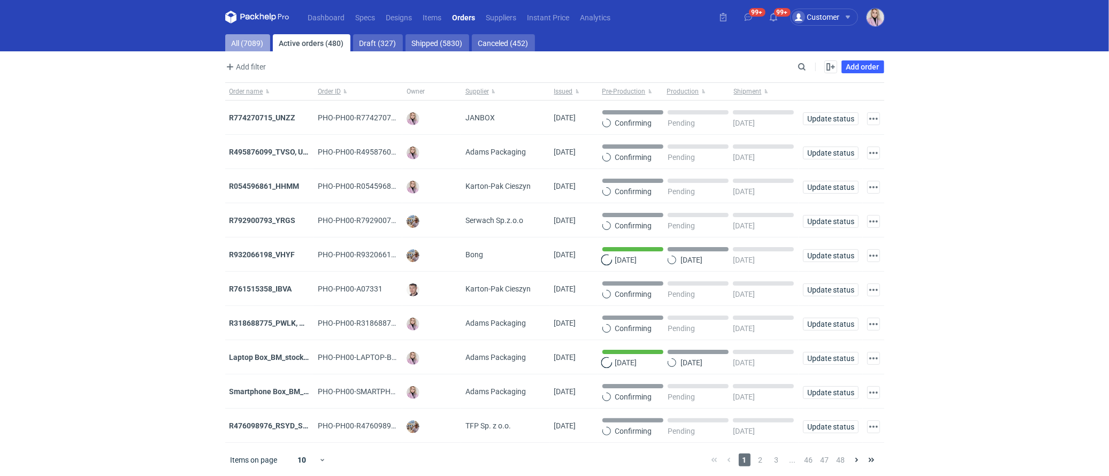
click at [247, 40] on link "All (7089)" at bounding box center [247, 42] width 45 height 17
click at [808, 64] on input "Search" at bounding box center [756, 66] width 106 height 13
click at [804, 64] on input "Search" at bounding box center [756, 66] width 106 height 13
paste input "HYSN"
type input "HYSN"
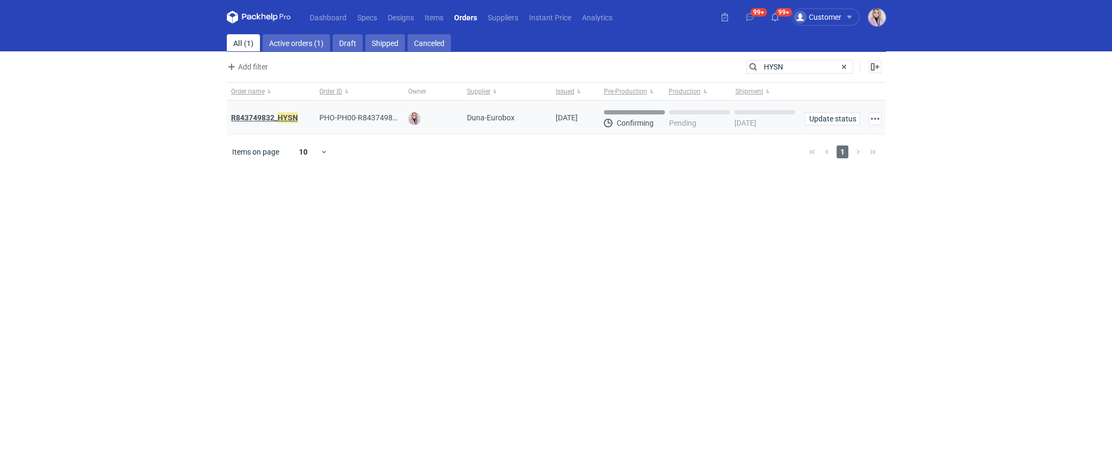
click at [282, 117] on em "HYSN" at bounding box center [288, 118] width 20 height 12
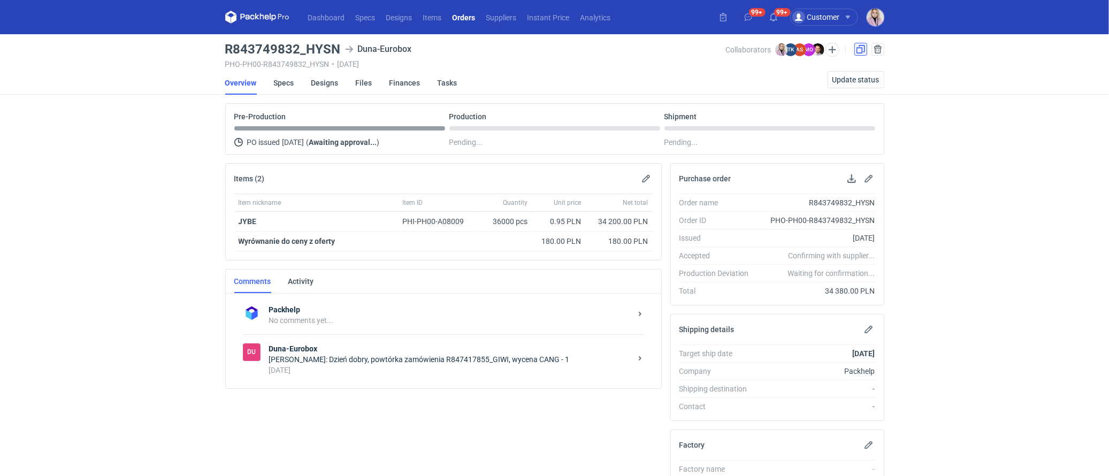
click at [859, 51] on link at bounding box center [860, 49] width 13 height 13
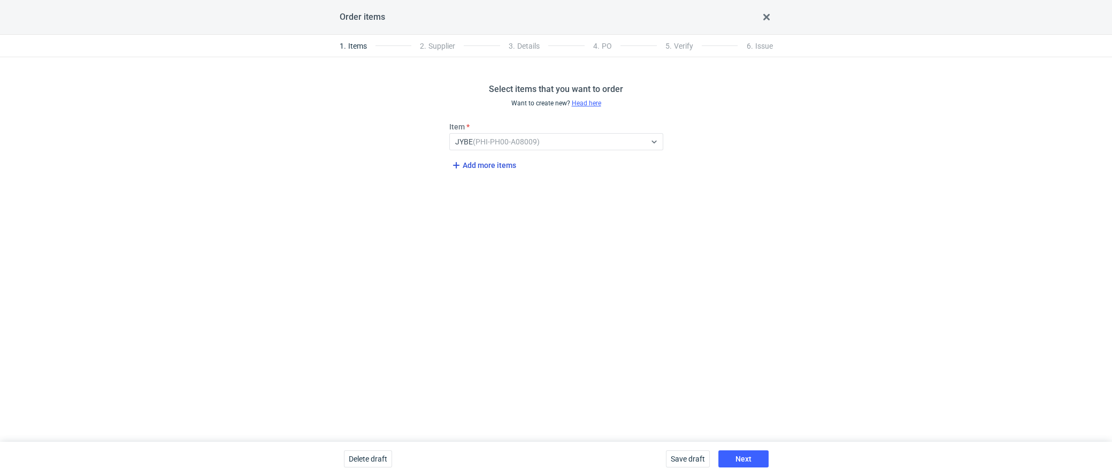
click at [476, 161] on span "Add more items" at bounding box center [483, 165] width 66 height 13
click at [484, 171] on div "Select..." at bounding box center [556, 179] width 214 height 17
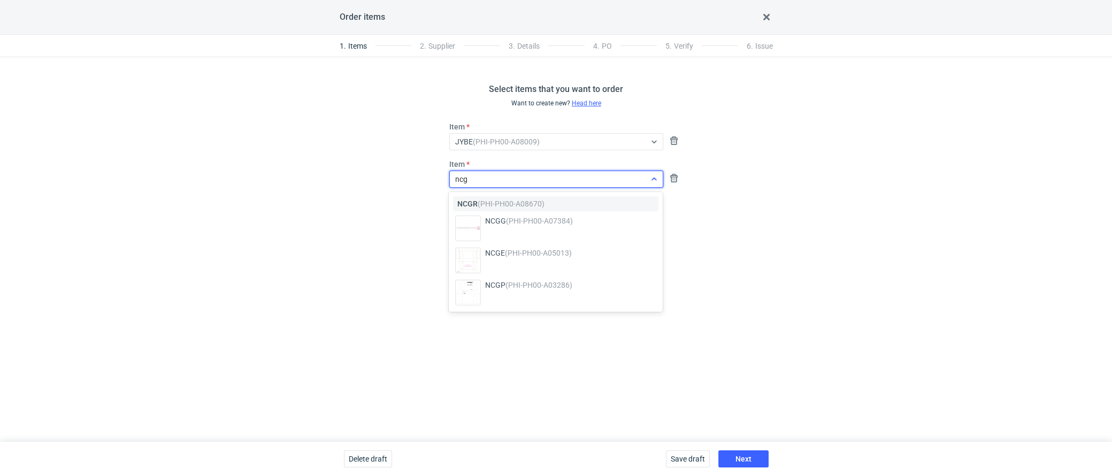
type input "ncgr"
click at [484, 200] on em "(PHI-PH00-A08670)" at bounding box center [511, 204] width 67 height 9
click at [467, 291] on div "Select items that you want to order Want to create new? Head here Item JYBE (PH…" at bounding box center [556, 249] width 1112 height 385
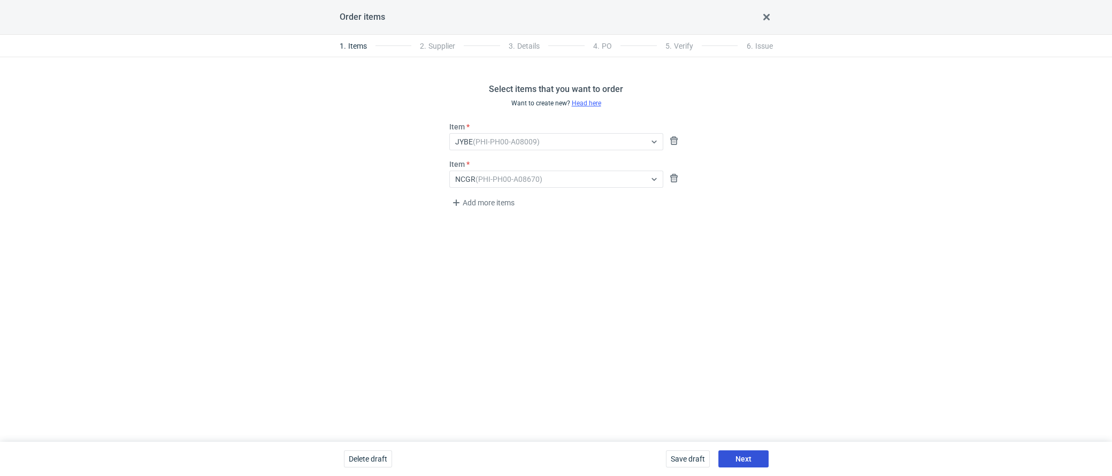
click at [763, 460] on button "Next" at bounding box center [744, 459] width 50 height 17
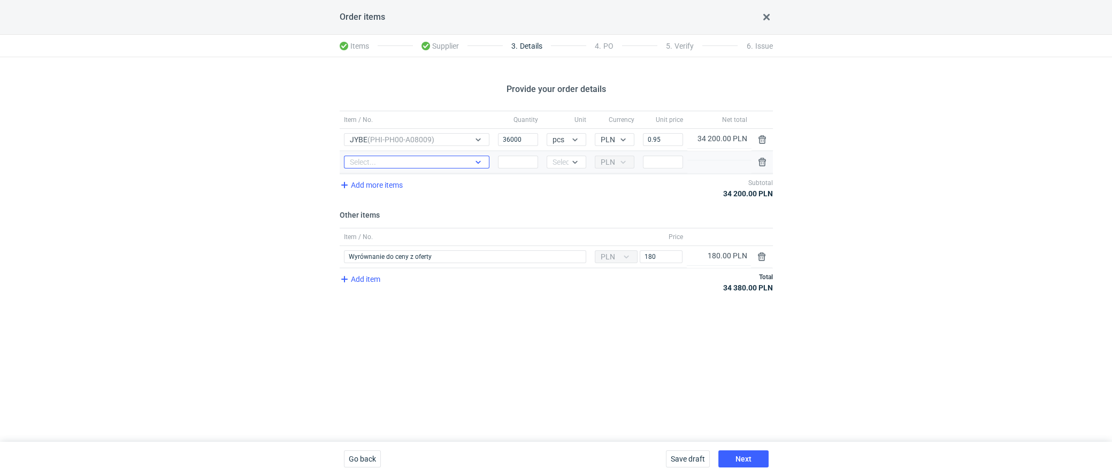
click at [362, 157] on div "Select..." at bounding box center [363, 162] width 26 height 11
type input "ncgr"
click at [371, 187] on span "NCGR (PHI-PH00-A08670)" at bounding box center [395, 183] width 87 height 11
click at [510, 161] on input "Quantity" at bounding box center [518, 162] width 40 height 13
type input "12000"
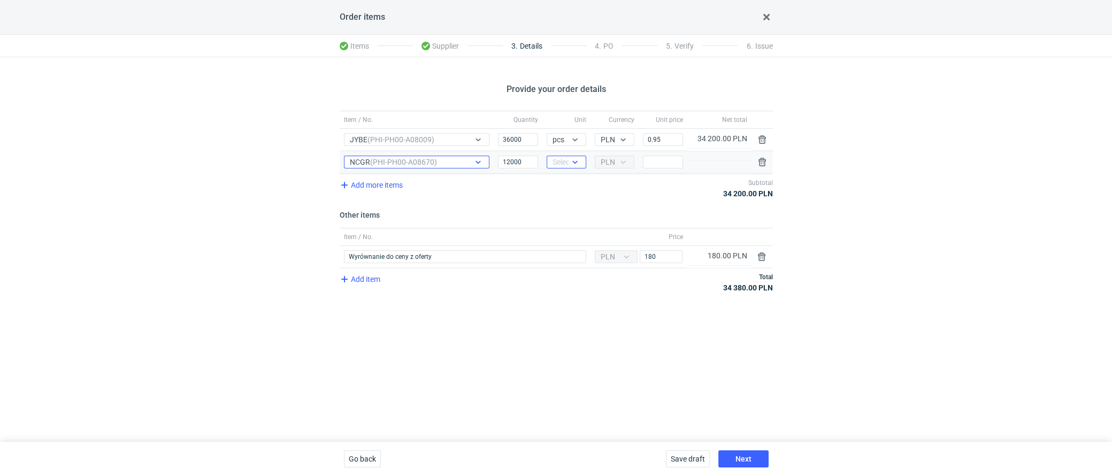
click at [568, 159] on div "Select..." at bounding box center [566, 162] width 26 height 11
click at [568, 179] on div "pcs" at bounding box center [566, 183] width 22 height 11
click at [668, 140] on input "0.95" at bounding box center [663, 139] width 40 height 13
type input "0.92"
click at [634, 200] on div "Add more items Subtotal 33 120.00 PLN" at bounding box center [556, 188] width 433 height 28
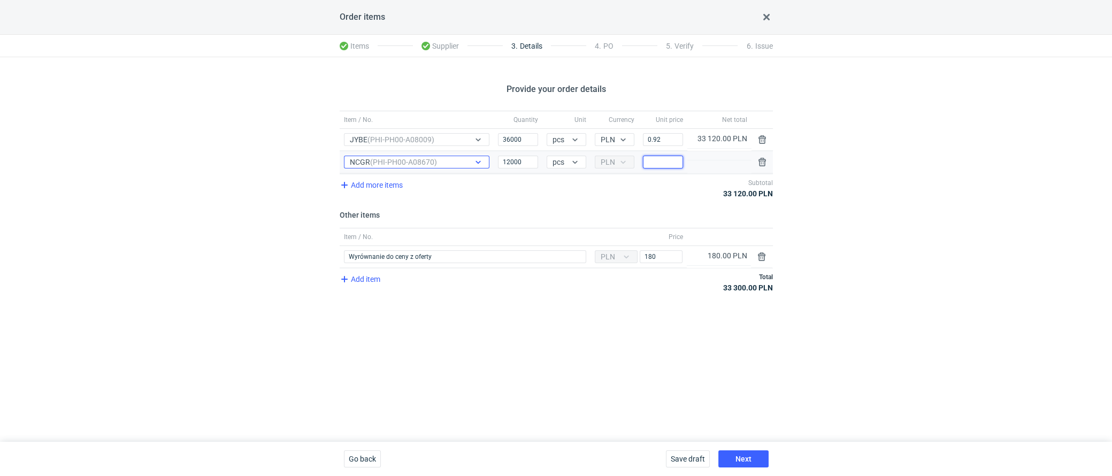
click at [670, 156] on input "Price" at bounding box center [663, 162] width 40 height 13
type input "1.15"
click at [758, 251] on button "button" at bounding box center [762, 256] width 13 height 13
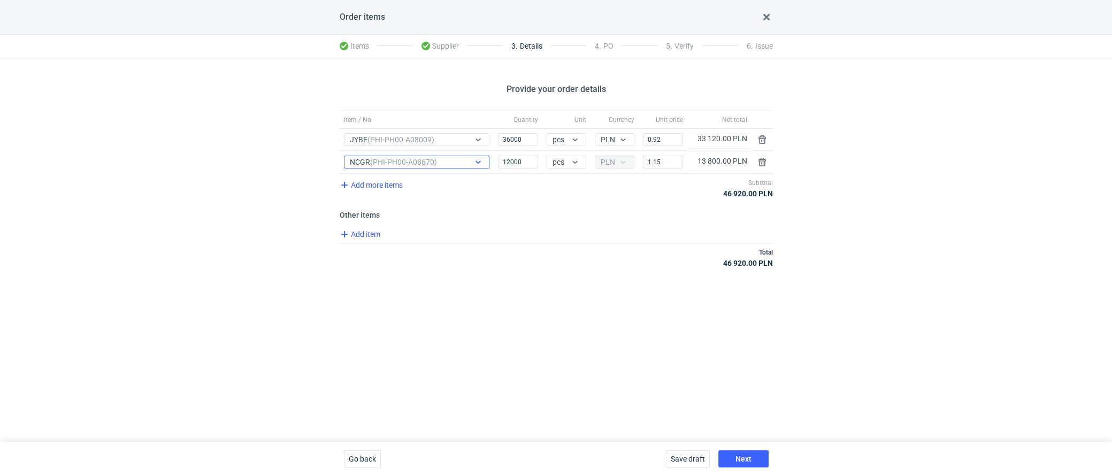
click at [624, 306] on div "Provide your order details Item / No. Quantity Unit Currency Unit price Net tot…" at bounding box center [556, 249] width 1112 height 385
click at [743, 460] on span "Next" at bounding box center [744, 458] width 16 height 7
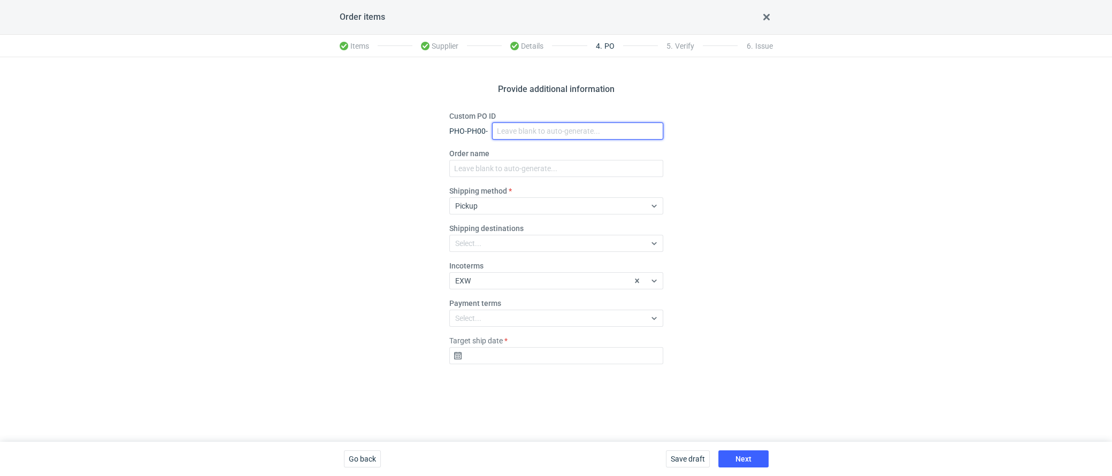
click at [516, 134] on input "Custom PO ID" at bounding box center [577, 131] width 171 height 17
paste input "R490472922_CZPY, XWQD"
type input "R490472922_CZPY, XWQD"
click at [497, 159] on div "Order name" at bounding box center [556, 162] width 214 height 29
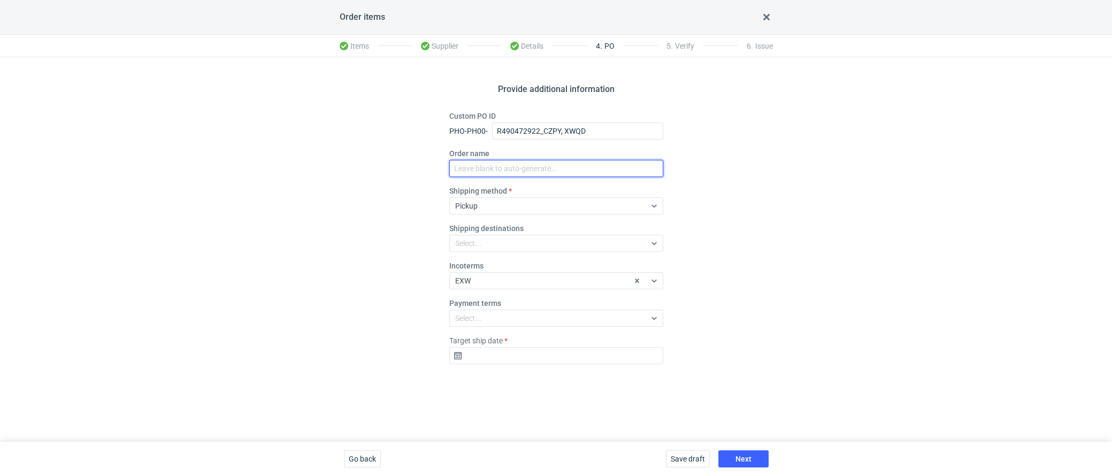
click at [484, 166] on input "Order name" at bounding box center [556, 168] width 214 height 17
paste input "R490472922_CZPY, XWQD"
type input "R490472922_CZPY, XWQD"
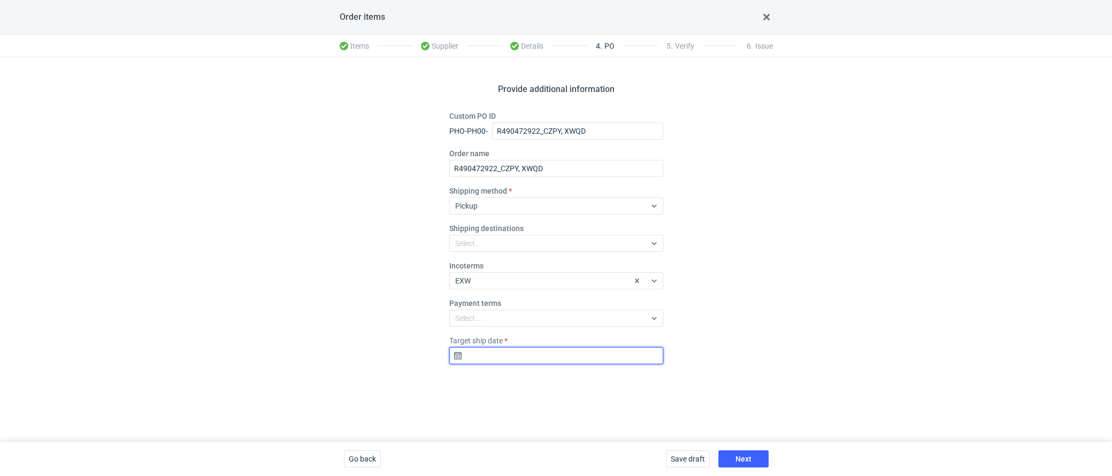
click at [475, 358] on input "Target ship date" at bounding box center [556, 355] width 214 height 17
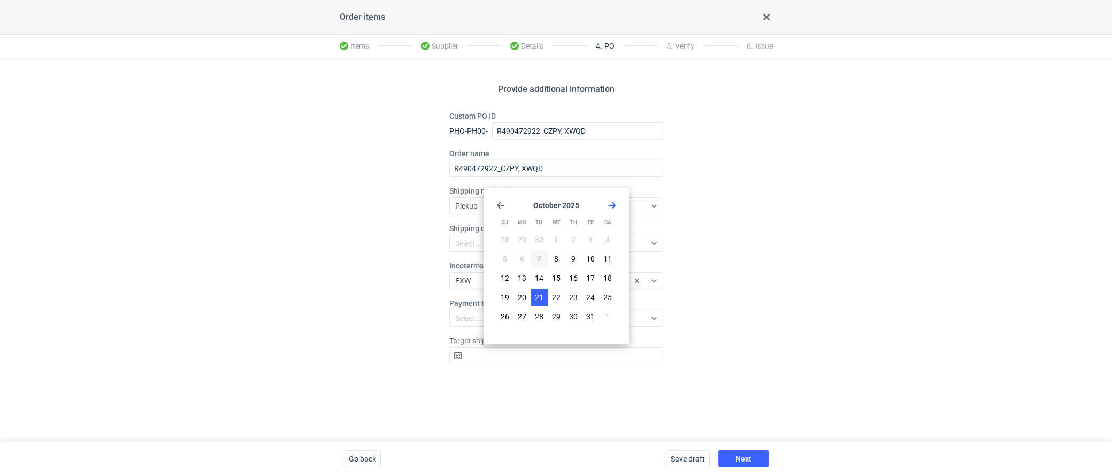
click at [540, 299] on span "21" at bounding box center [539, 297] width 9 height 11
type input "2025-10-21"
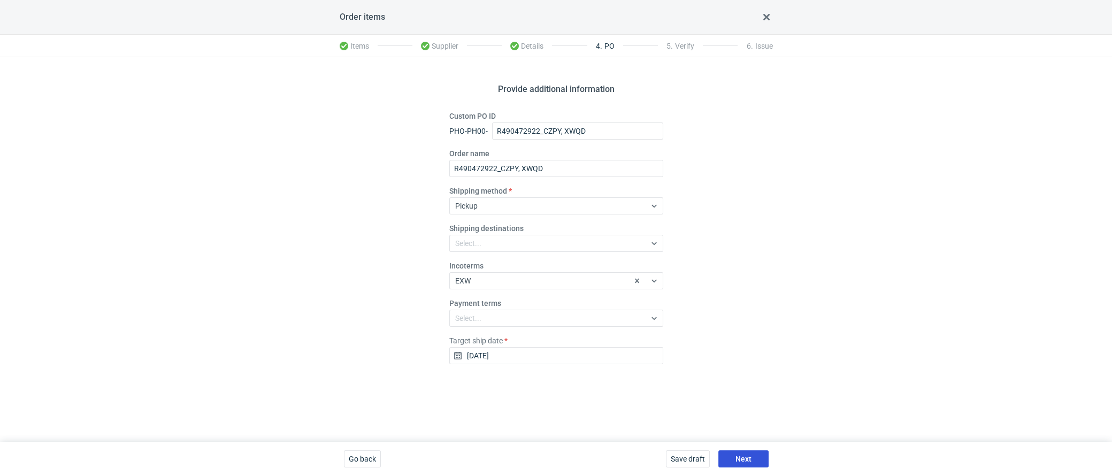
click at [741, 457] on span "Next" at bounding box center [744, 458] width 16 height 7
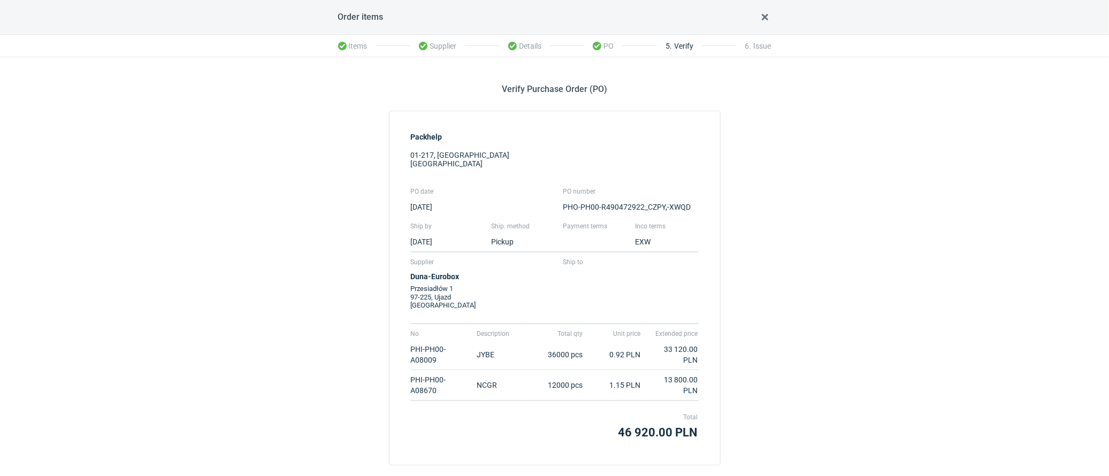
scroll to position [60, 0]
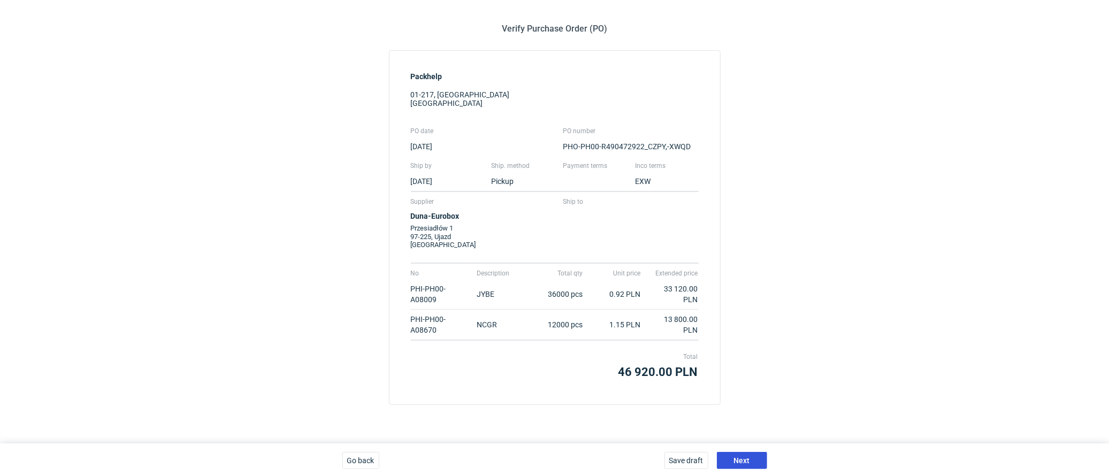
click at [744, 467] on div "Save draft Next" at bounding box center [715, 461] width 111 height 34
click at [761, 463] on button "Next" at bounding box center [742, 460] width 50 height 17
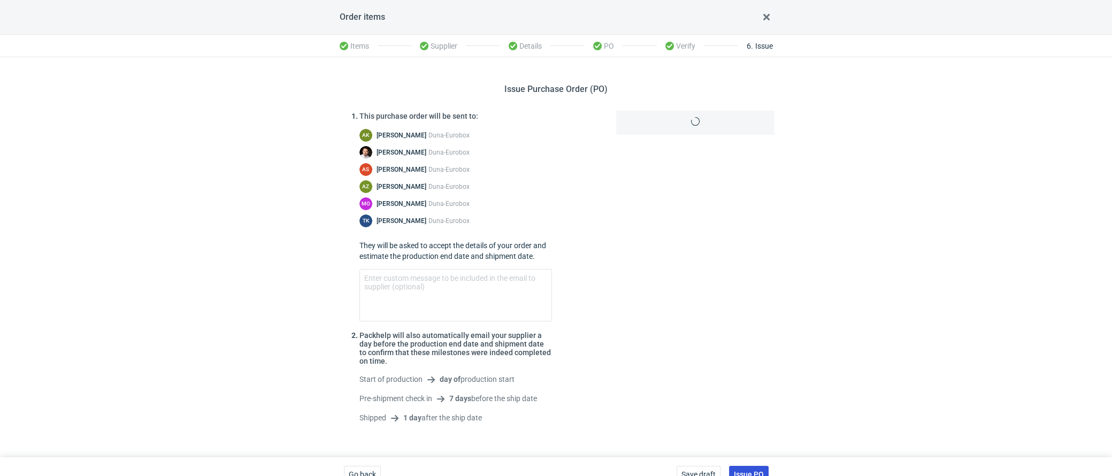
click at [759, 462] on div "Save draft Issue PO" at bounding box center [723, 474] width 101 height 34
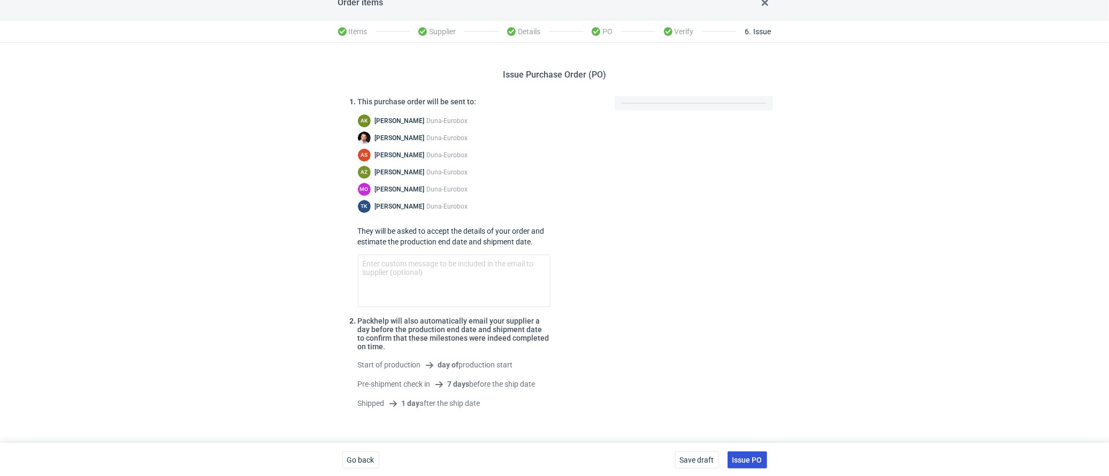
click at [754, 457] on span "Issue PO" at bounding box center [747, 459] width 30 height 7
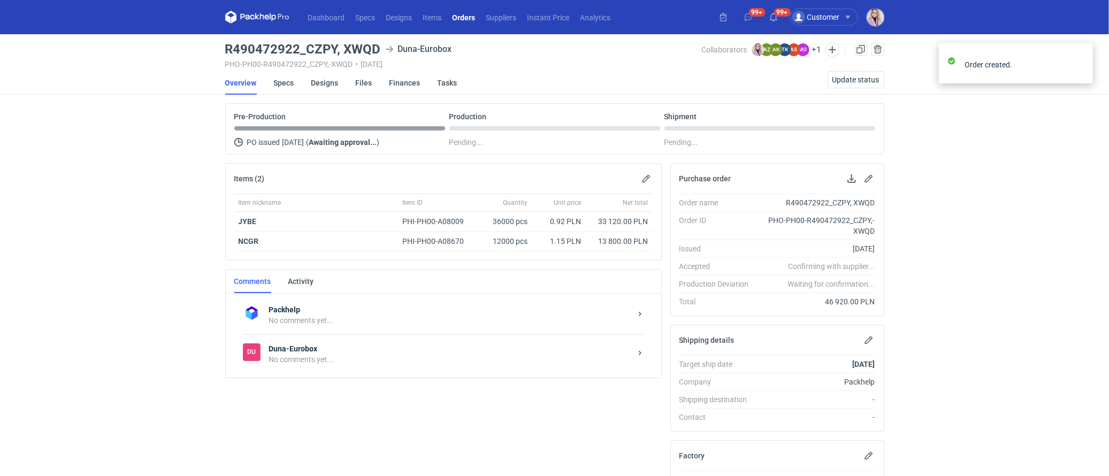
click at [357, 354] on div "No comments yet..." at bounding box center [450, 359] width 362 height 11
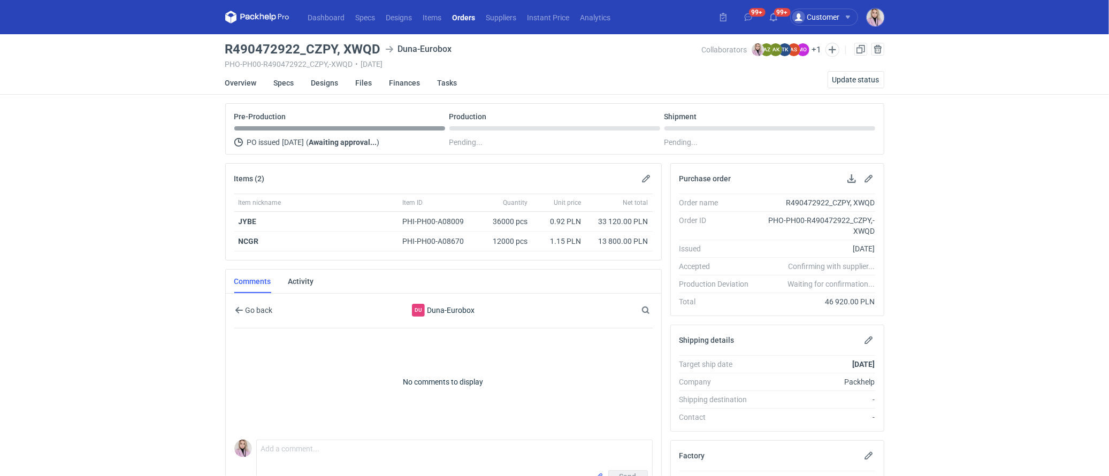
scroll to position [22, 0]
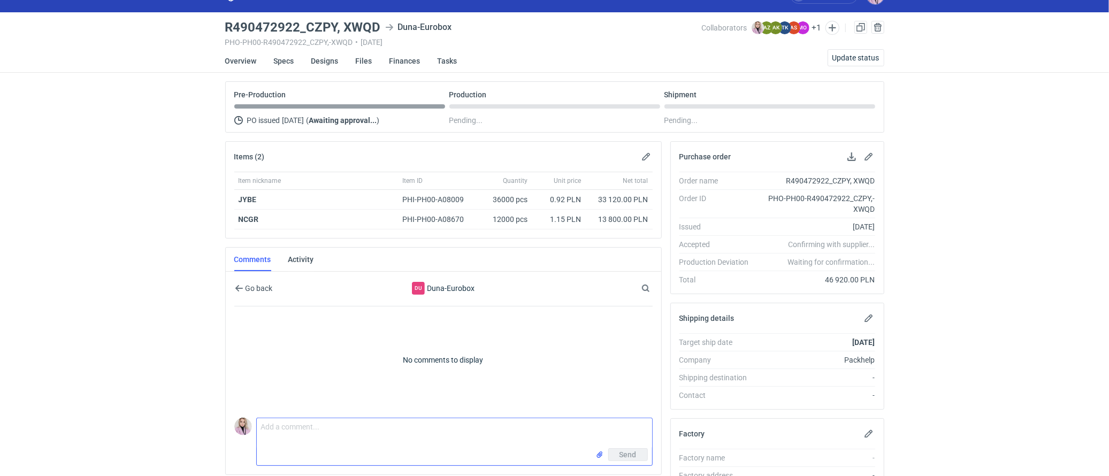
click at [277, 421] on textarea "Comment message" at bounding box center [454, 433] width 395 height 30
type textarea "Dzień dobry Pani Agnieszko,"
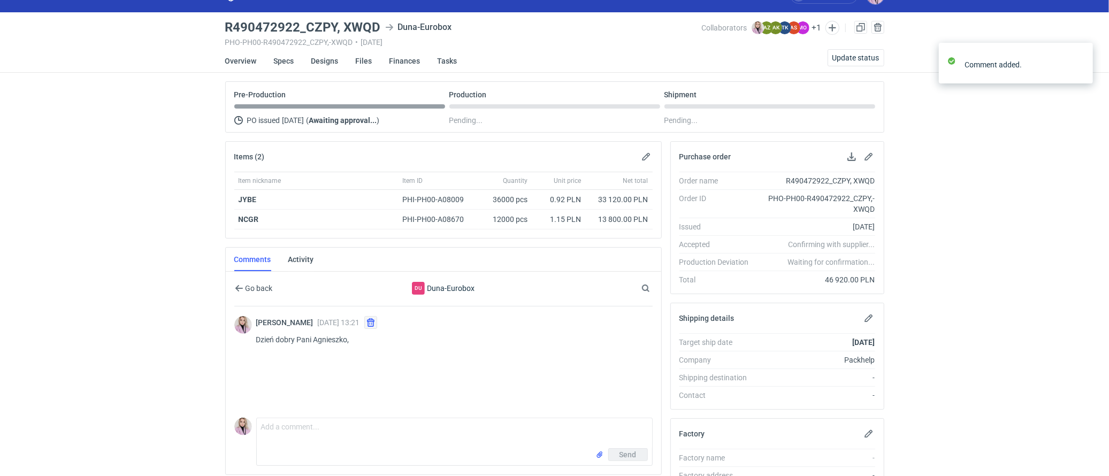
click at [377, 321] on button "button" at bounding box center [370, 322] width 13 height 13
click at [325, 418] on textarea "Comment message" at bounding box center [454, 433] width 395 height 30
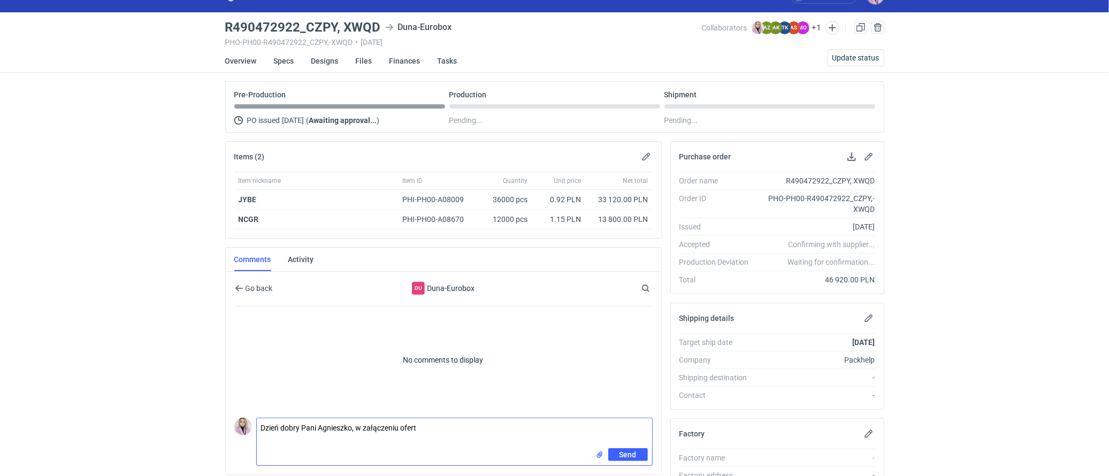
drag, startPoint x: 423, startPoint y: 428, endPoint x: 362, endPoint y: 426, distance: 61.6
click at [359, 427] on textarea "Dzień dobry Pani Agnieszko, w załączeniu ofert" at bounding box center [454, 433] width 395 height 30
click at [597, 451] on input "file" at bounding box center [600, 454] width 9 height 11
click at [429, 425] on textarea "Dzień dobry Pani Agnieszko, załączam ofertę." at bounding box center [454, 433] width 395 height 30
paste textarea "CZPY"
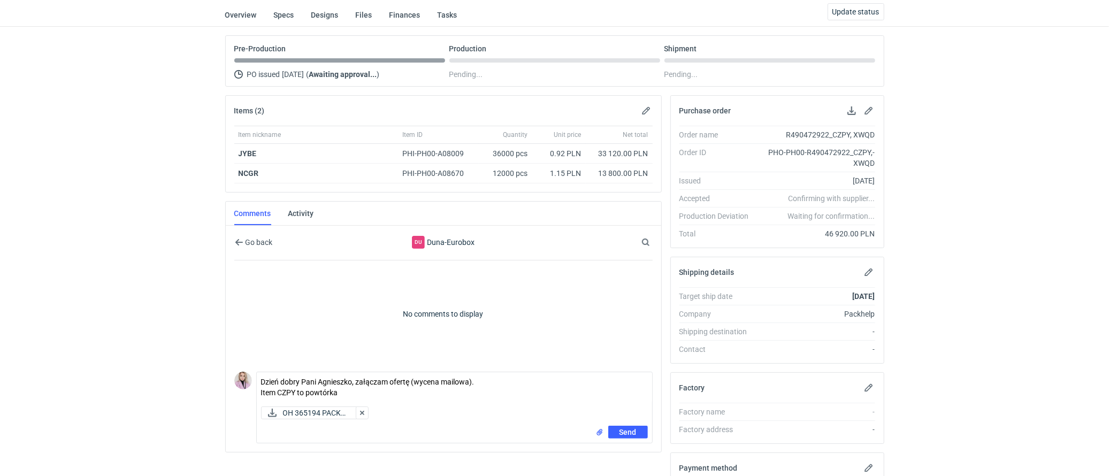
scroll to position [77, 0]
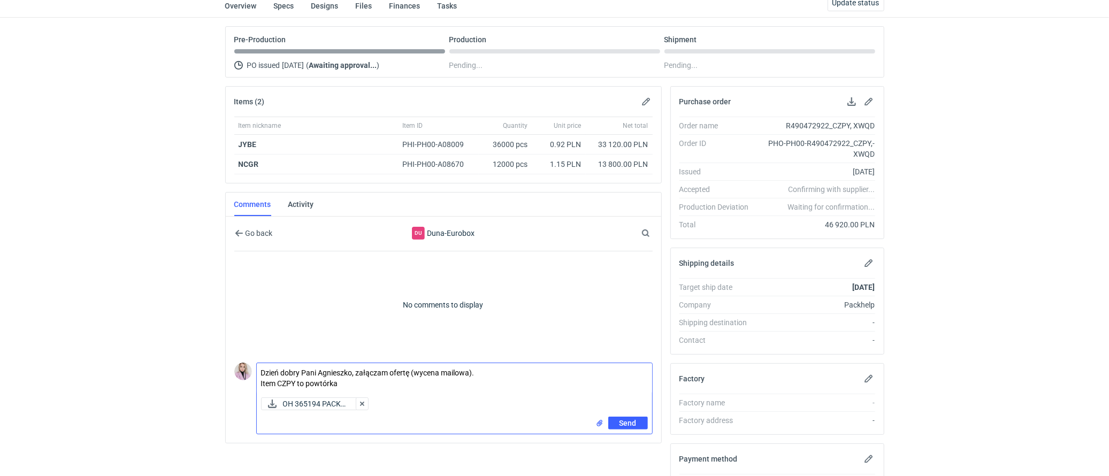
paste textarea "R843749832_HYSN"
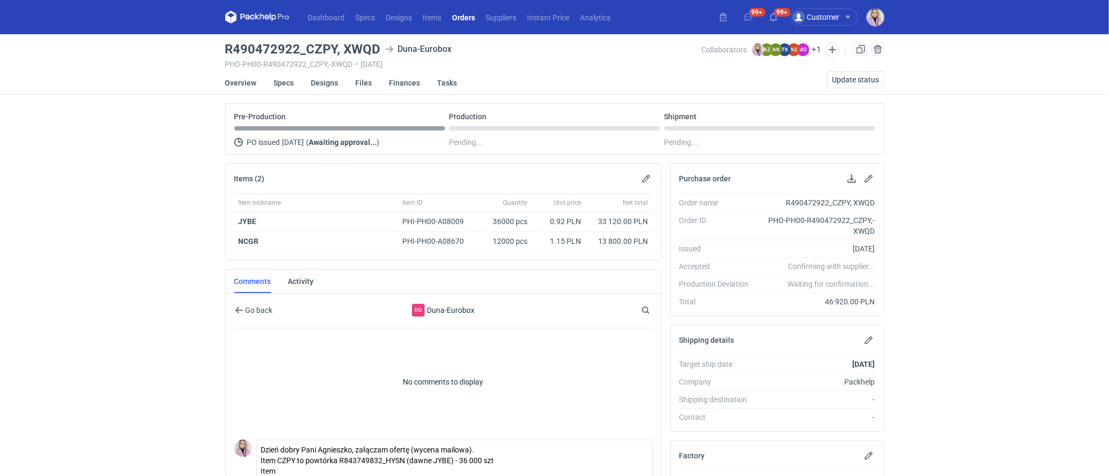
click at [365, 50] on h3 "R490472922_CZPY, XWQD" at bounding box center [303, 49] width 156 height 13
copy h3 "XWQD"
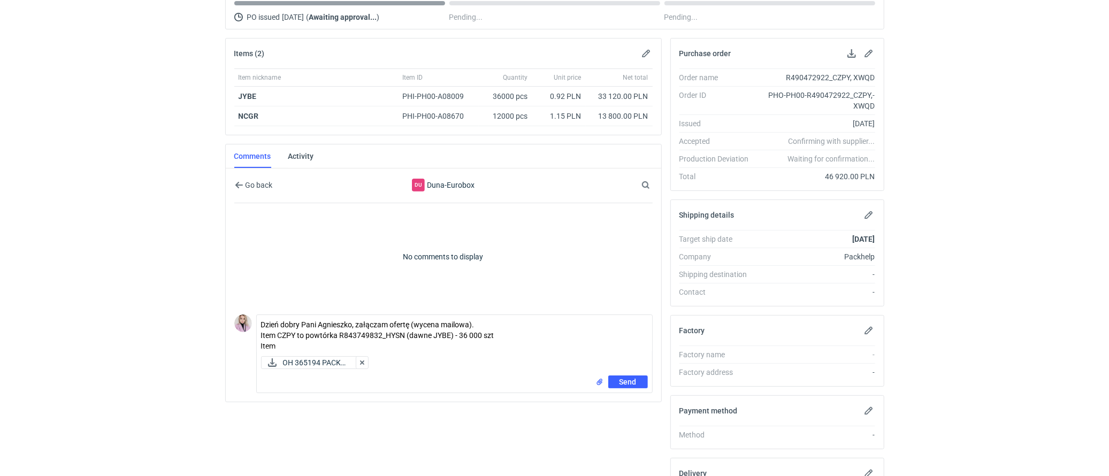
scroll to position [157, 0]
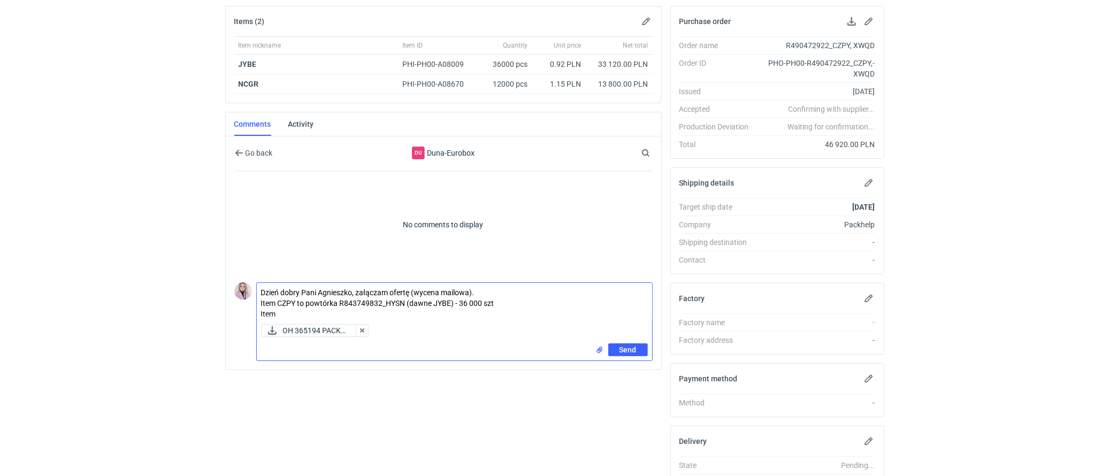
click at [293, 308] on textarea "Dzień dobry Pani Agnieszko, załączam ofertę (wycena mailowa). Item CZPY to powt…" at bounding box center [454, 301] width 395 height 37
paste textarea "XWQD"
paste textarea "R411507979_NCGR"
type textarea "Dzień dobry Pani Agnieszko, załączam ofertę (wycena mailowa). Item CZPY to powt…"
click at [618, 346] on button "Send" at bounding box center [628, 350] width 40 height 13
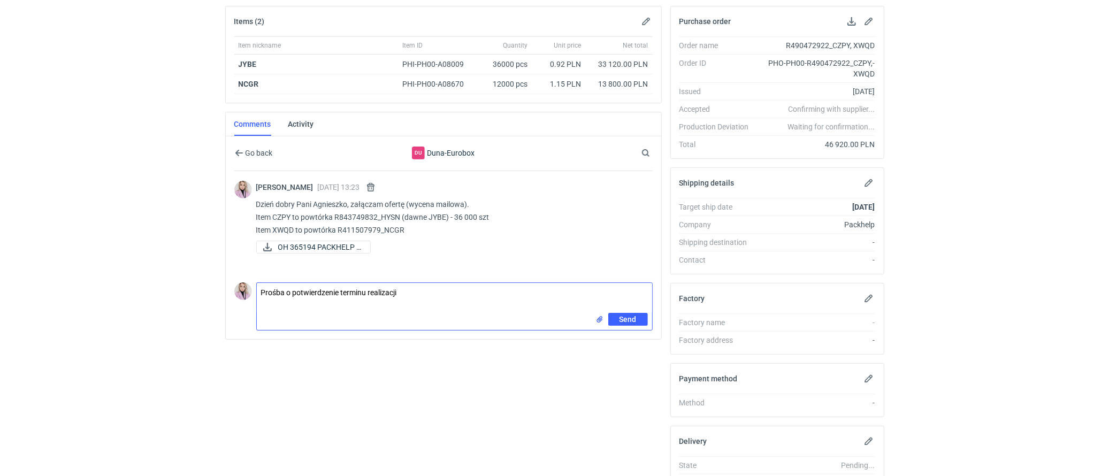
type textarea "Prośba o potwierdzenie terminu realizacji"
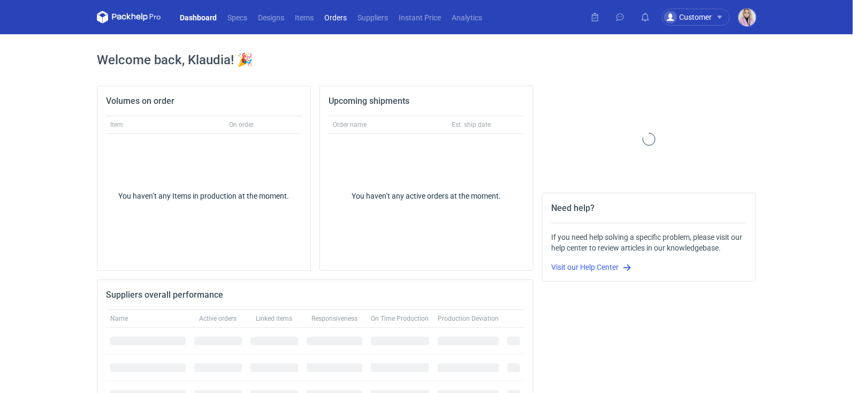
click at [335, 20] on link "Orders" at bounding box center [335, 17] width 33 height 13
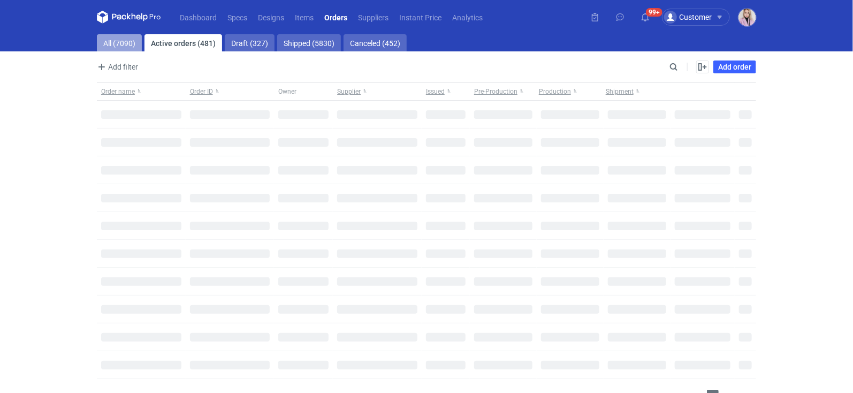
click at [113, 41] on link "All (7090)" at bounding box center [119, 42] width 45 height 17
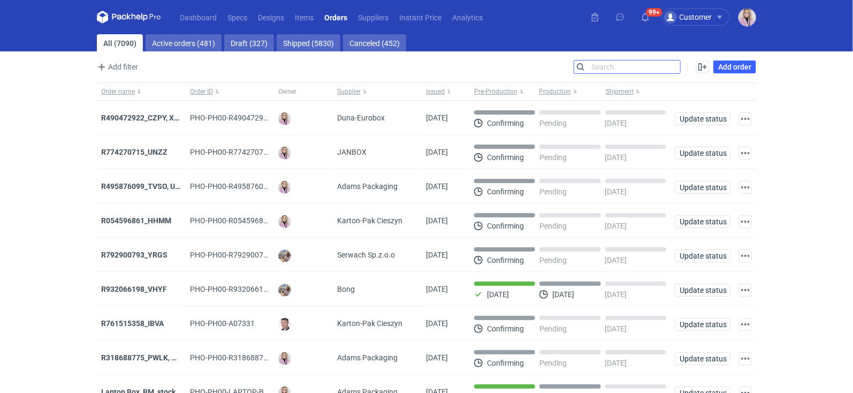
click at [673, 63] on input "Search" at bounding box center [627, 66] width 106 height 13
click at [673, 64] on input "Search" at bounding box center [627, 66] width 106 height 13
paste input "DFRE"
type input "DFRE"
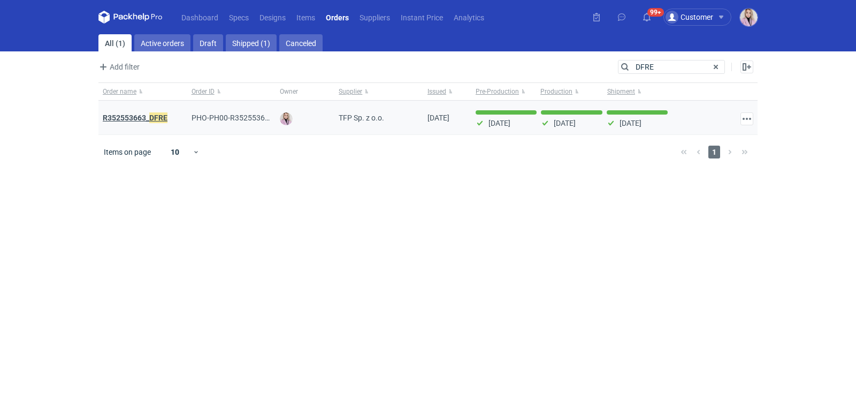
click at [138, 117] on strong "R352553663_ DFRE" at bounding box center [135, 118] width 65 height 12
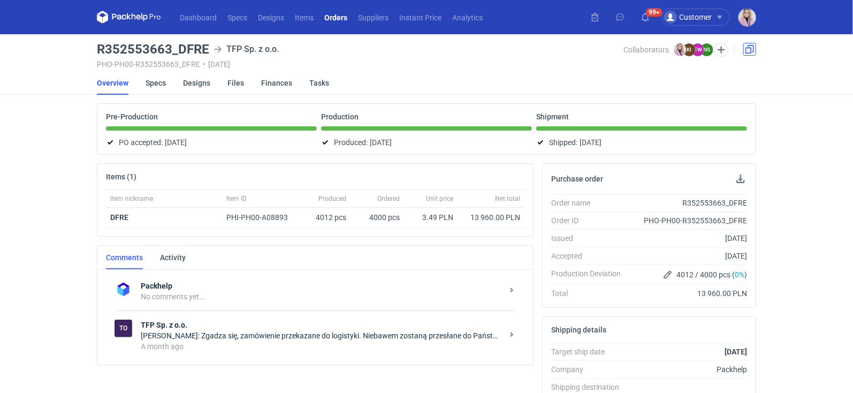
click at [753, 49] on link at bounding box center [749, 49] width 13 height 13
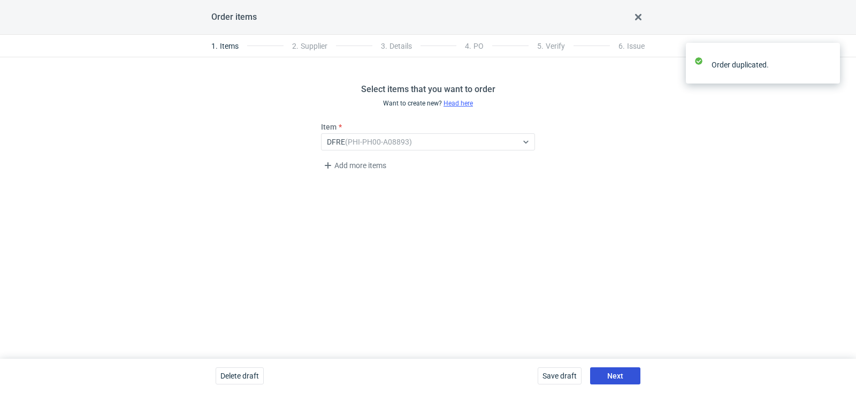
click at [614, 377] on span "Next" at bounding box center [615, 375] width 16 height 7
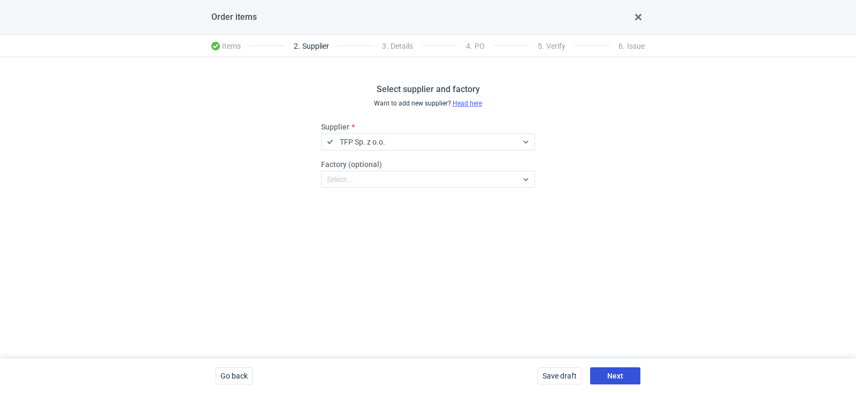
click at [622, 376] on span "Next" at bounding box center [615, 375] width 16 height 7
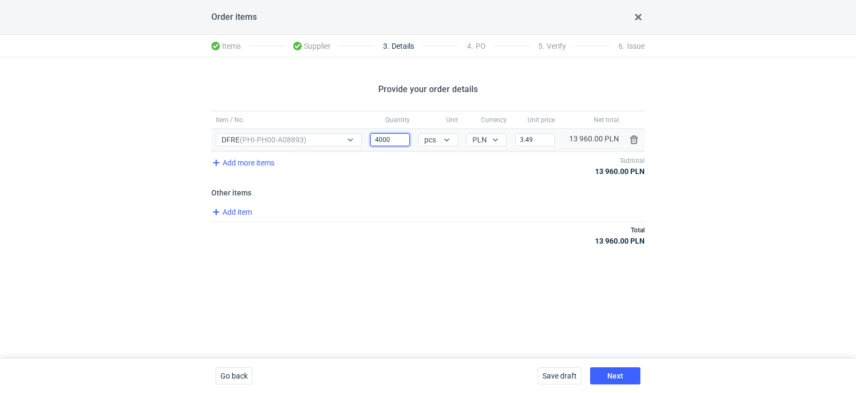
drag, startPoint x: 399, startPoint y: 137, endPoint x: 371, endPoint y: 136, distance: 27.3
click at [381, 137] on input "4000" at bounding box center [390, 139] width 40 height 13
type input "4"
type input "6750"
click at [539, 141] on input "3.49" at bounding box center [535, 139] width 40 height 13
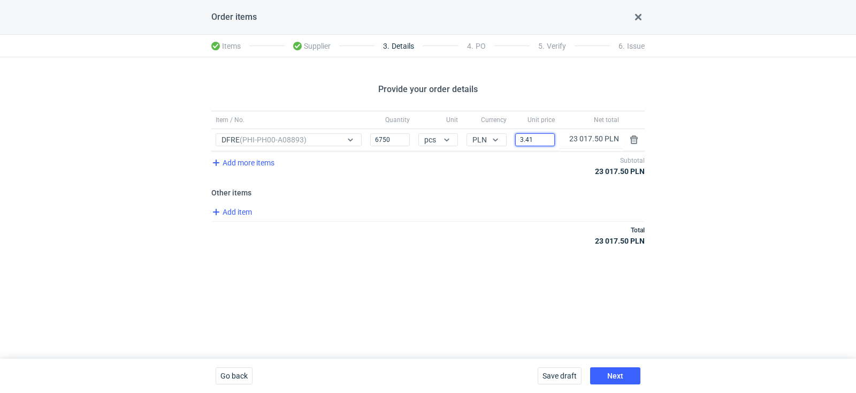
type input "3.41"
click at [520, 217] on div "Add item" at bounding box center [427, 213] width 436 height 16
click at [624, 376] on button "Next" at bounding box center [615, 375] width 50 height 17
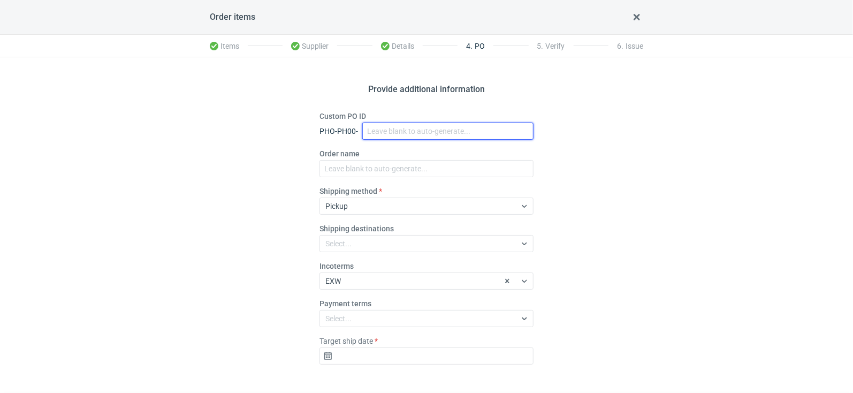
click at [383, 134] on input "Custom PO ID" at bounding box center [447, 131] width 171 height 17
paste input "R453499927_YOIK"
type input "R453499927_YOIK"
click at [364, 177] on fieldset "Custom PO ID PHO-PH00- R453499927_YOIK Order name Shipping method Pickup Shippi…" at bounding box center [426, 242] width 214 height 262
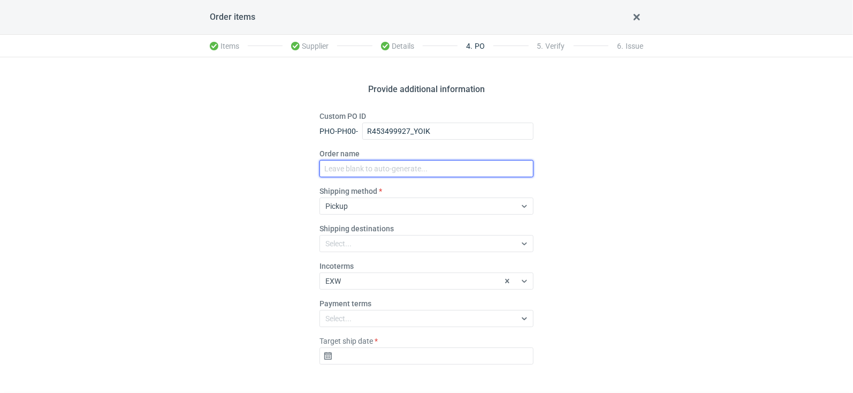
click at [368, 173] on input "Order name" at bounding box center [426, 168] width 214 height 17
paste input "R453499927_YOIK"
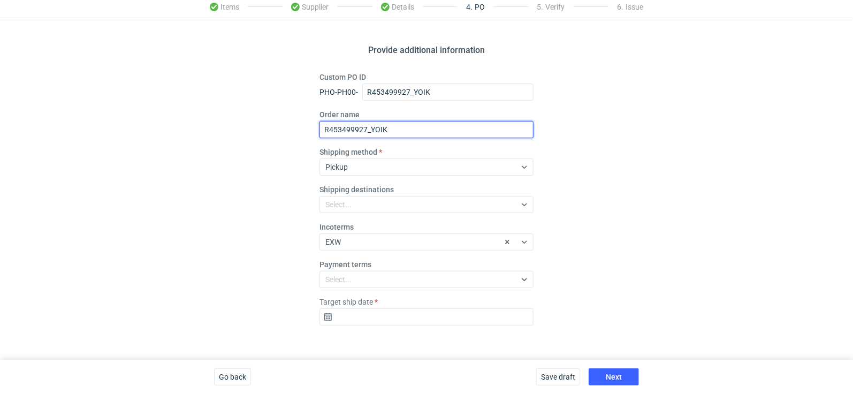
type input "R453499927_YOIK"
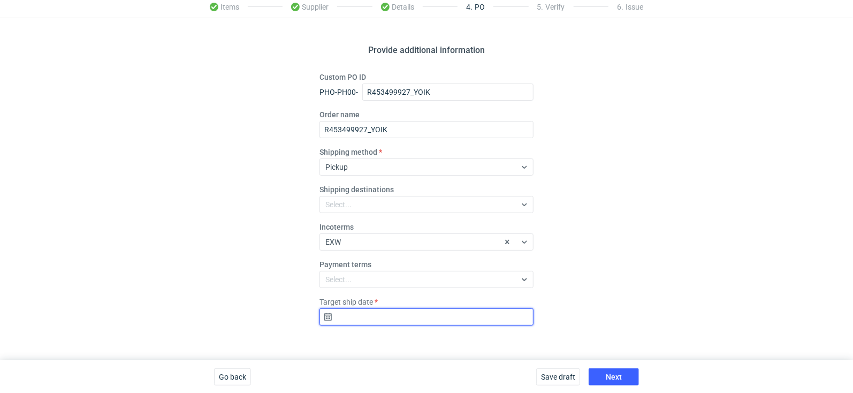
click at [376, 309] on input "Target ship date" at bounding box center [426, 316] width 214 height 17
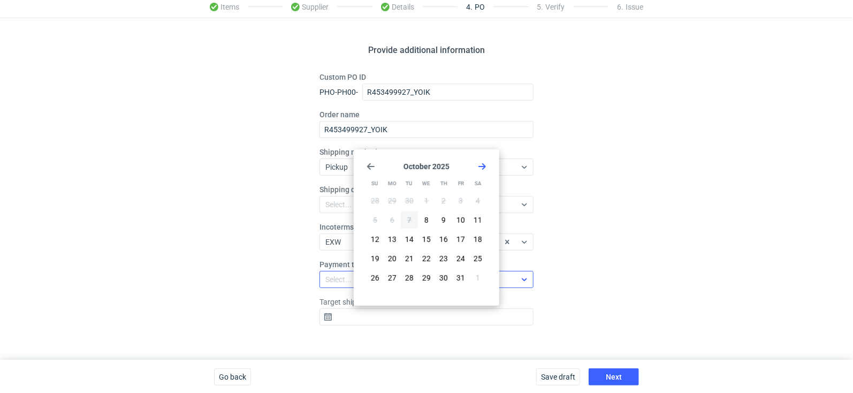
click at [409, 280] on span "28" at bounding box center [409, 277] width 9 height 11
type input "[DATE]"
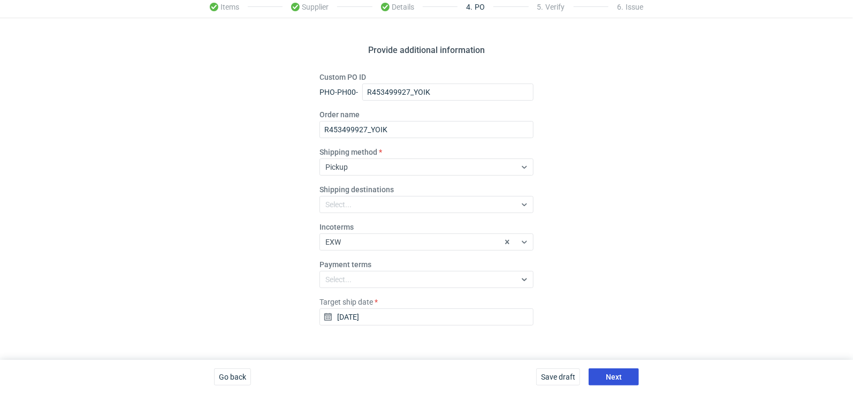
click at [614, 373] on span "Next" at bounding box center [614, 376] width 16 height 7
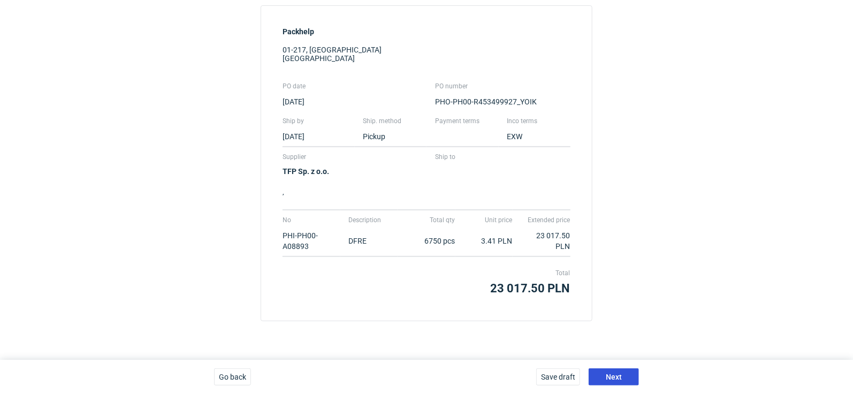
click at [625, 381] on button "Next" at bounding box center [614, 376] width 50 height 17
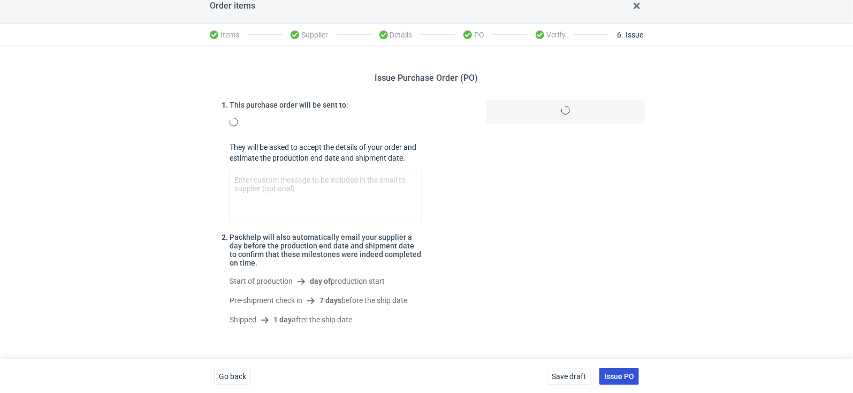
click at [625, 376] on div "Order items Items Supplier Details PO Verify 6 . Issue Issue Purchase Order (PO…" at bounding box center [426, 191] width 853 height 405
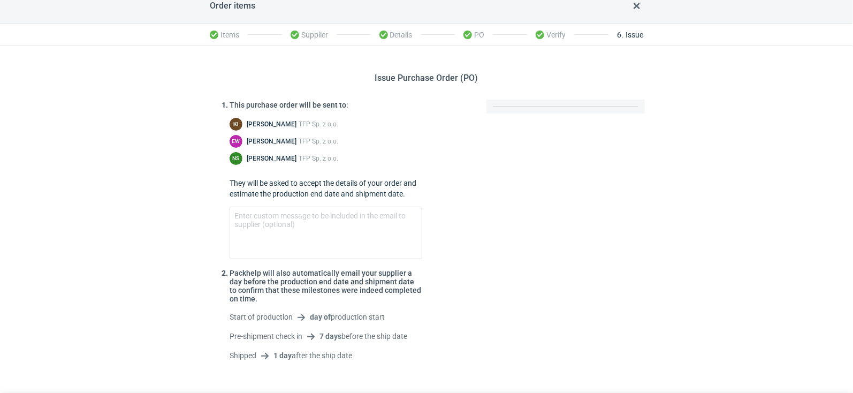
scroll to position [47, 0]
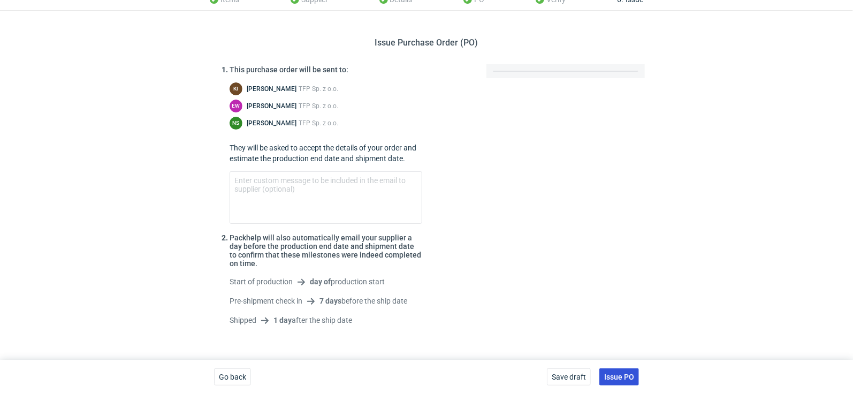
click at [614, 370] on button "Issue PO" at bounding box center [619, 376] width 40 height 17
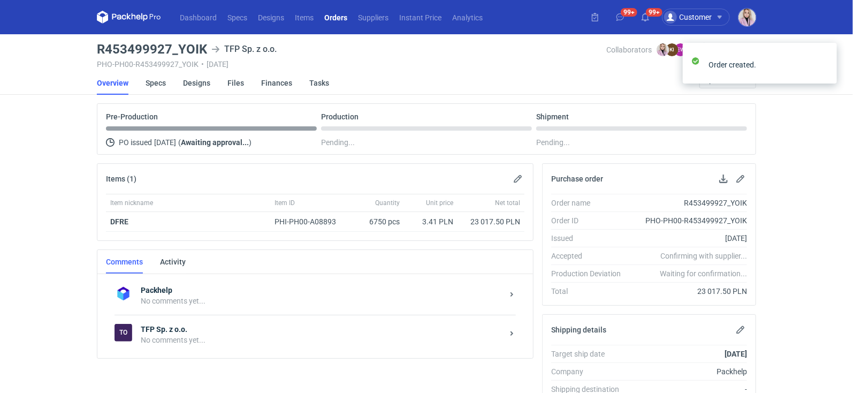
click at [248, 334] on div "No comments yet..." at bounding box center [322, 339] width 362 height 11
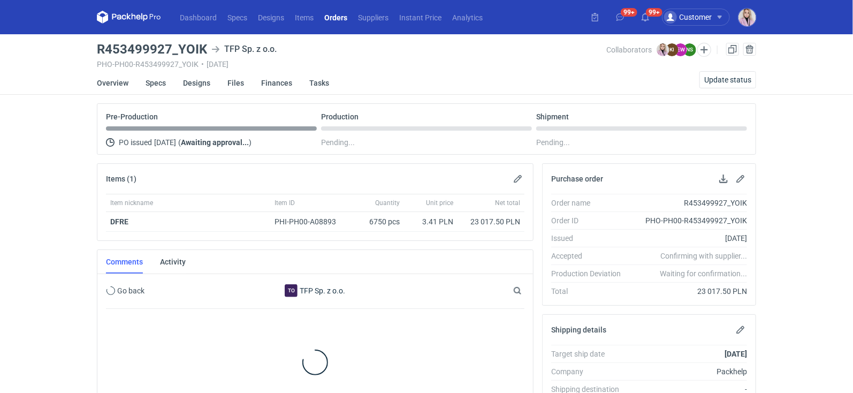
click at [221, 332] on div at bounding box center [315, 362] width 418 height 107
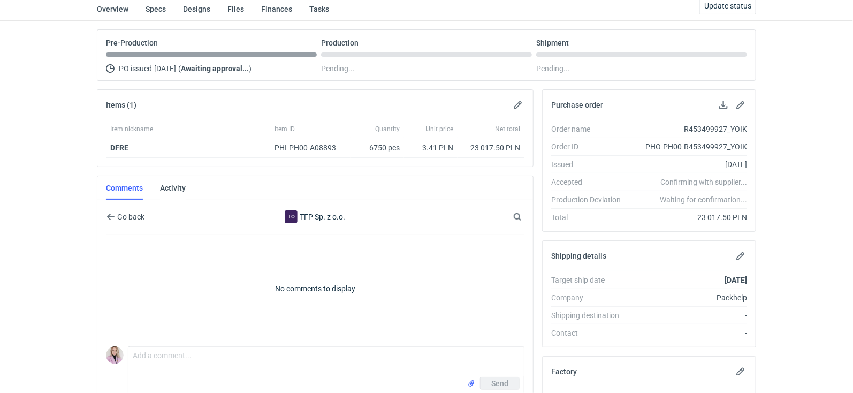
scroll to position [84, 0]
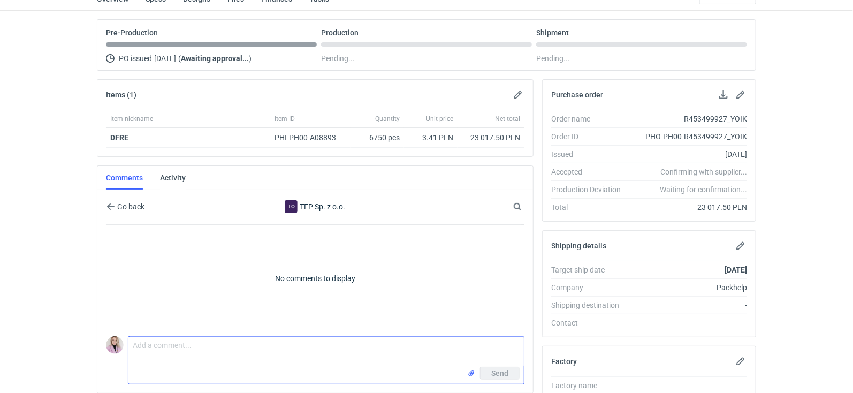
click at [181, 337] on textarea "Comment message" at bounding box center [325, 352] width 395 height 30
paste textarea "R352553663_DFRE"
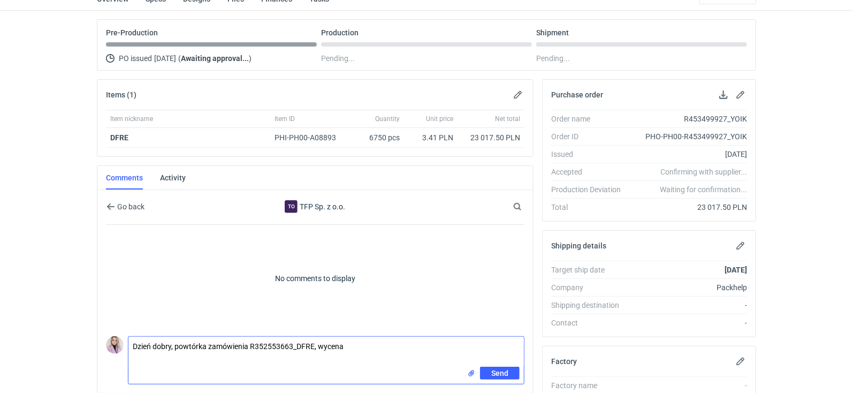
paste textarea "CBSB - 1"
type textarea "Dzień dobry, powtórka zamówienia R352553663_DFRE, wycena CBSB-1"
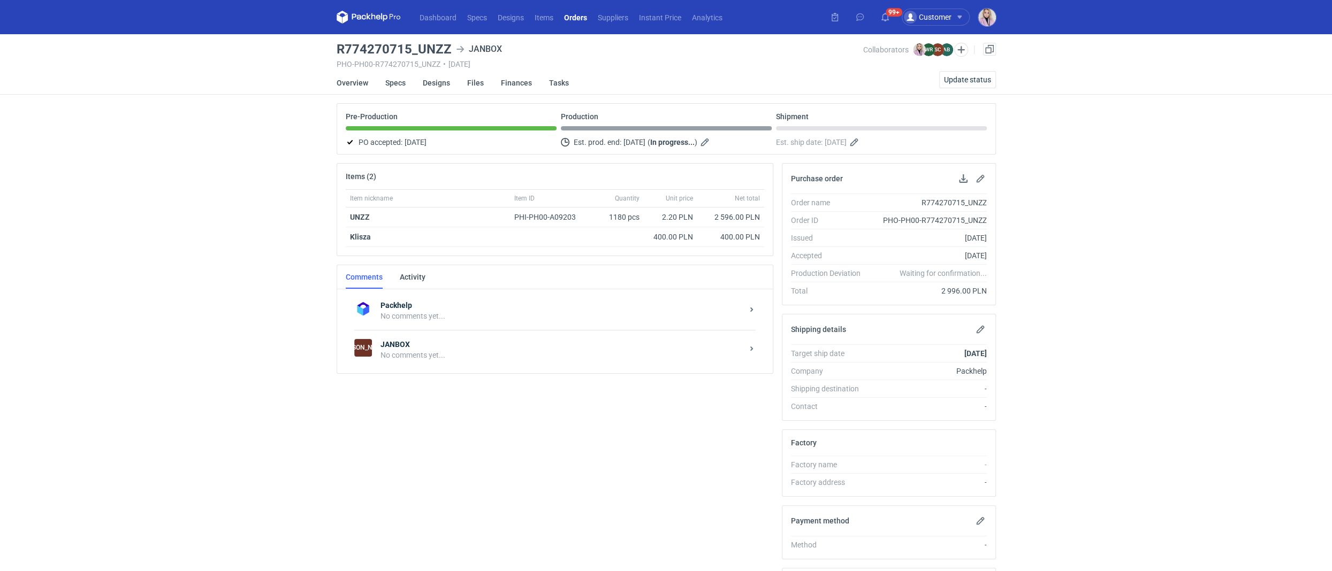
click at [196, 222] on div "Dashboard Specs Designs Items Orders Suppliers Instant Price Analytics 99+ Cust…" at bounding box center [666, 285] width 1332 height 571
